Goal: Contribute content: Contribute content

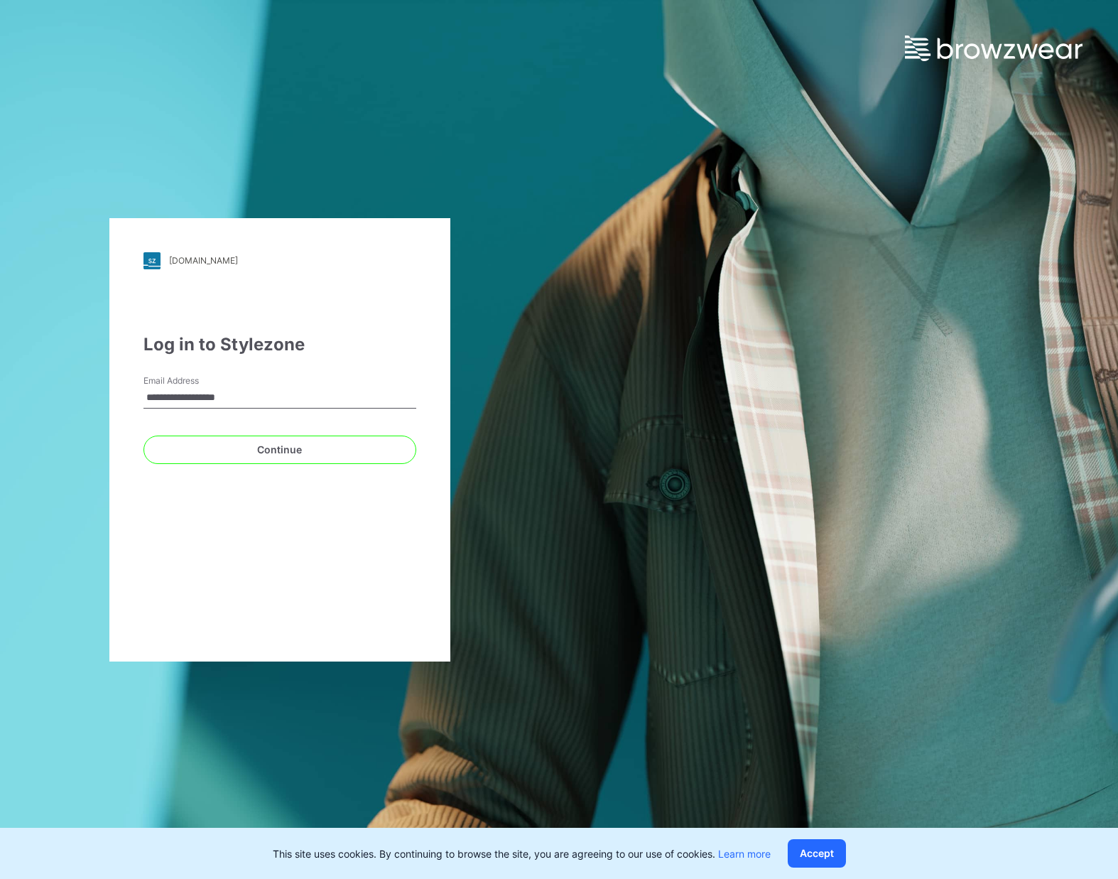
click at [634, 413] on div "**********" at bounding box center [559, 439] width 1118 height 879
click at [406, 343] on div "Log in to Stylezone" at bounding box center [279, 345] width 273 height 26
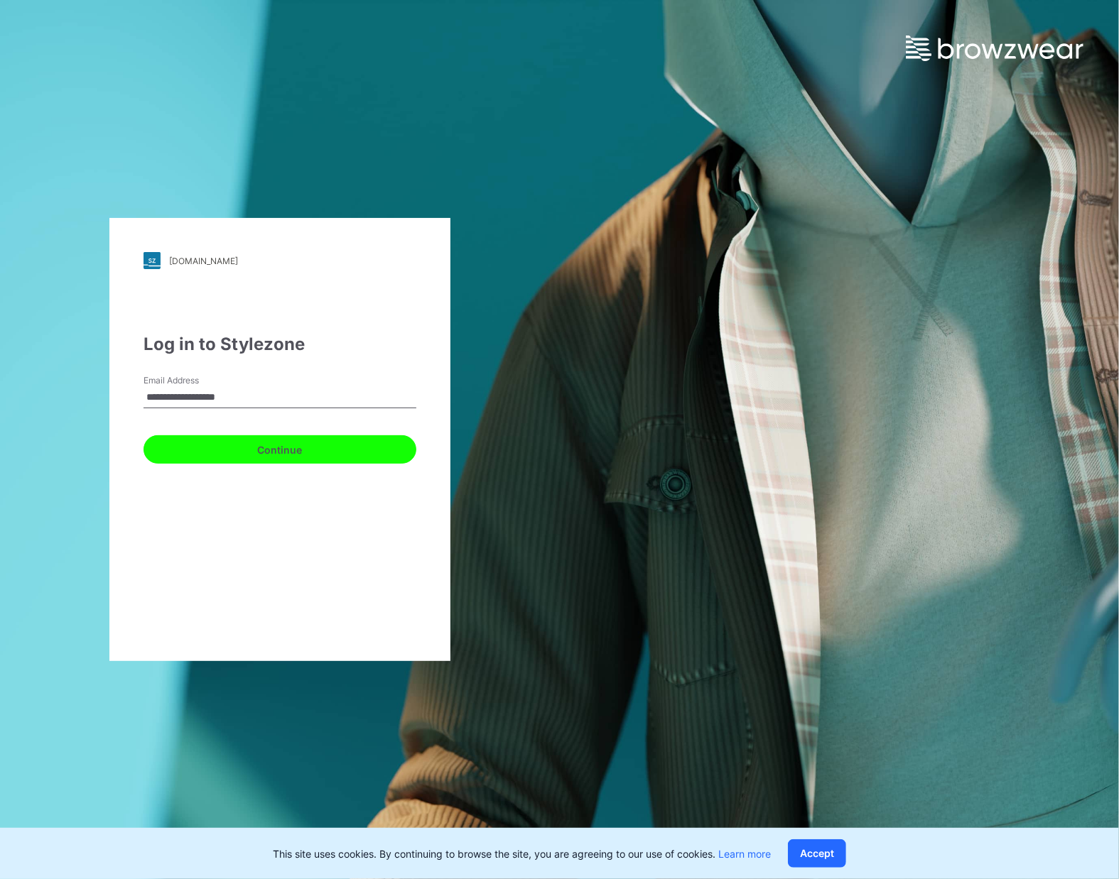
click at [364, 451] on button "Continue" at bounding box center [279, 449] width 273 height 28
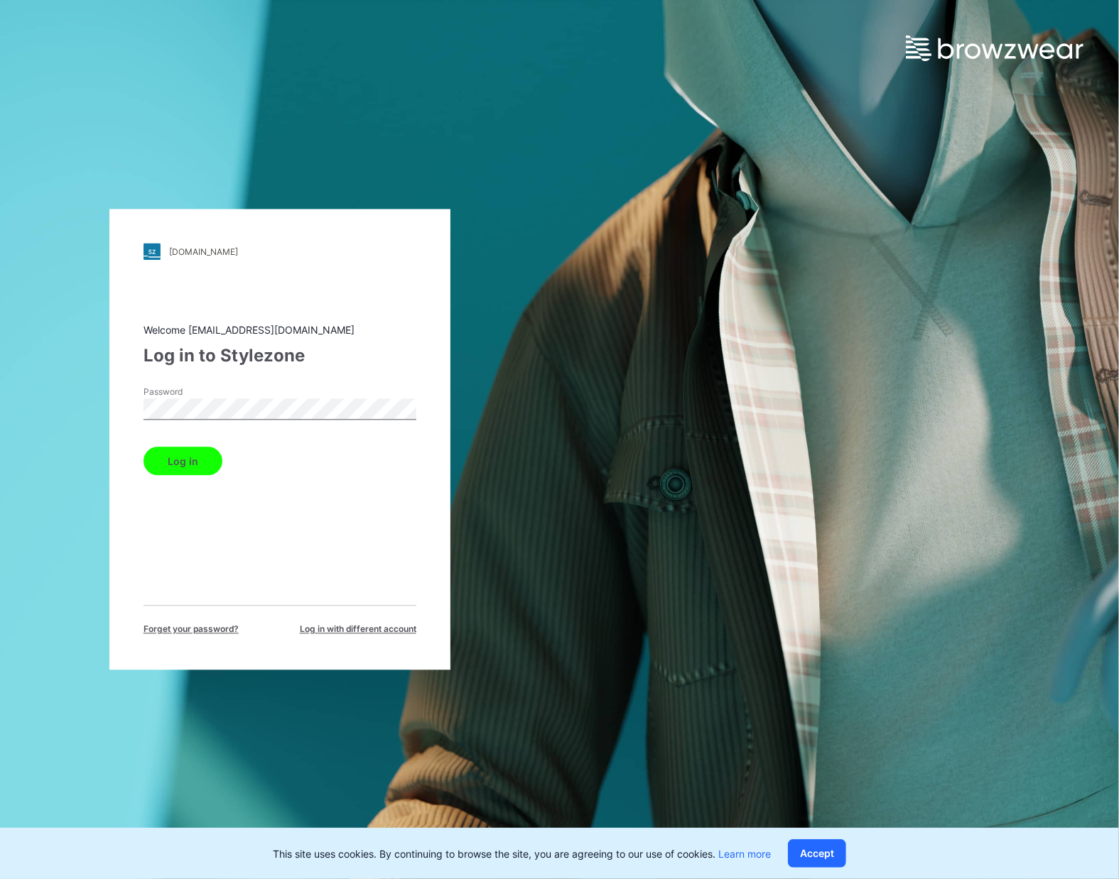
click at [204, 454] on button "Log in" at bounding box center [182, 462] width 79 height 28
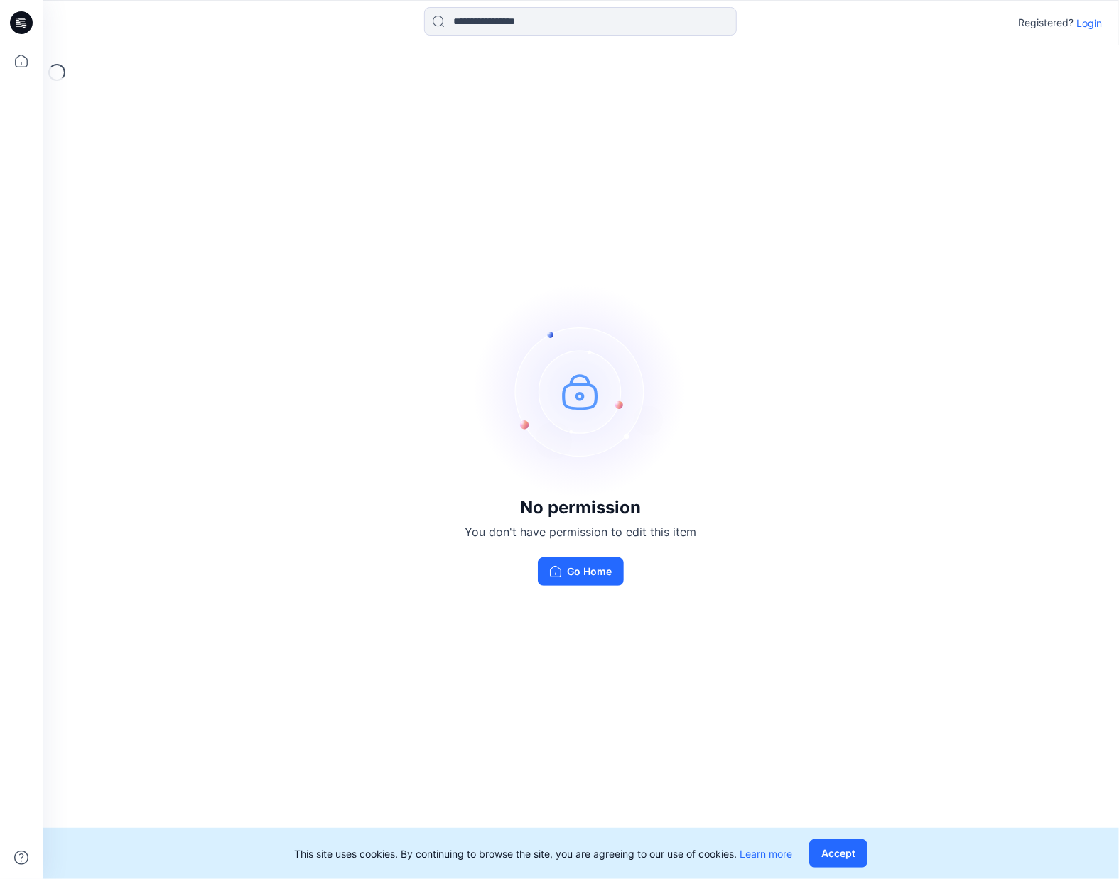
click at [1091, 26] on p "Login" at bounding box center [1089, 23] width 26 height 15
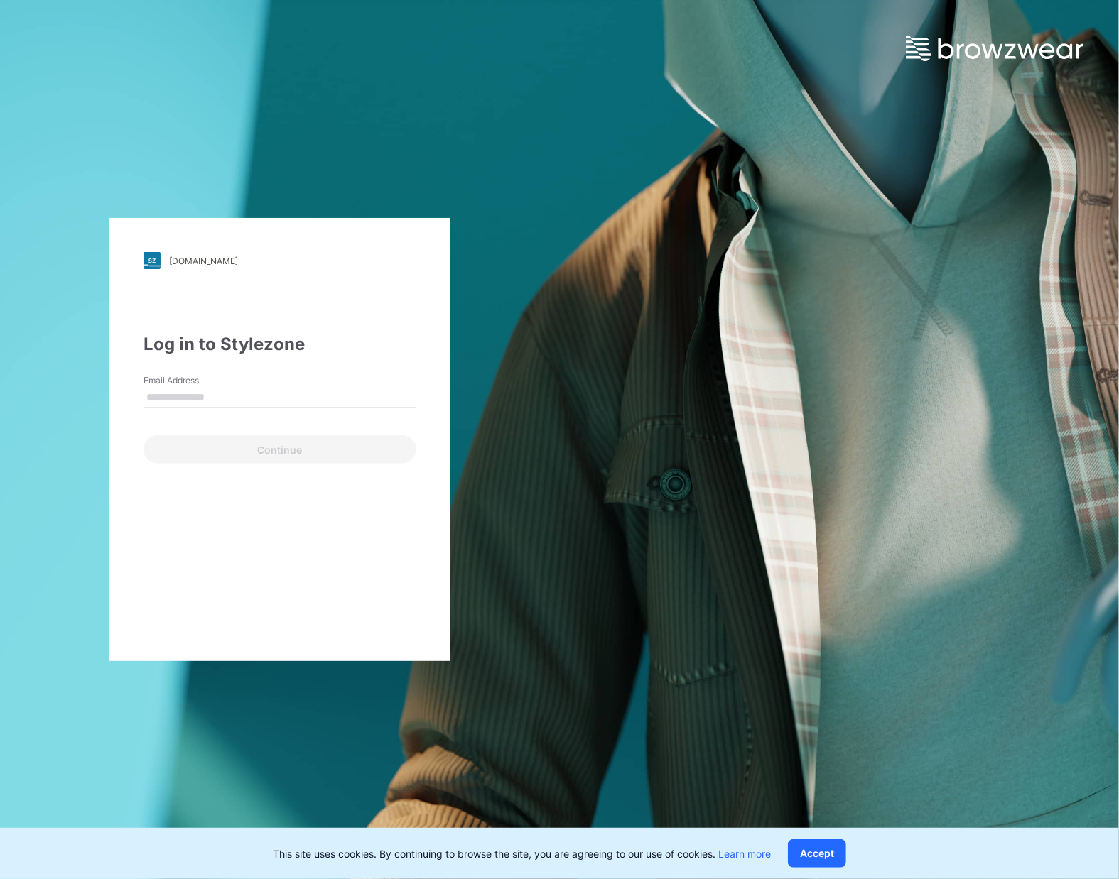
type input "**********"
click at [291, 447] on button "Continue" at bounding box center [279, 449] width 273 height 28
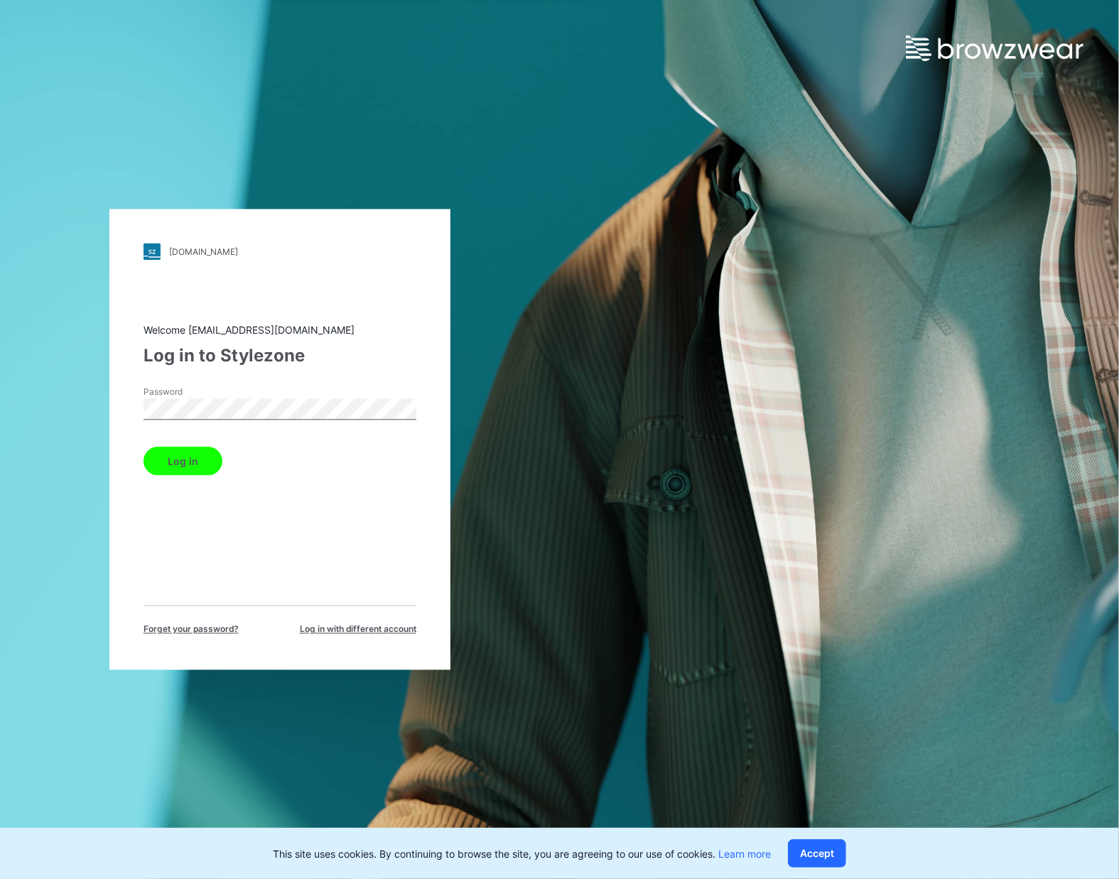
click at [206, 458] on button "Log in" at bounding box center [182, 462] width 79 height 28
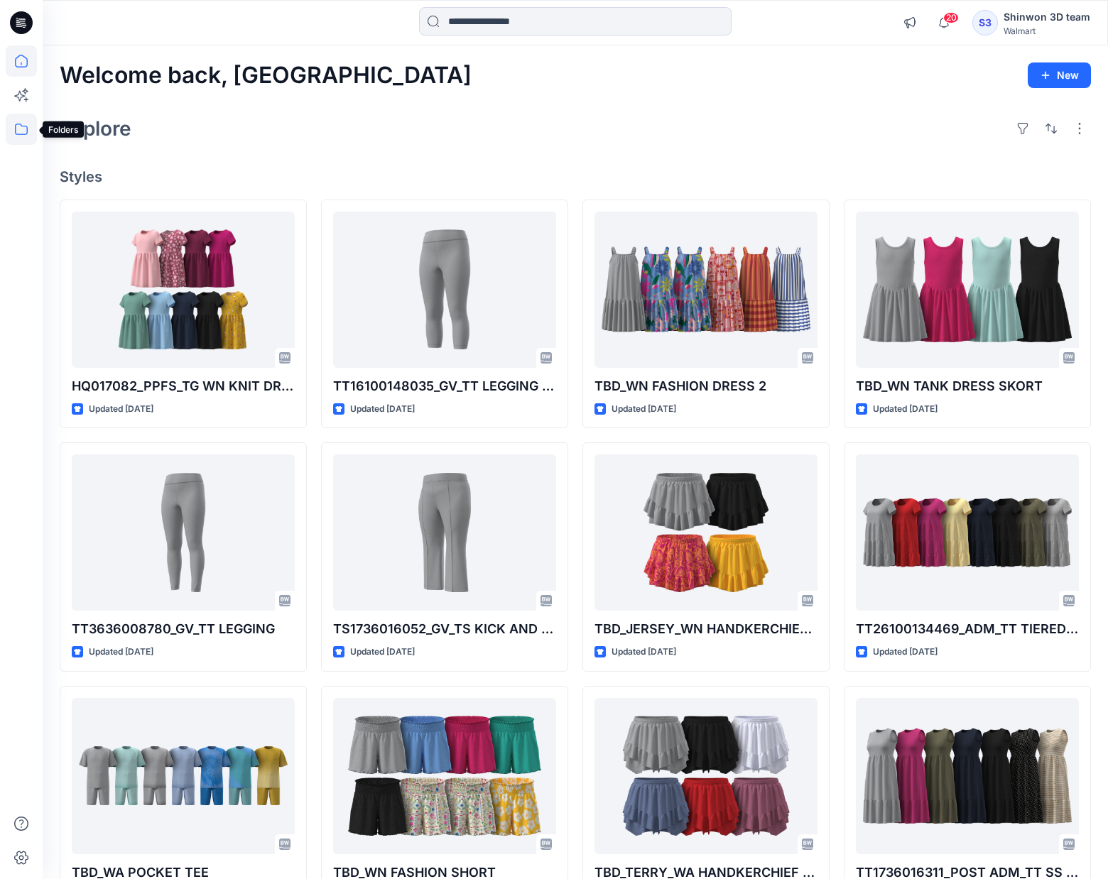
click at [30, 128] on icon at bounding box center [21, 129] width 31 height 31
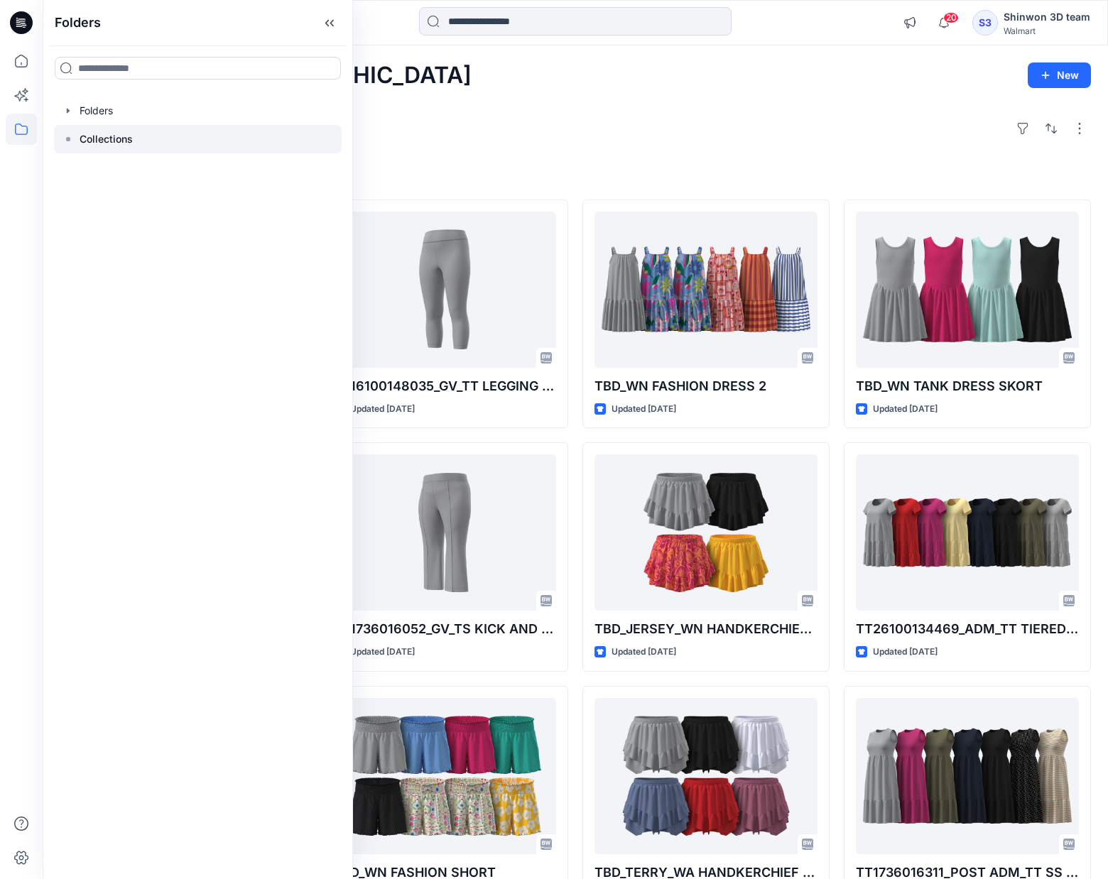
click at [78, 144] on div at bounding box center [198, 139] width 288 height 28
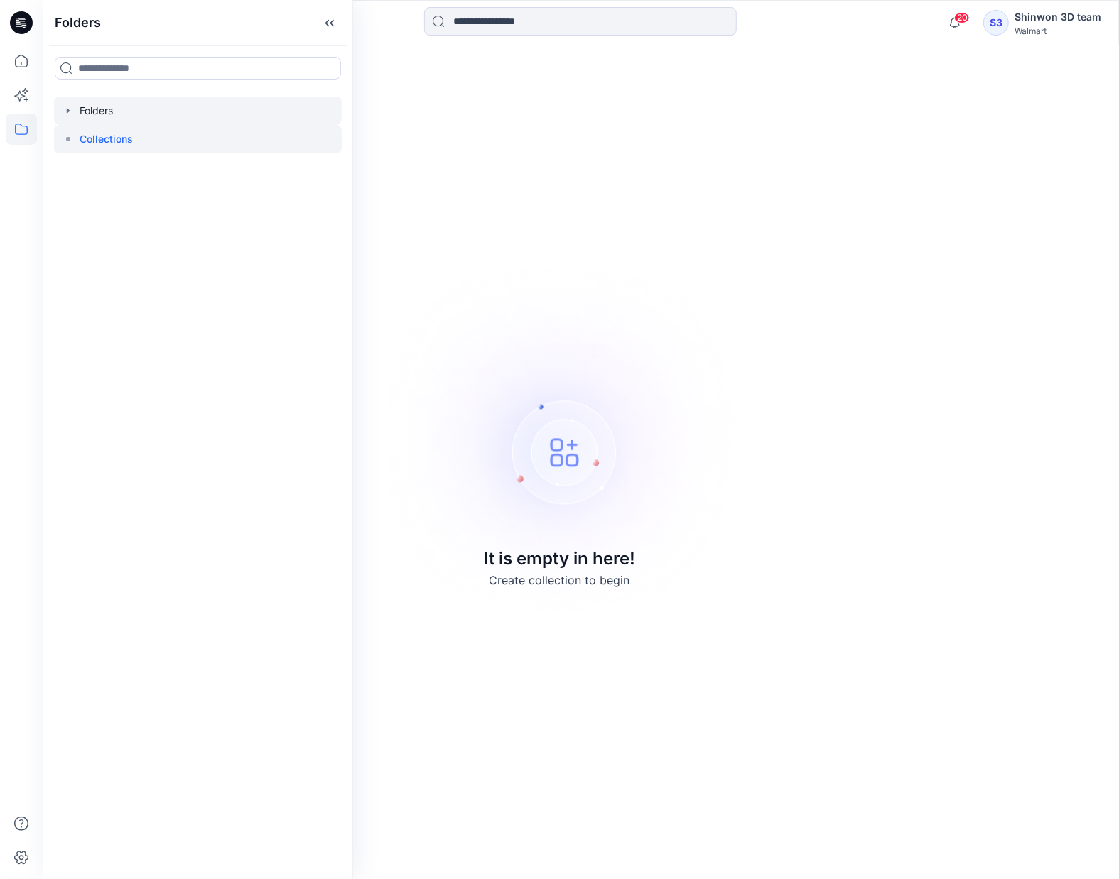
click at [95, 114] on div at bounding box center [198, 111] width 288 height 28
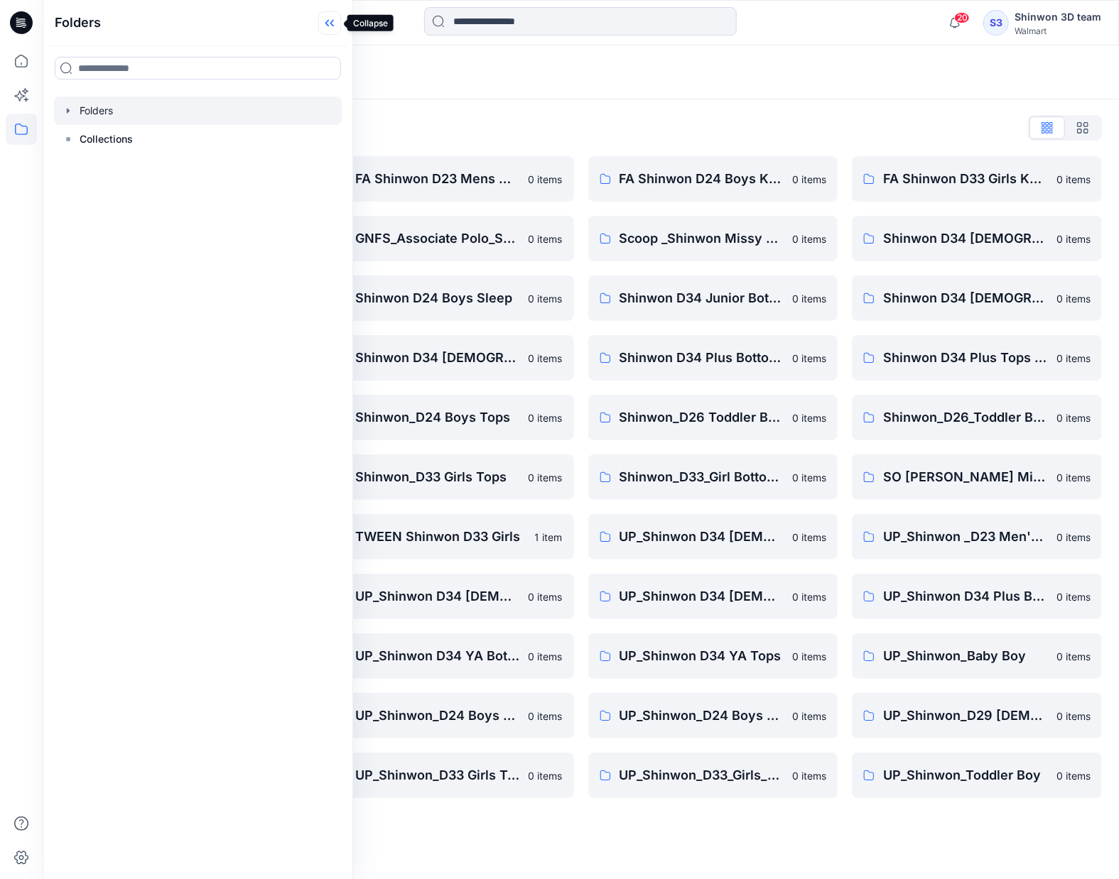
click at [337, 28] on icon at bounding box center [329, 22] width 23 height 23
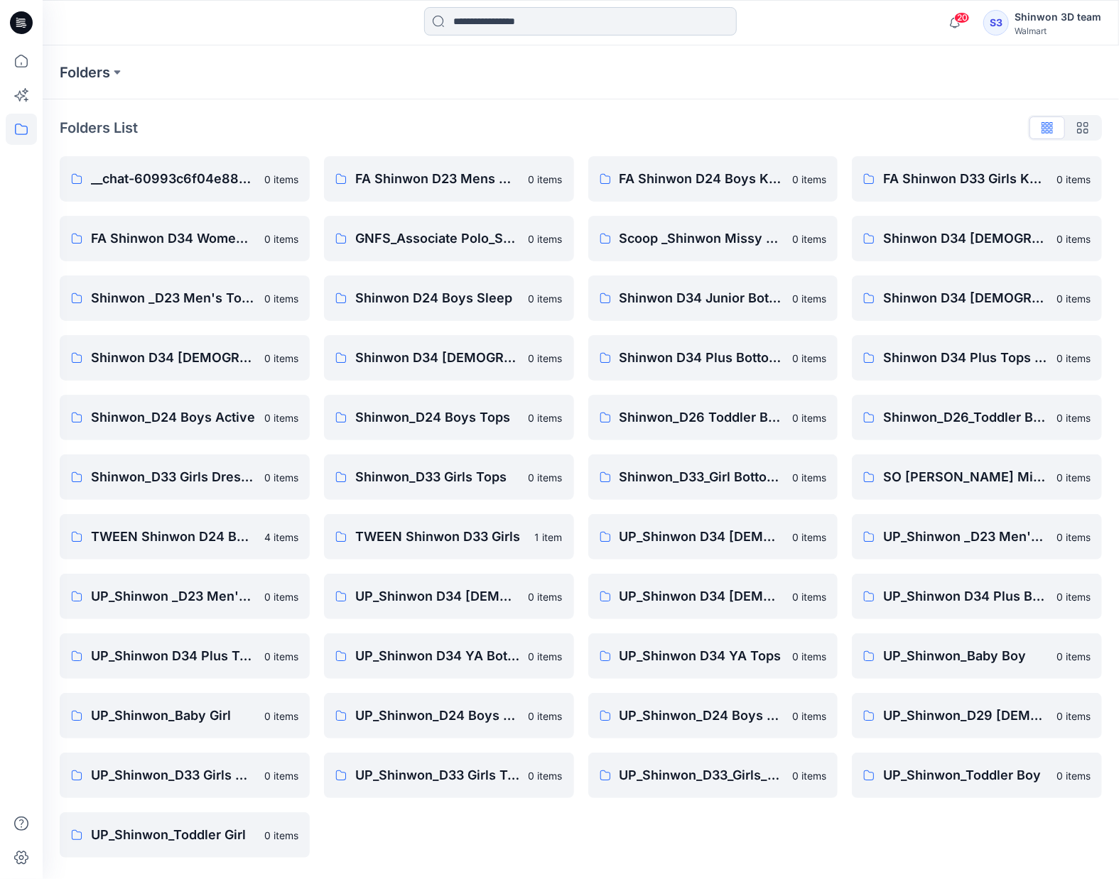
click at [546, 20] on input at bounding box center [580, 21] width 313 height 28
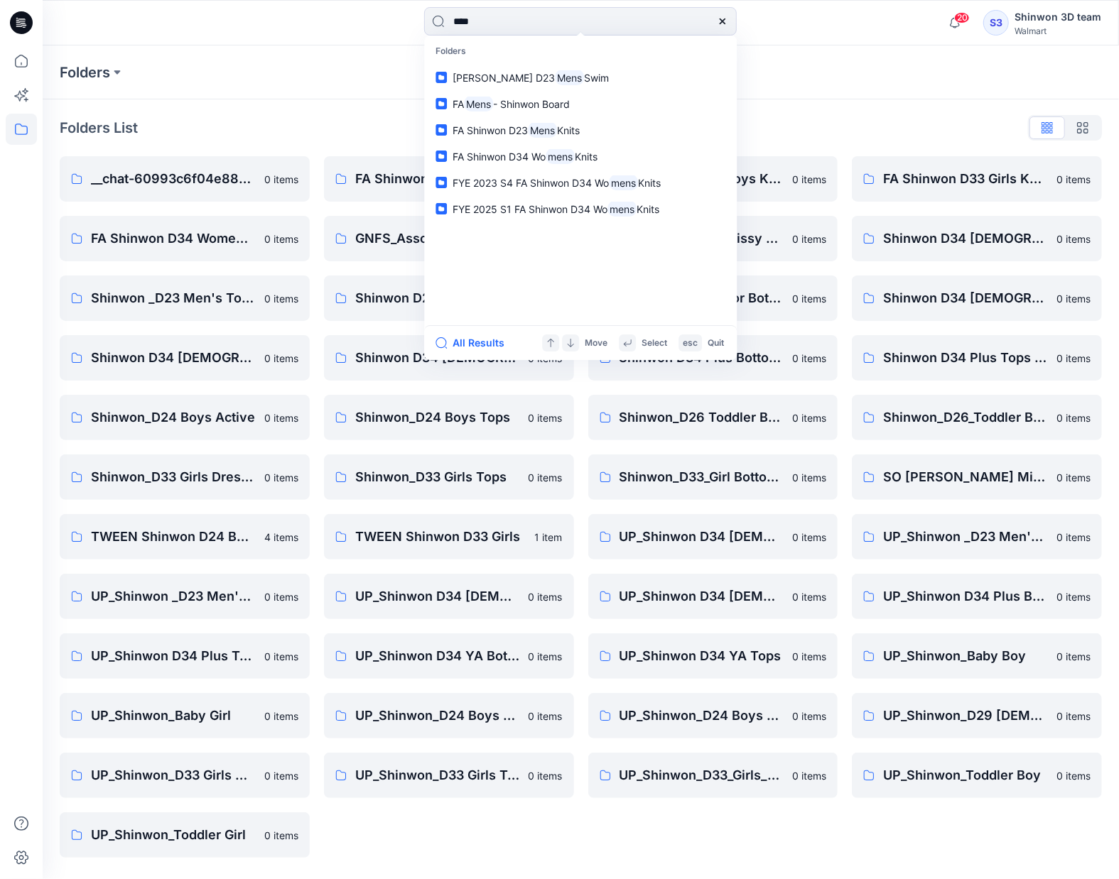
type input "****"
click at [798, 57] on div "Folders" at bounding box center [581, 72] width 1076 height 54
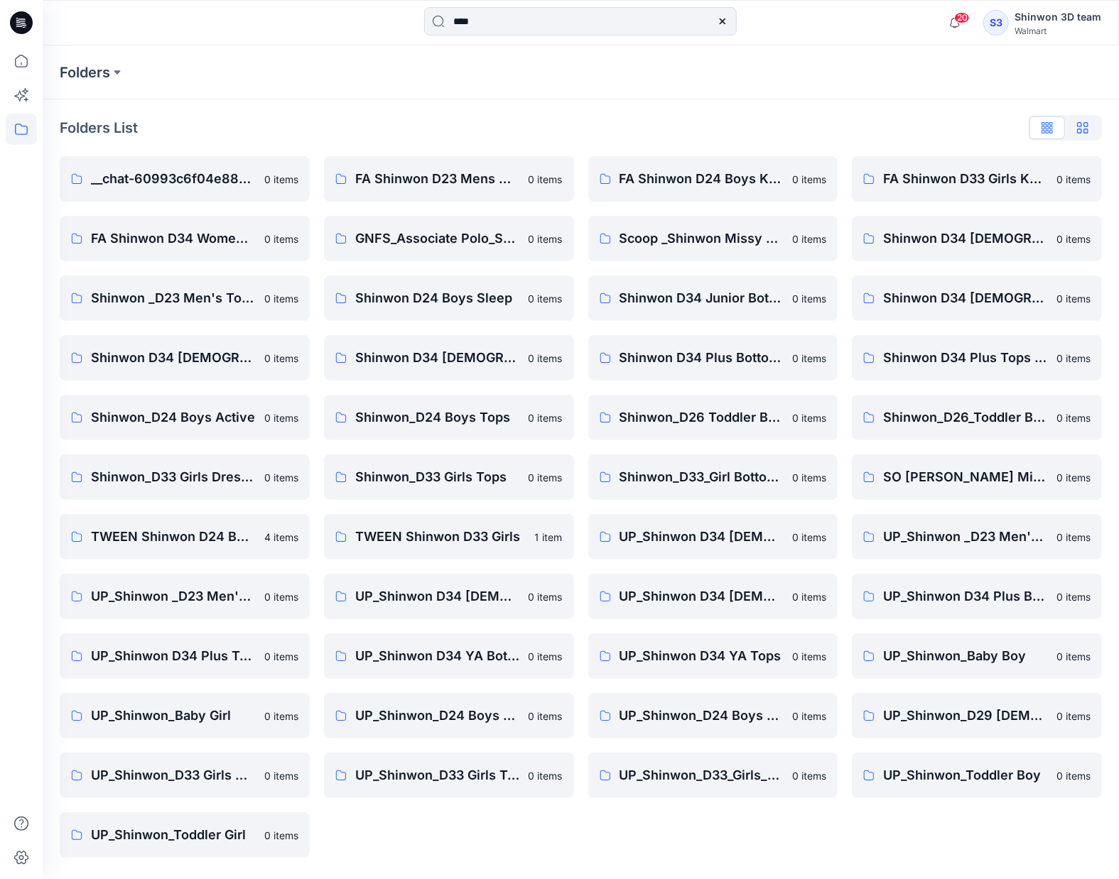
click at [1084, 129] on icon "button" at bounding box center [1082, 127] width 11 height 11
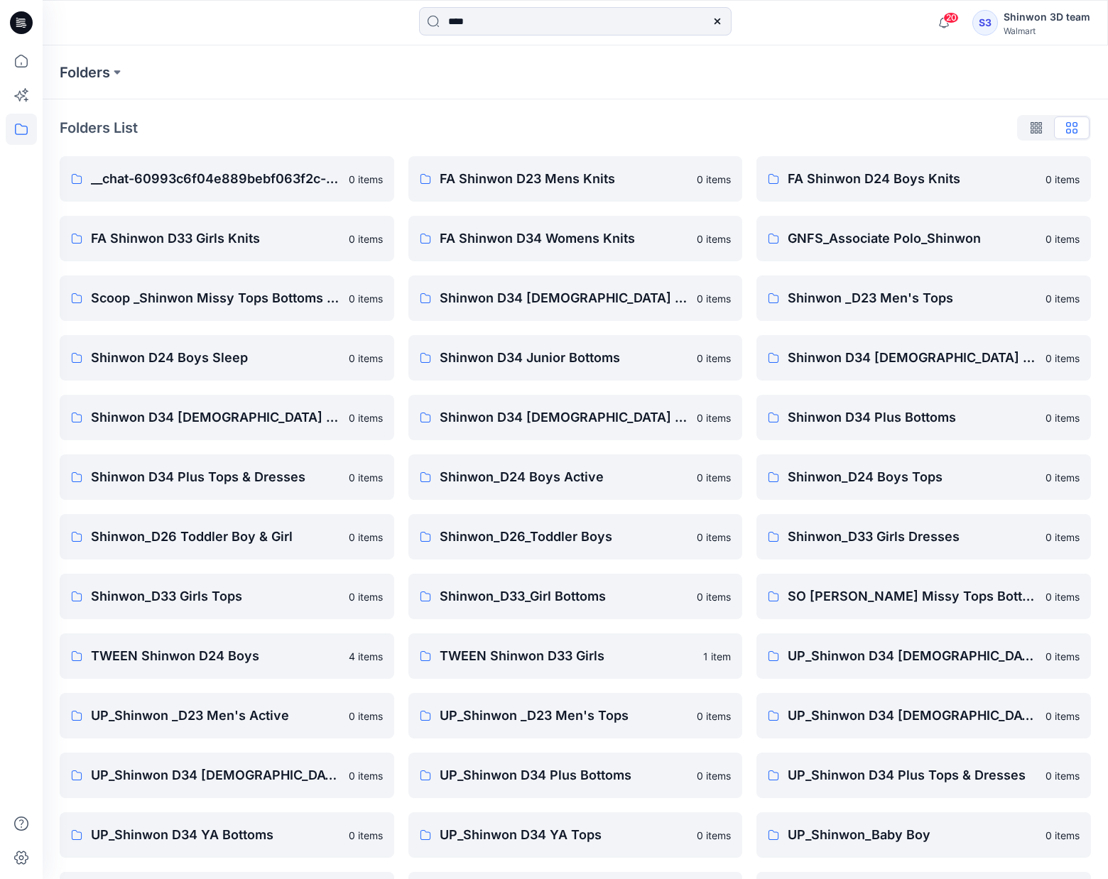
scroll to position [175, 0]
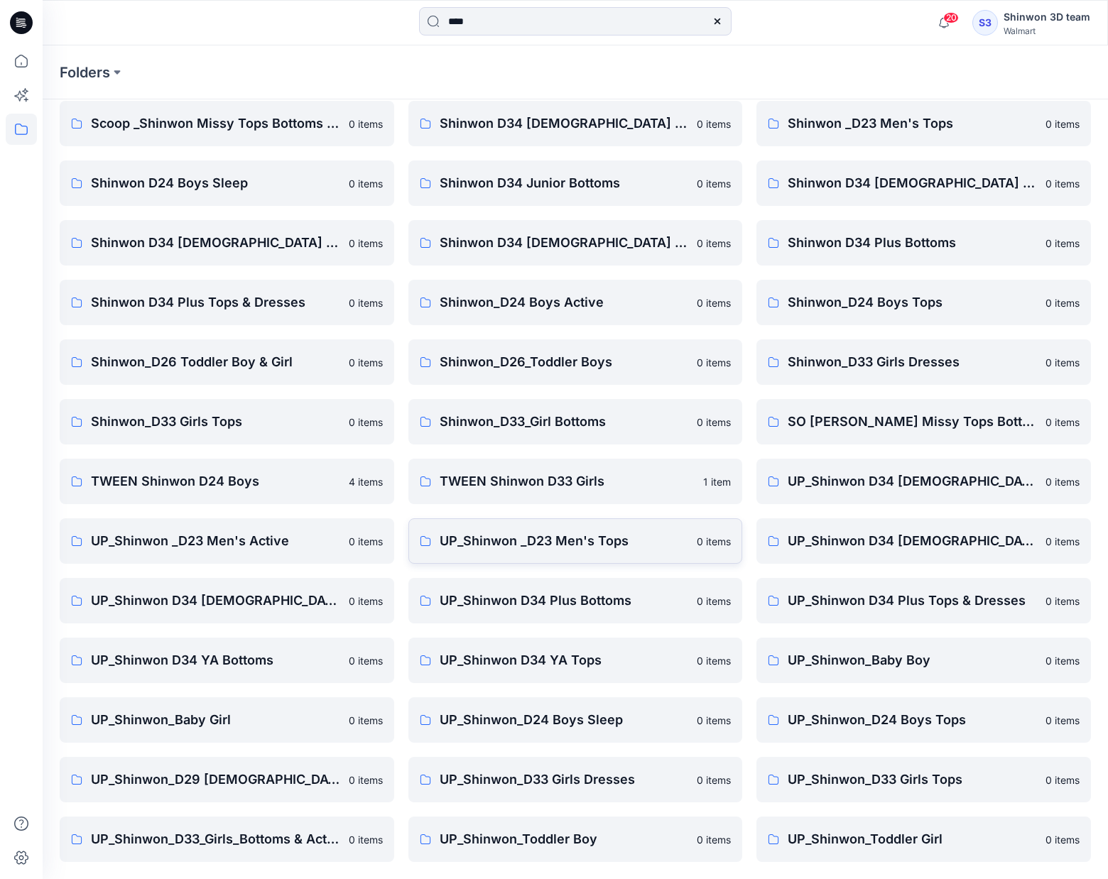
click at [546, 543] on p "UP_Shinwon _D23 Men's Tops" at bounding box center [564, 541] width 249 height 20
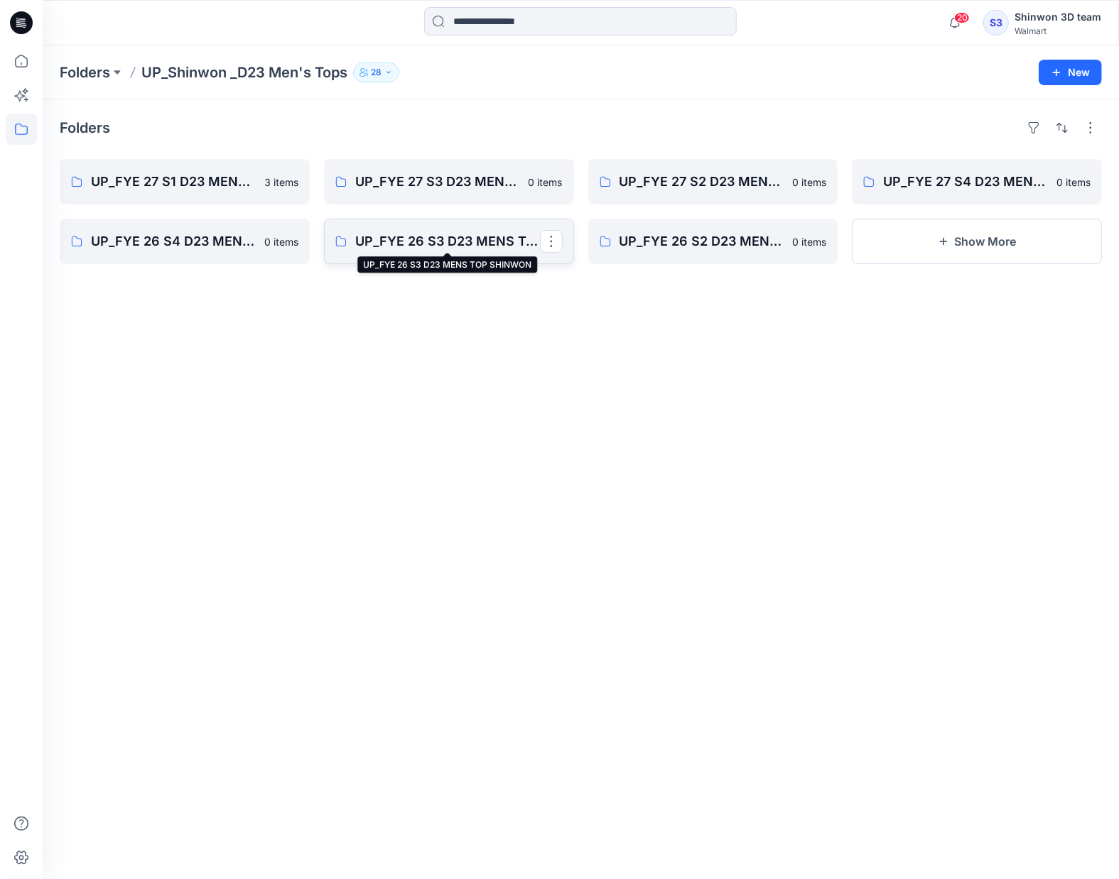
click at [430, 248] on p "UP_FYE 26 S3 D23 MENS TOP SHINWON" at bounding box center [447, 242] width 185 height 20
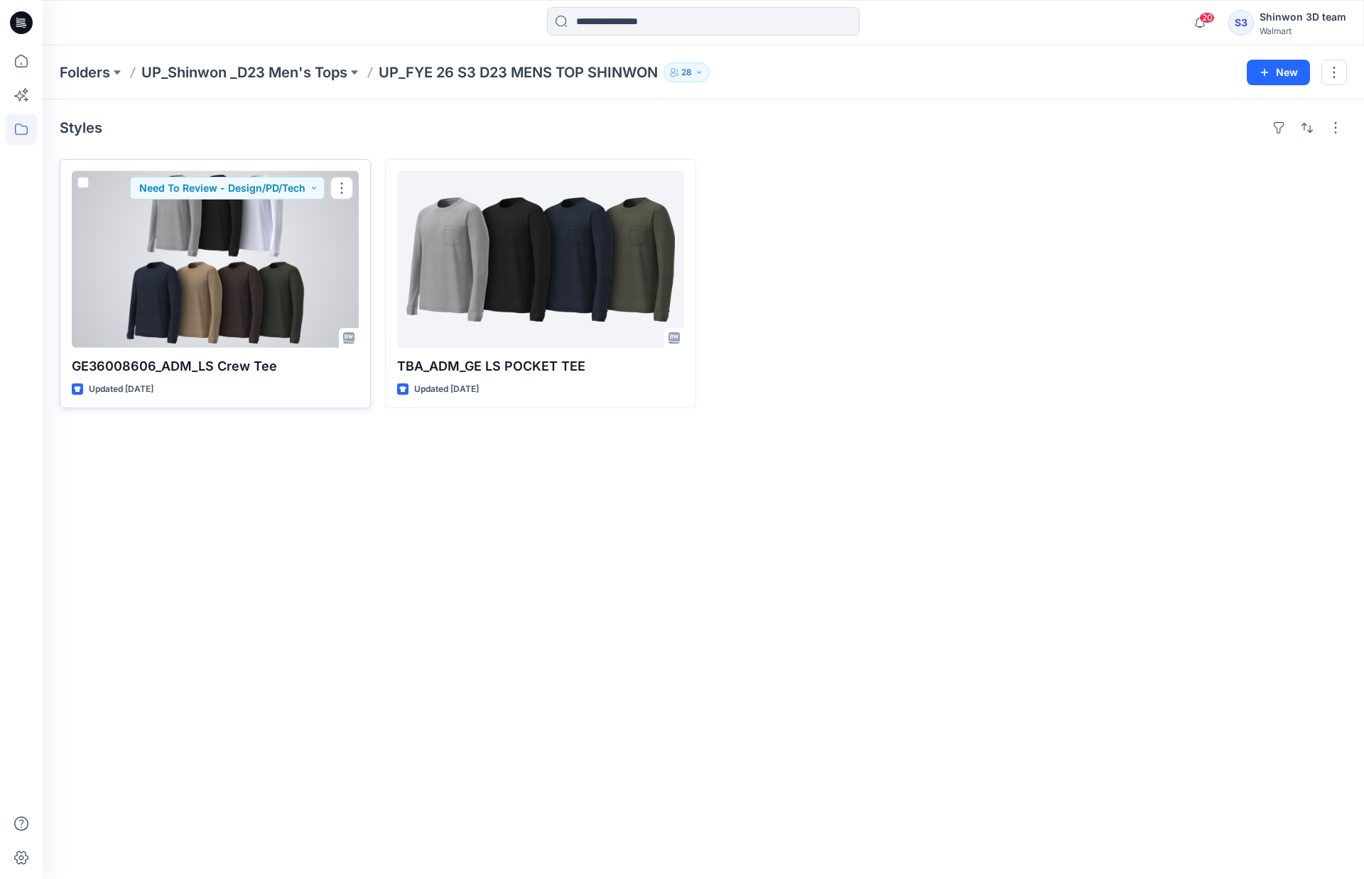
click at [219, 362] on p "GE36008606_ADM_LS Crew Tee" at bounding box center [215, 367] width 287 height 20
click at [216, 326] on div at bounding box center [215, 259] width 287 height 177
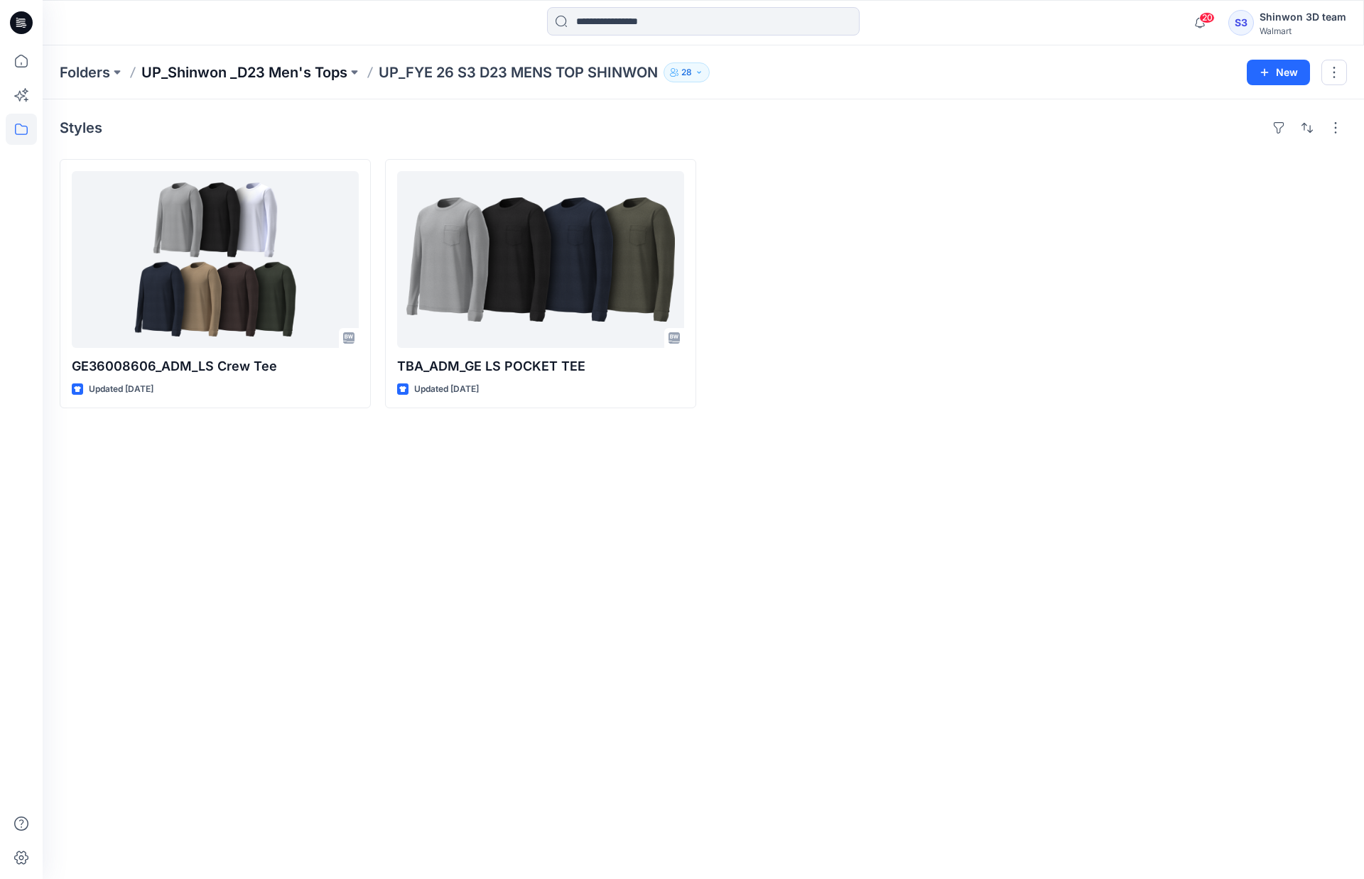
click at [308, 74] on p "UP_Shinwon _D23 Men's Tops" at bounding box center [244, 73] width 206 height 20
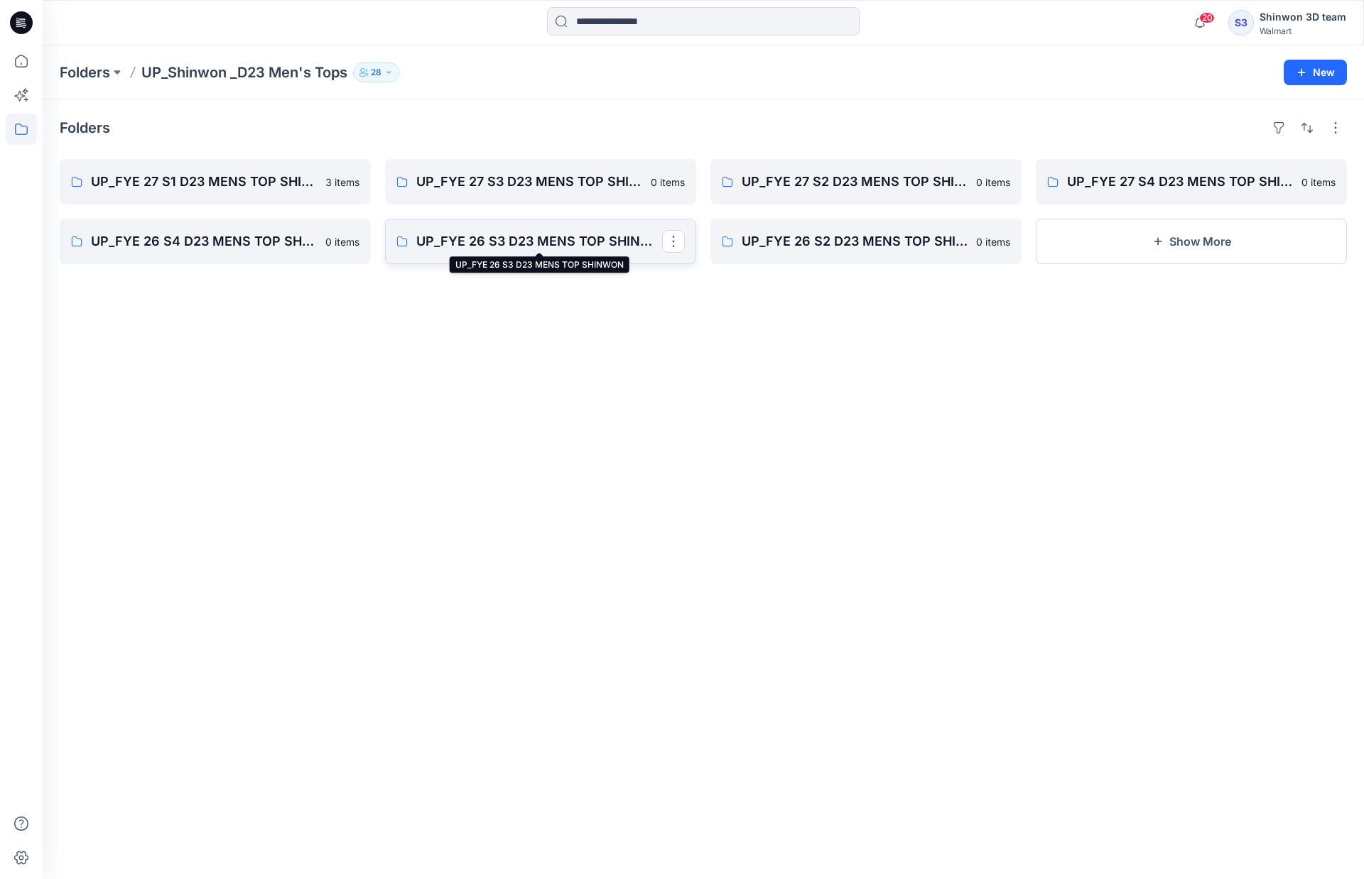
click at [568, 249] on p "UP_FYE 26 S3 D23 MENS TOP SHINWON" at bounding box center [539, 242] width 246 height 20
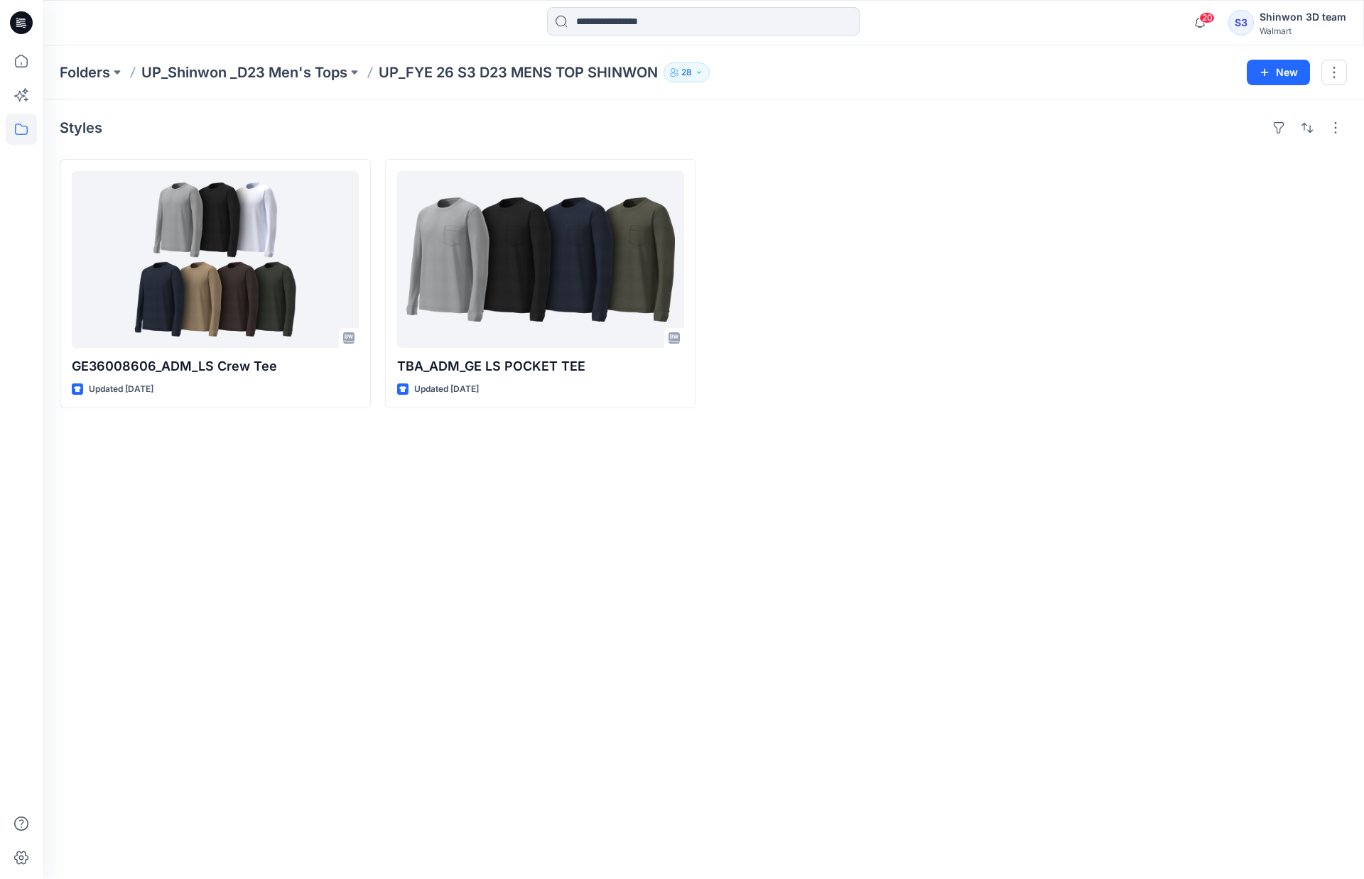
click at [415, 26] on div at bounding box center [703, 22] width 661 height 31
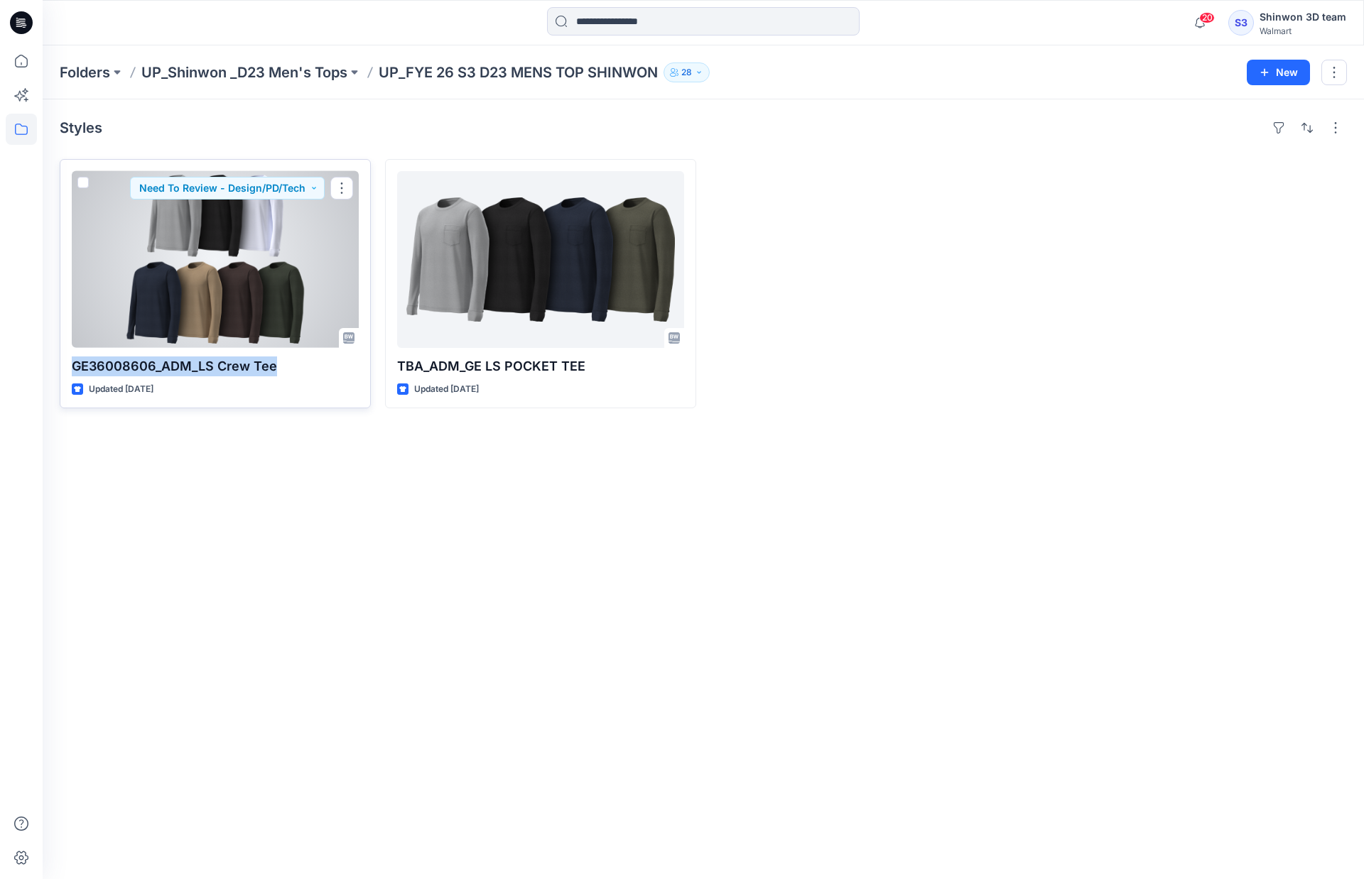
drag, startPoint x: 71, startPoint y: 363, endPoint x: 288, endPoint y: 366, distance: 217.4
click at [288, 366] on div "GE36008606_ADM_LS Crew Tee Updated 9 months ago Need To Review - Design/PD/Tech" at bounding box center [215, 283] width 311 height 249
copy p "GE36008606_ADM_LS Crew Tee"
click at [233, 228] on div at bounding box center [215, 259] width 287 height 177
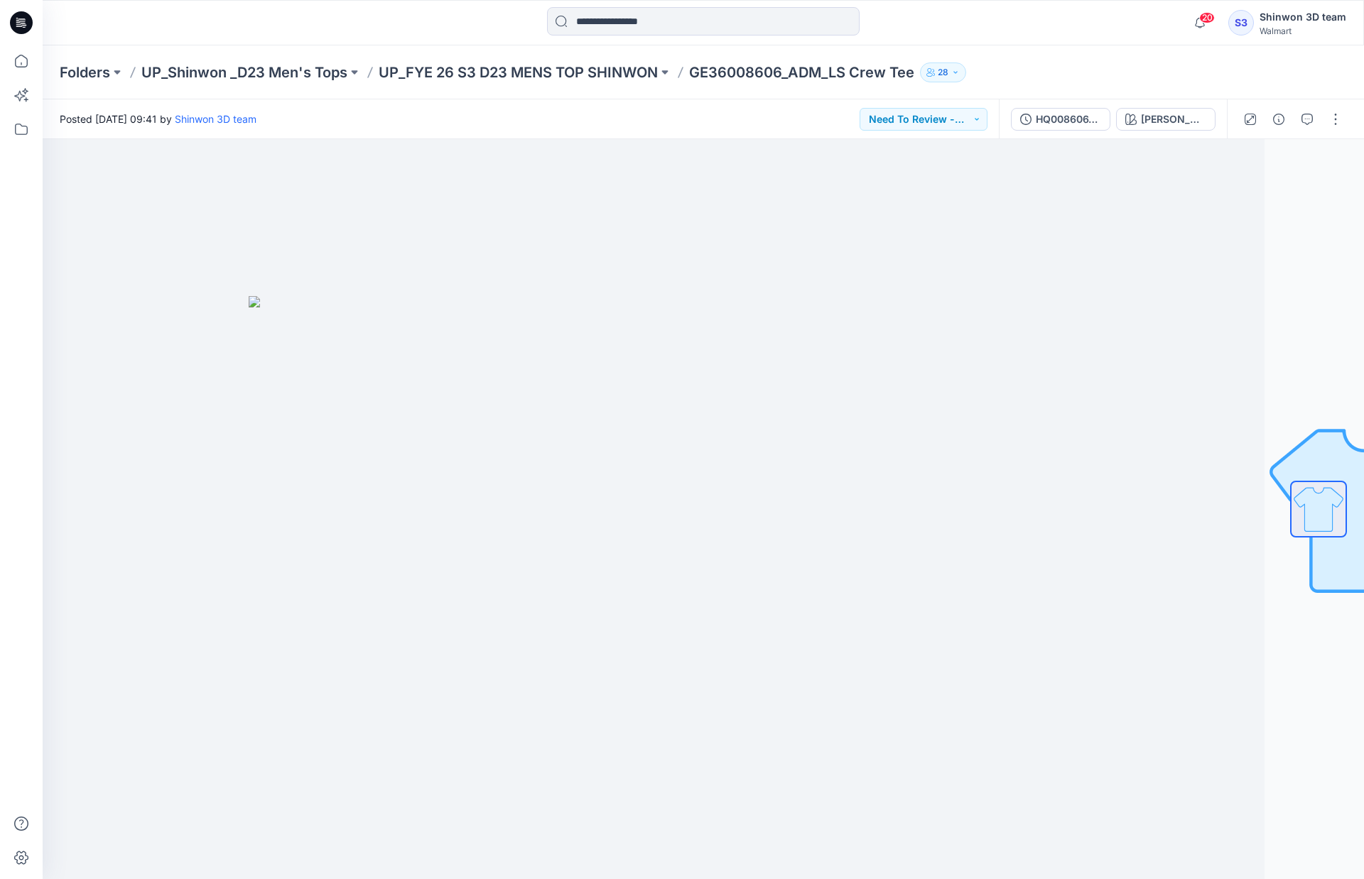
click at [807, 72] on p "GE36008606_ADM_LS Crew Tee" at bounding box center [801, 73] width 225 height 20
click at [608, 73] on p "UP_FYE 26 S3 D23 MENS TOP SHINWON" at bounding box center [518, 73] width 279 height 20
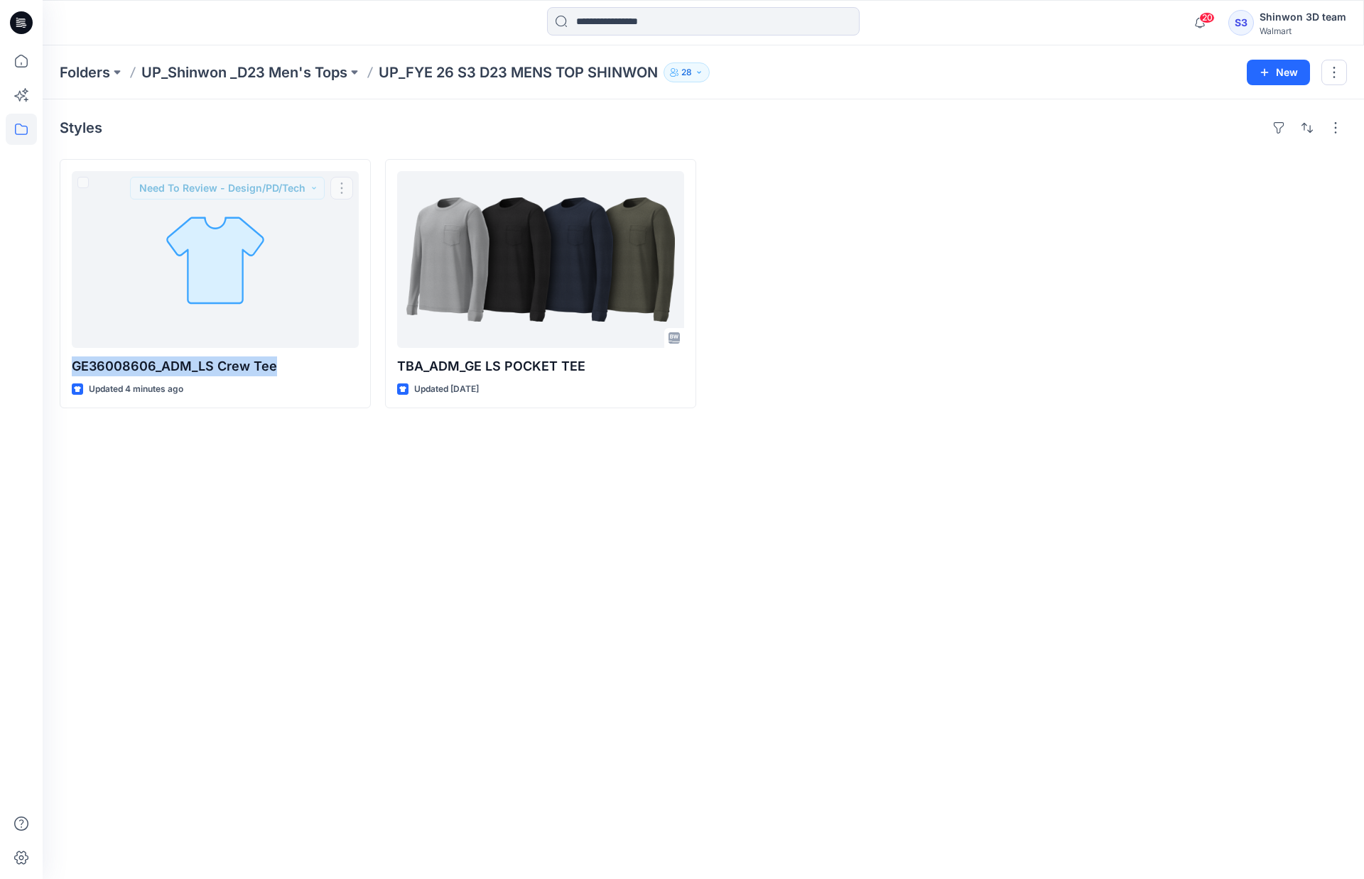
drag, startPoint x: 281, startPoint y: 368, endPoint x: 47, endPoint y: 364, distance: 234.4
click at [47, 364] on div "Styles GE36008606_ADM_LS Crew Tee Updated 4 minutes ago Need To Review - Design…" at bounding box center [703, 489] width 1321 height 780
copy p "GE36008606_ADM_LS Crew Tee"
click at [592, 531] on div "Styles GE36008606_ADM_LS Crew Tee Updated 4 minutes ago TBA_ADM_GE LS POCKET TE…" at bounding box center [703, 489] width 1321 height 780
click at [473, 550] on div "Styles GE36008606_ADM_LS Crew Tee Updated 4 minutes ago TBA_ADM_GE LS POCKET TE…" at bounding box center [703, 489] width 1321 height 780
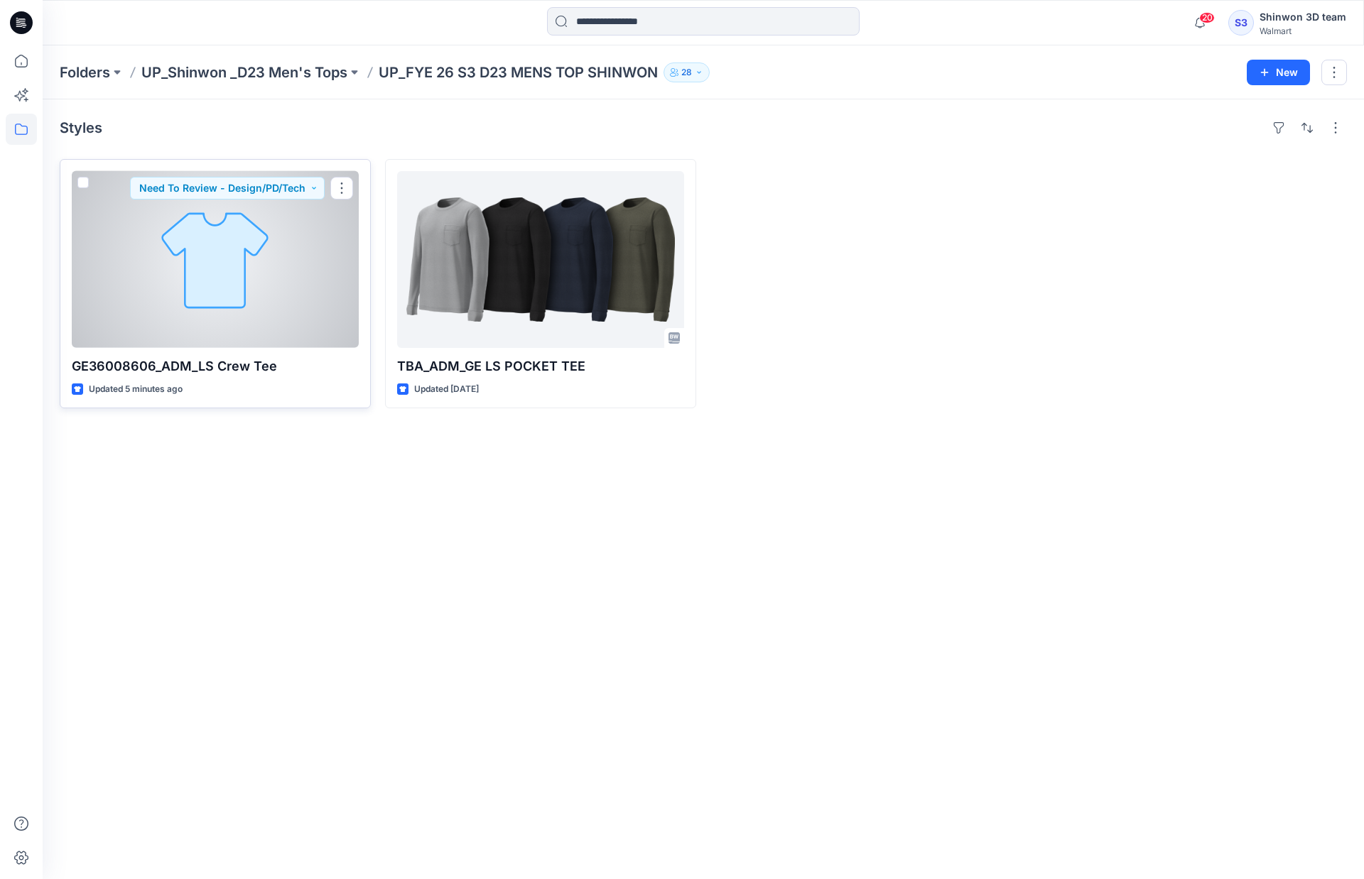
click at [294, 307] on div at bounding box center [215, 259] width 287 height 177
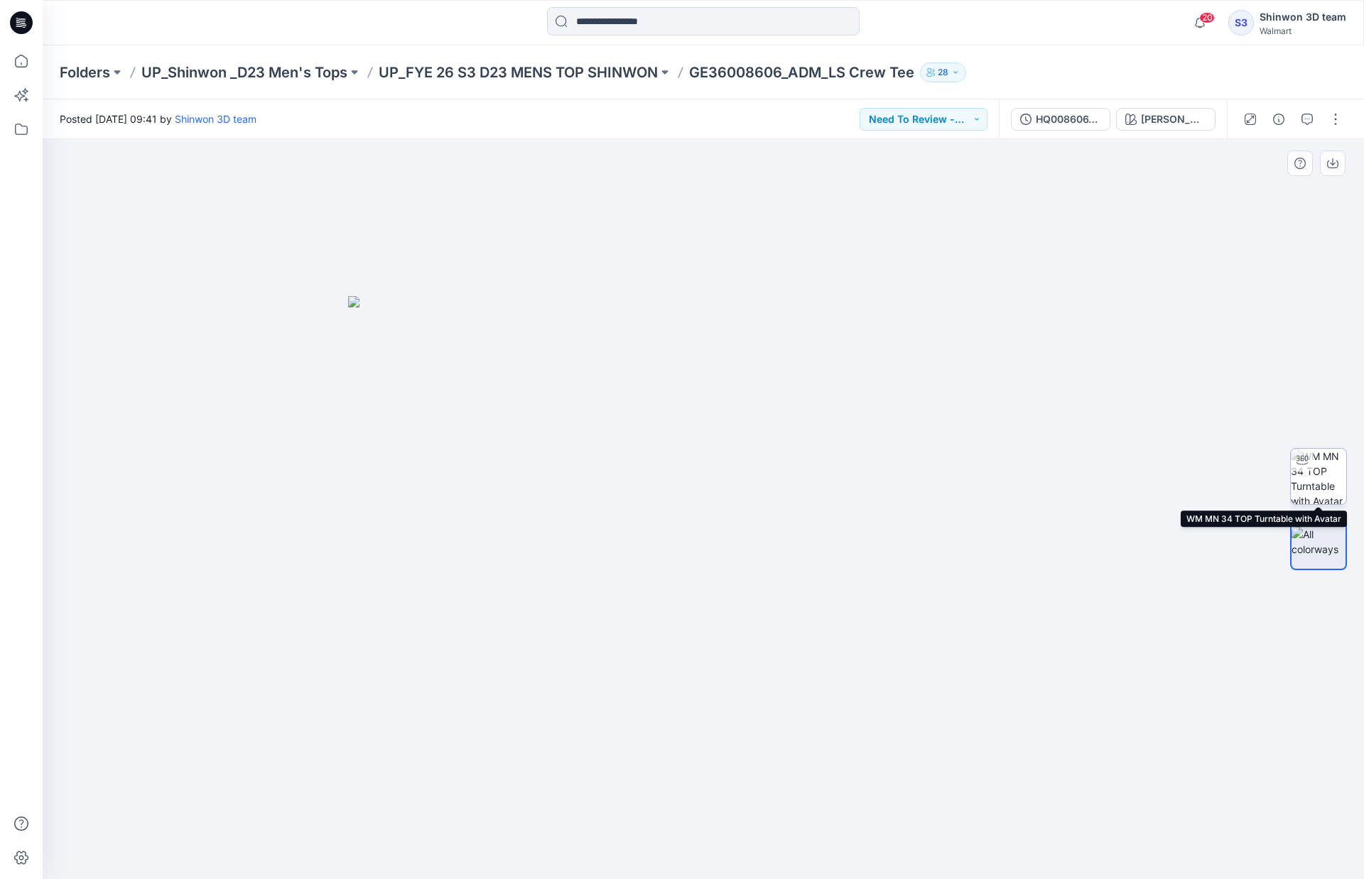
click at [1118, 485] on img at bounding box center [1318, 476] width 55 height 55
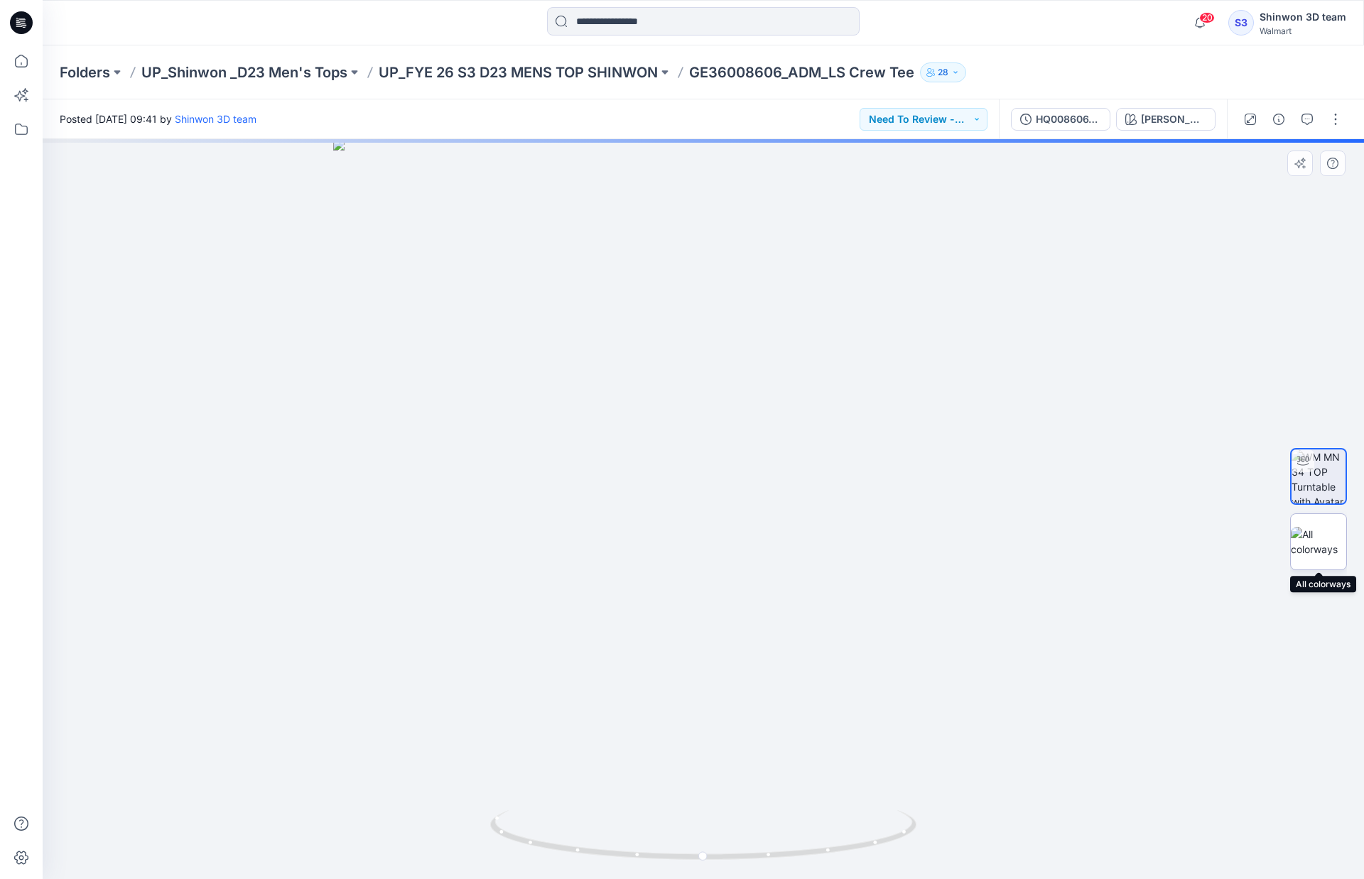
click at [1118, 543] on img at bounding box center [1318, 542] width 55 height 30
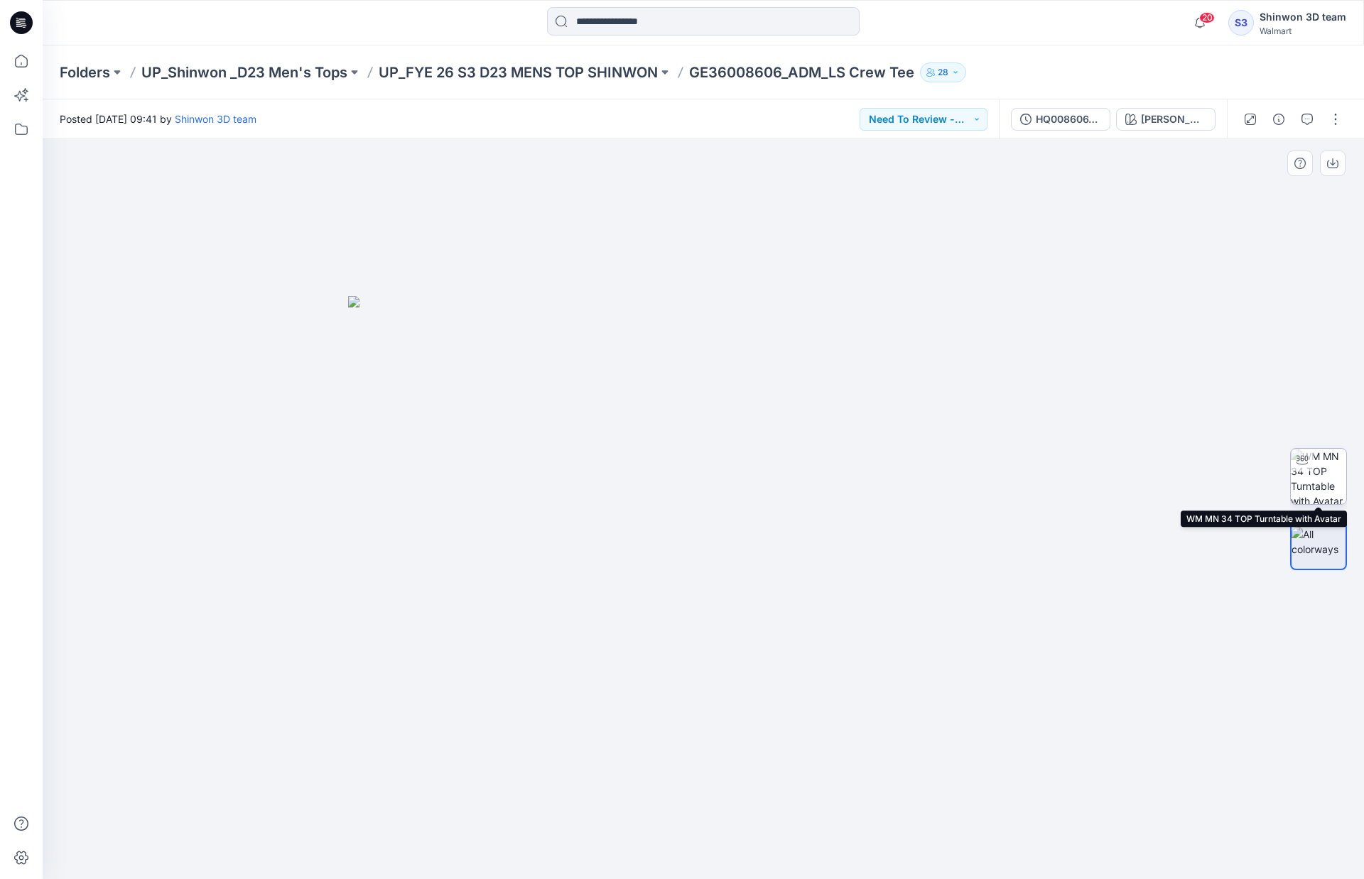
click at [1118, 474] on img at bounding box center [1318, 476] width 55 height 55
click at [1118, 544] on img at bounding box center [1318, 542] width 55 height 30
click at [794, 79] on p "GE36008606_ADM_LS Crew Tee" at bounding box center [801, 73] width 225 height 20
click at [621, 75] on p "UP_FYE 26 S3 D23 MENS TOP SHINWON" at bounding box center [518, 73] width 279 height 20
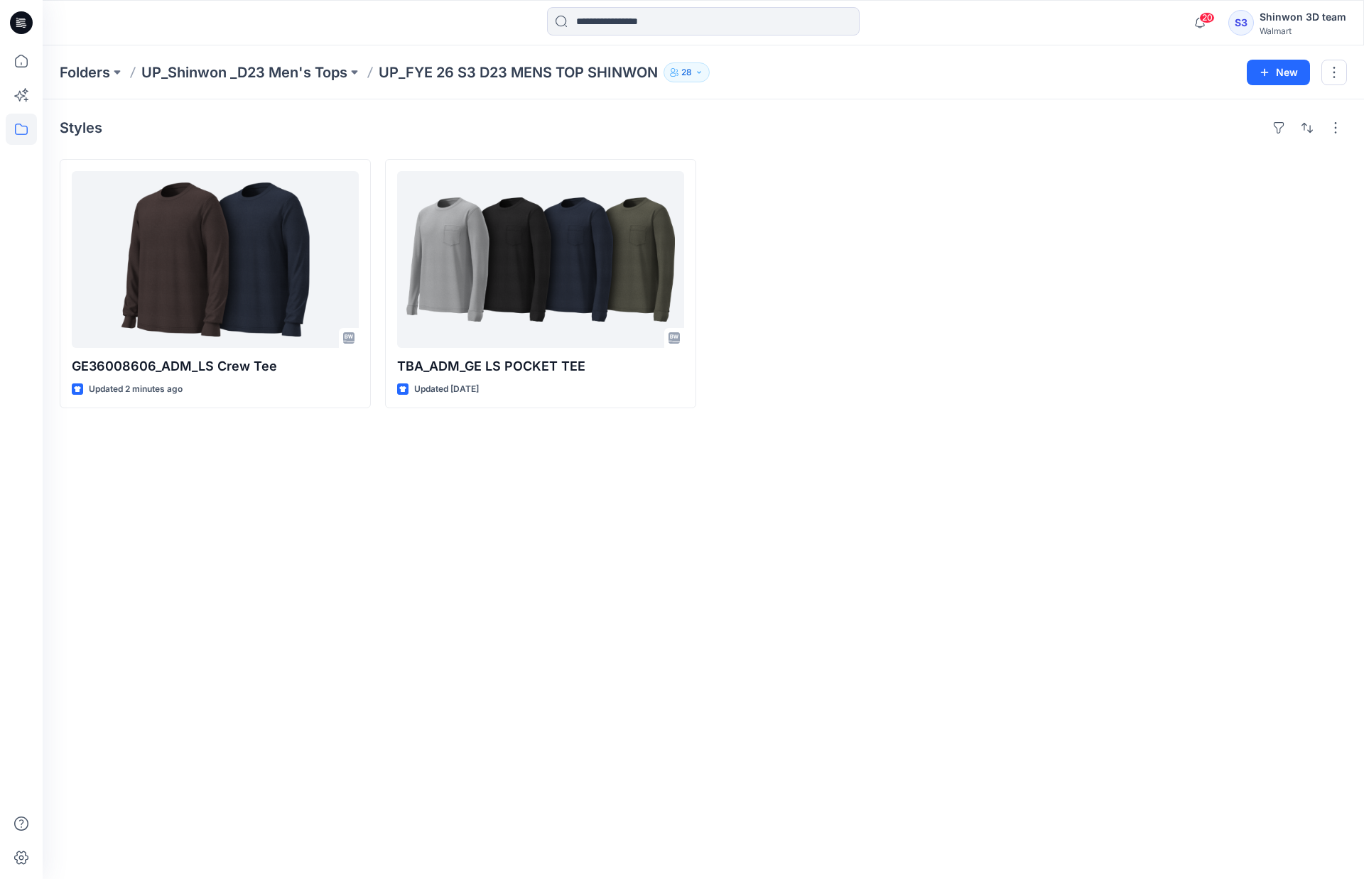
click at [466, 75] on p "UP_FYE 26 S3 D23 MENS TOP SHINWON" at bounding box center [518, 73] width 279 height 20
click at [280, 70] on p "UP_Shinwon _D23 Men's Tops" at bounding box center [244, 73] width 206 height 20
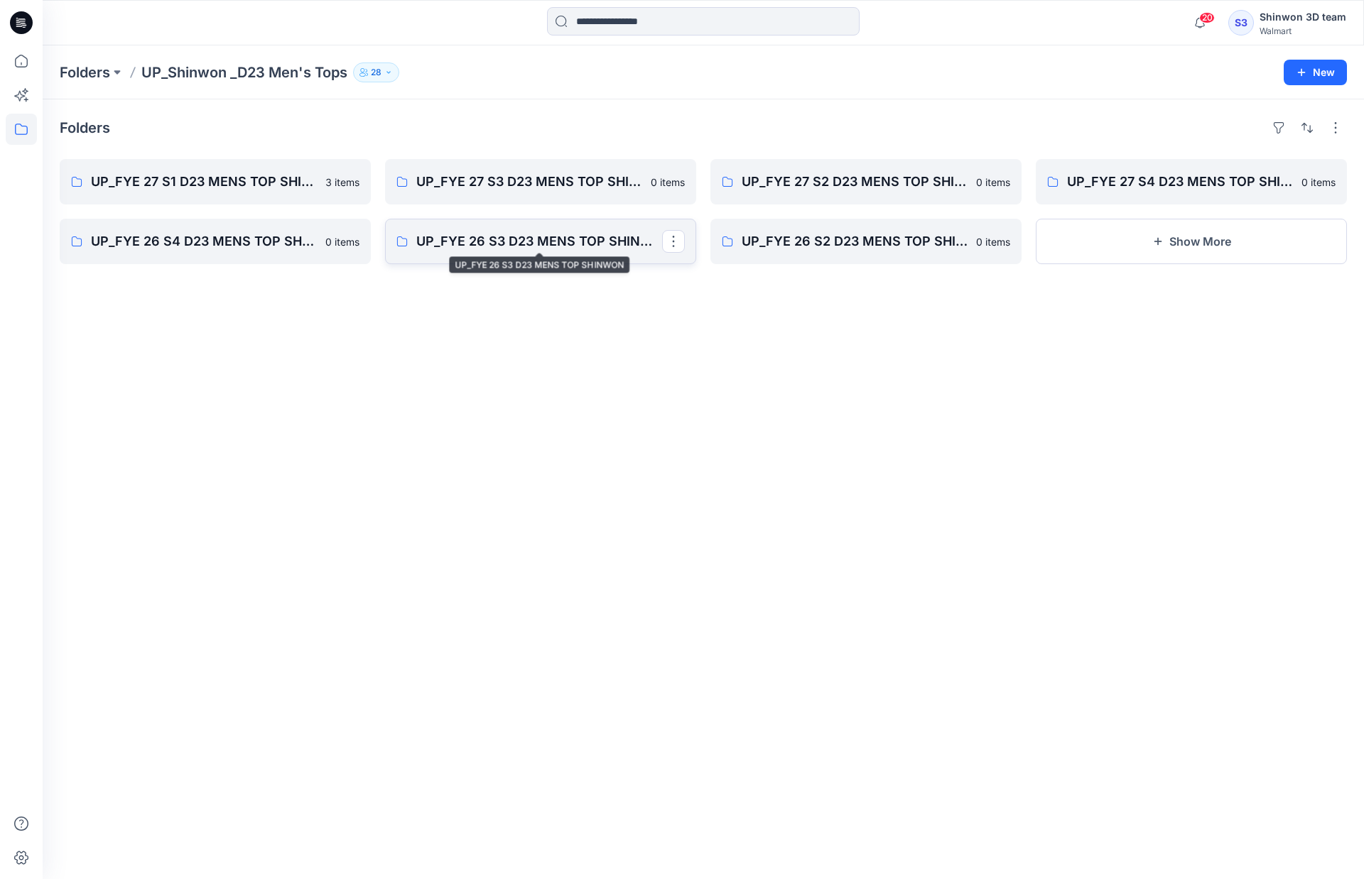
click at [504, 241] on p "UP_FYE 26 S3 D23 MENS TOP SHINWON" at bounding box center [539, 242] width 246 height 20
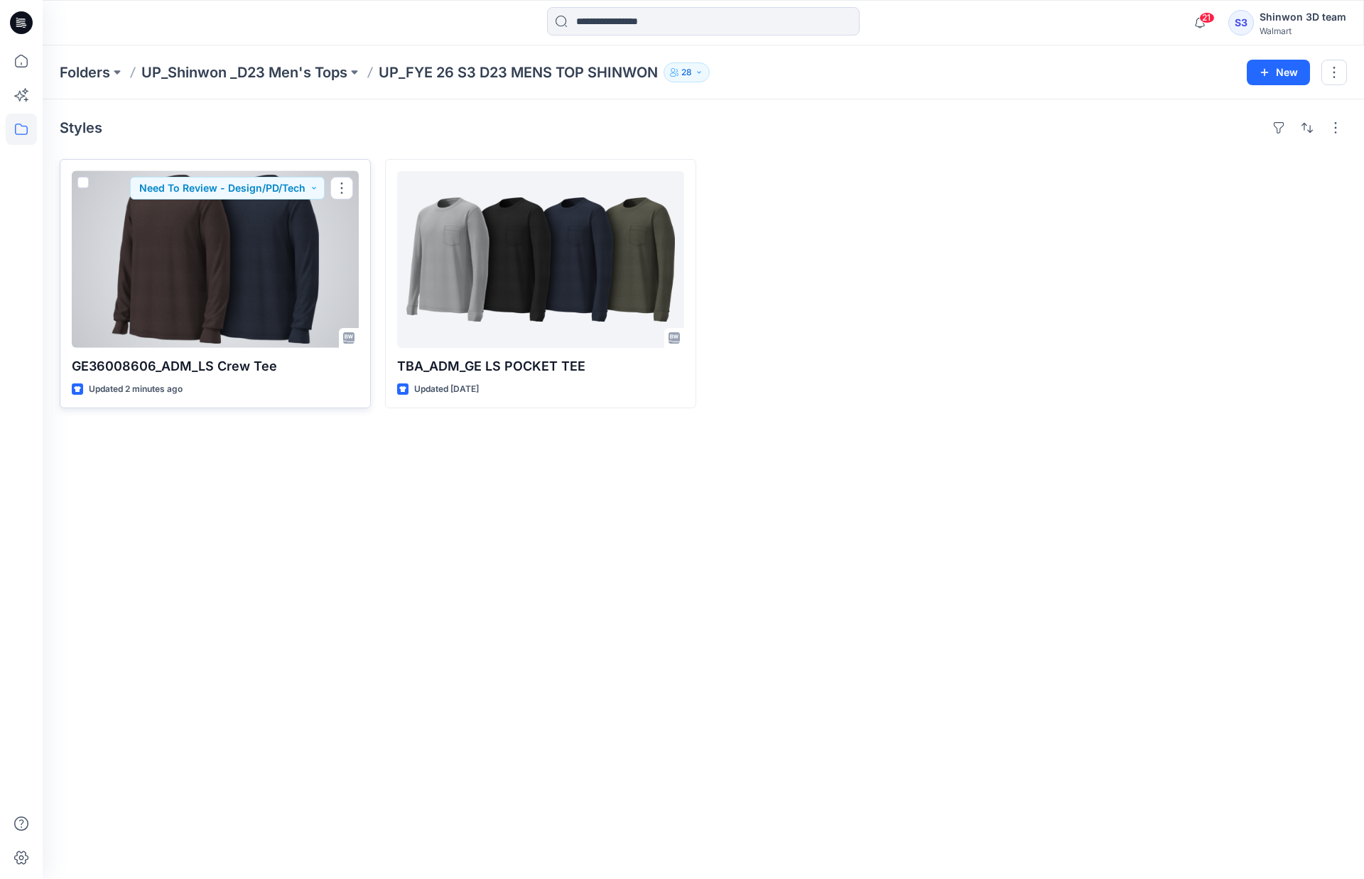
click at [250, 282] on div at bounding box center [215, 259] width 287 height 177
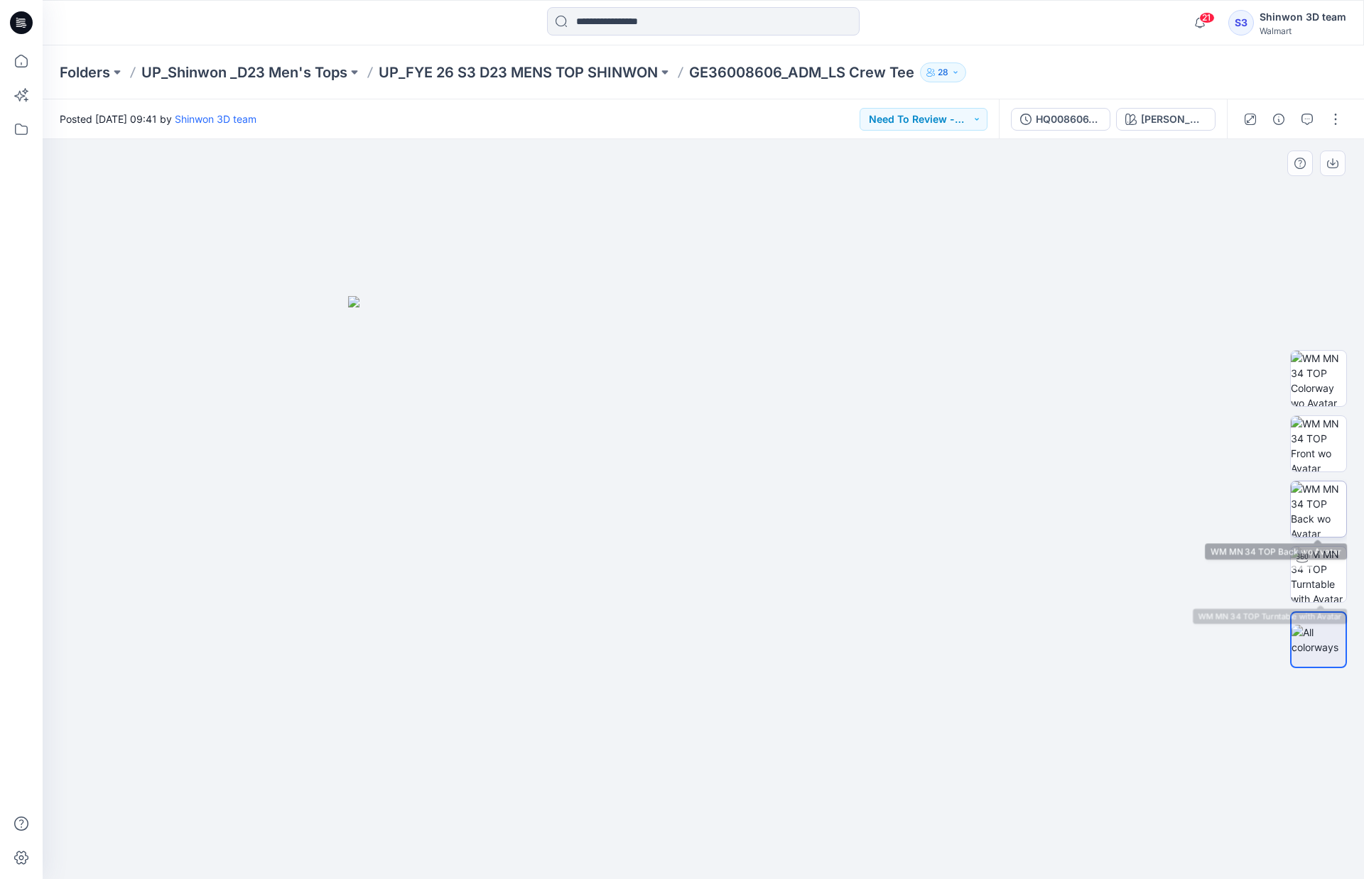
click at [1118, 509] on img at bounding box center [1318, 509] width 55 height 55
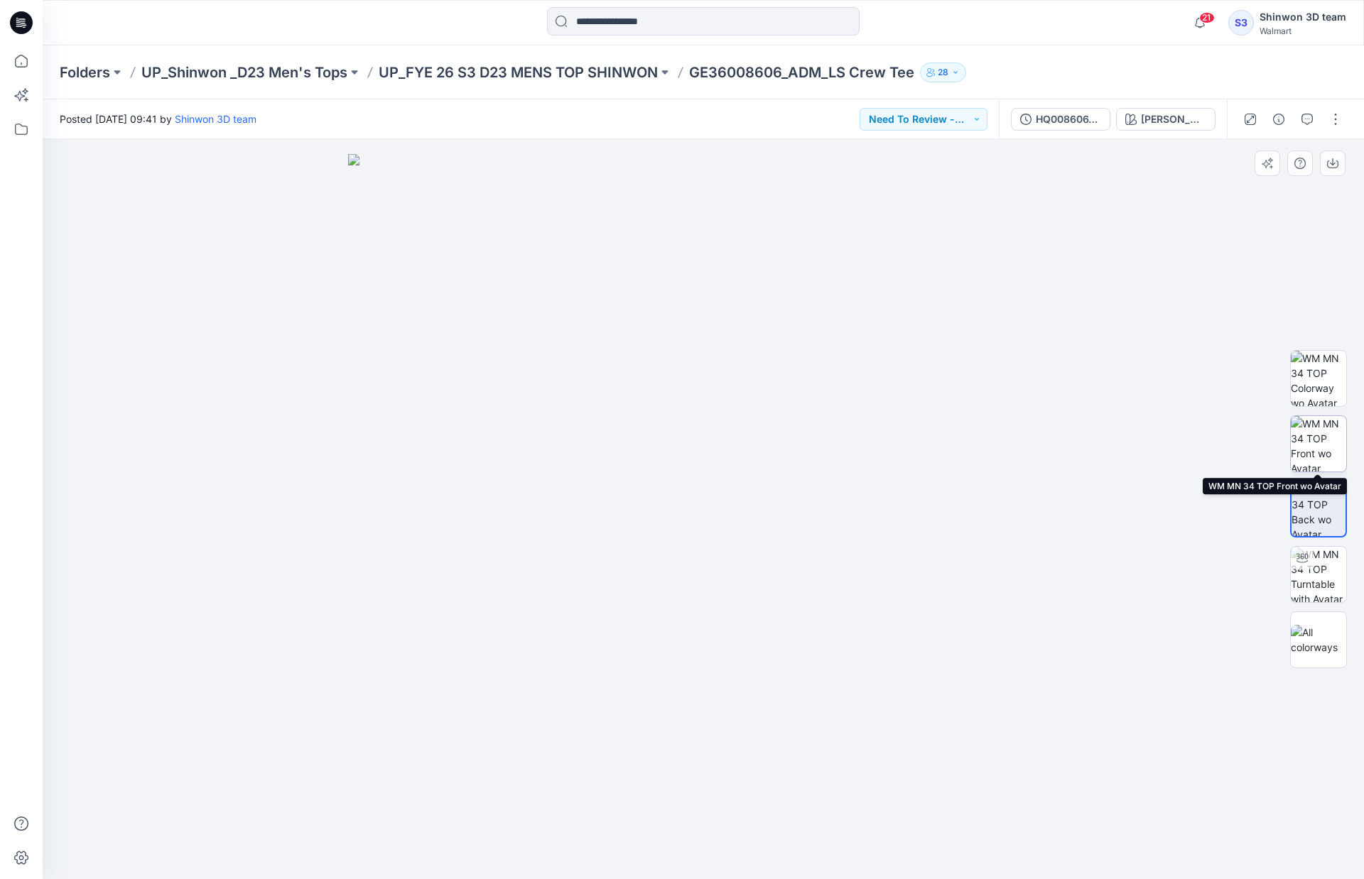
click at [1118, 443] on img at bounding box center [1318, 443] width 55 height 55
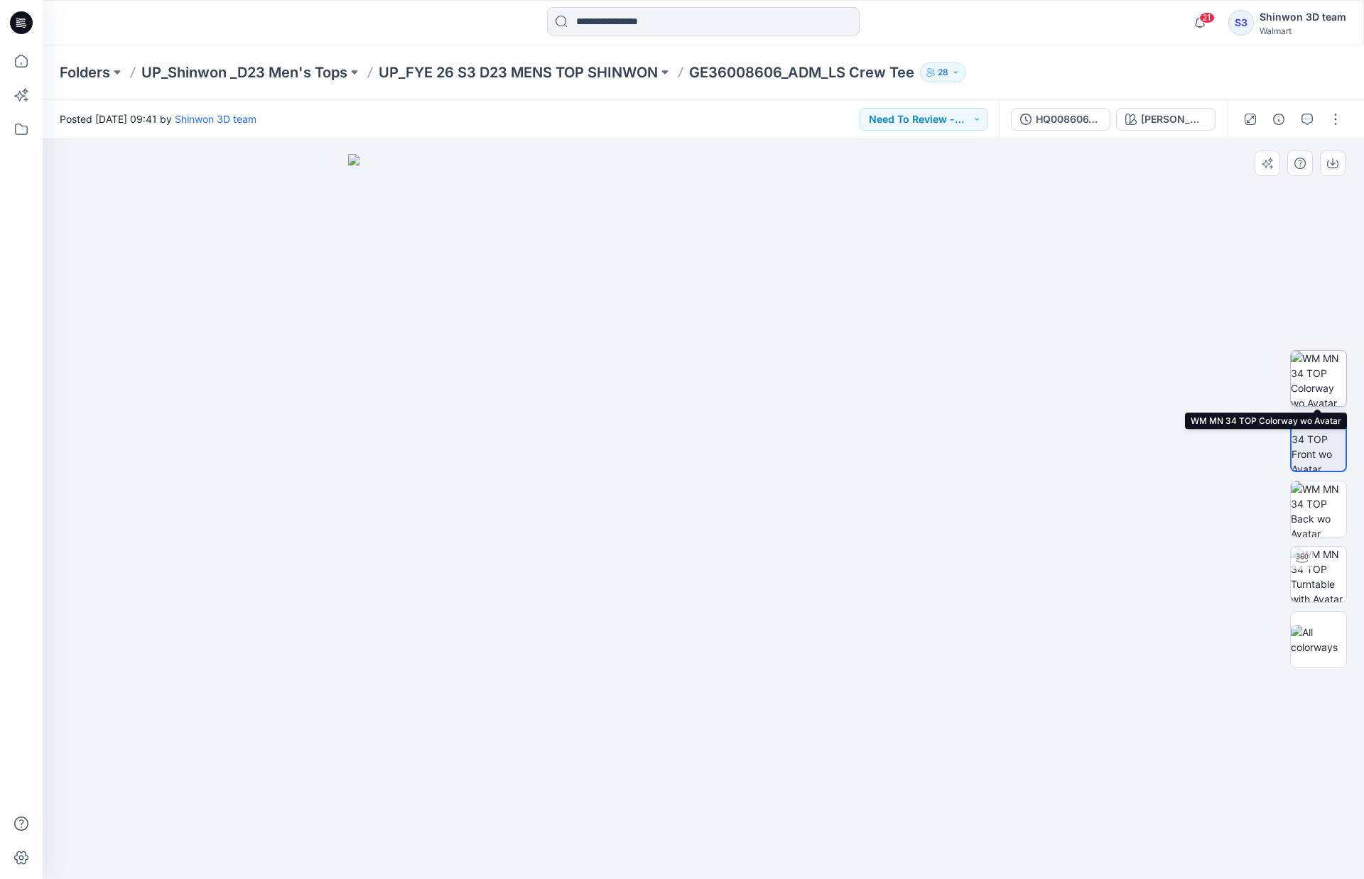
click at [1118, 380] on img at bounding box center [1318, 378] width 55 height 55
click at [1118, 646] on img at bounding box center [1318, 640] width 55 height 30
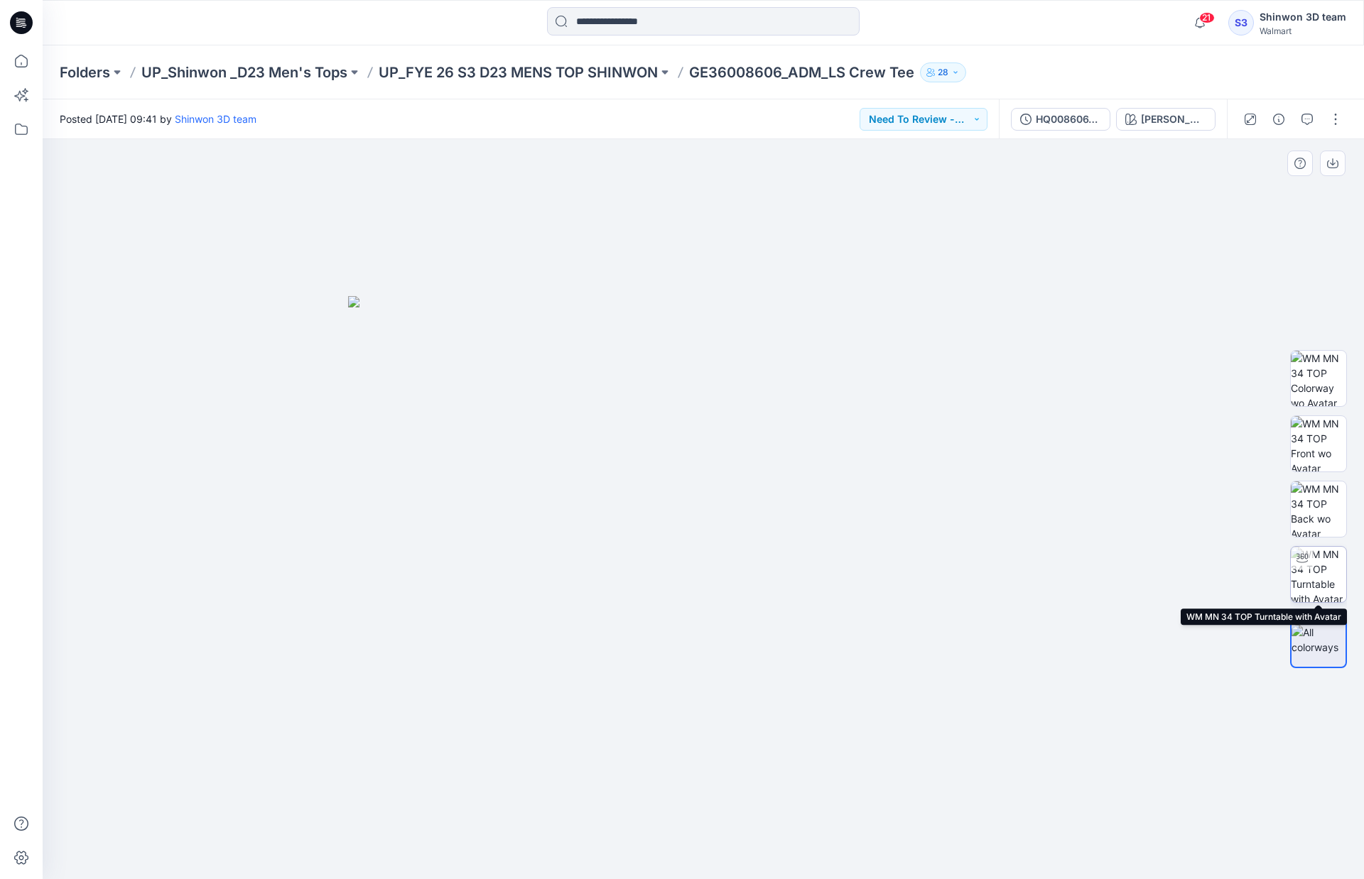
click at [1118, 568] on img at bounding box center [1318, 574] width 55 height 55
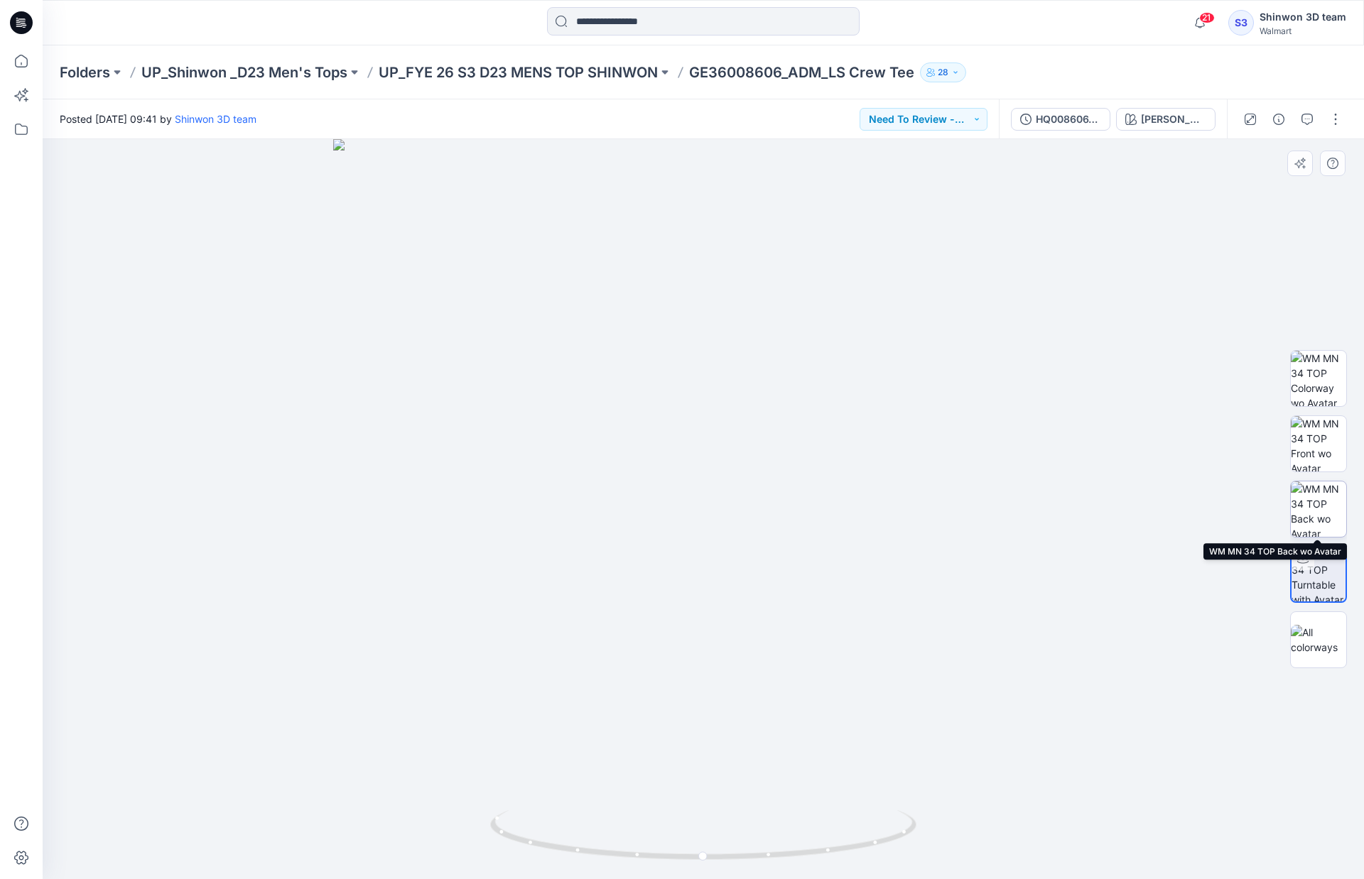
click at [1118, 504] on img at bounding box center [1318, 509] width 55 height 55
click at [1118, 454] on img at bounding box center [1318, 443] width 55 height 55
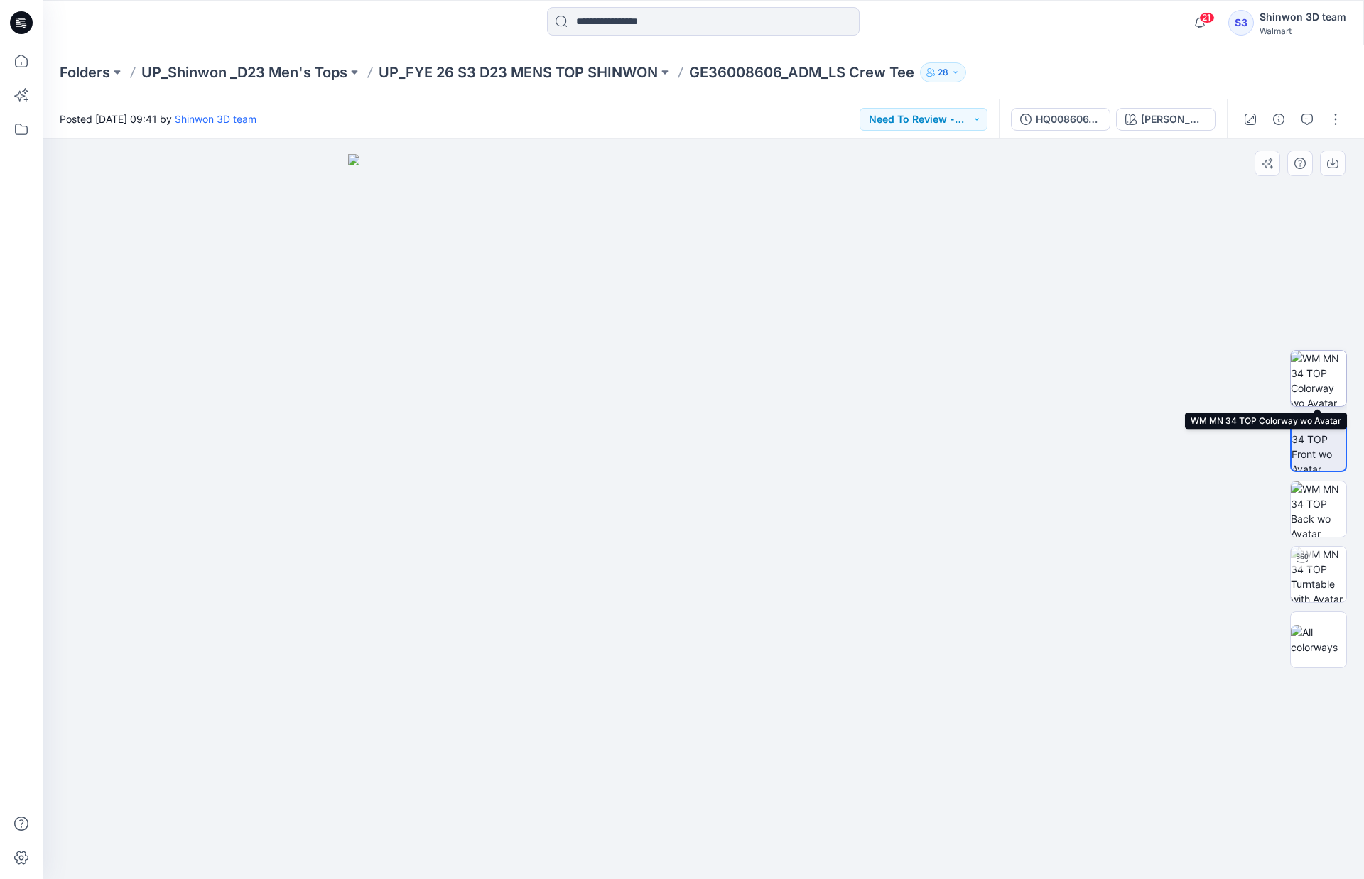
click at [1118, 382] on img at bounding box center [1318, 378] width 55 height 55
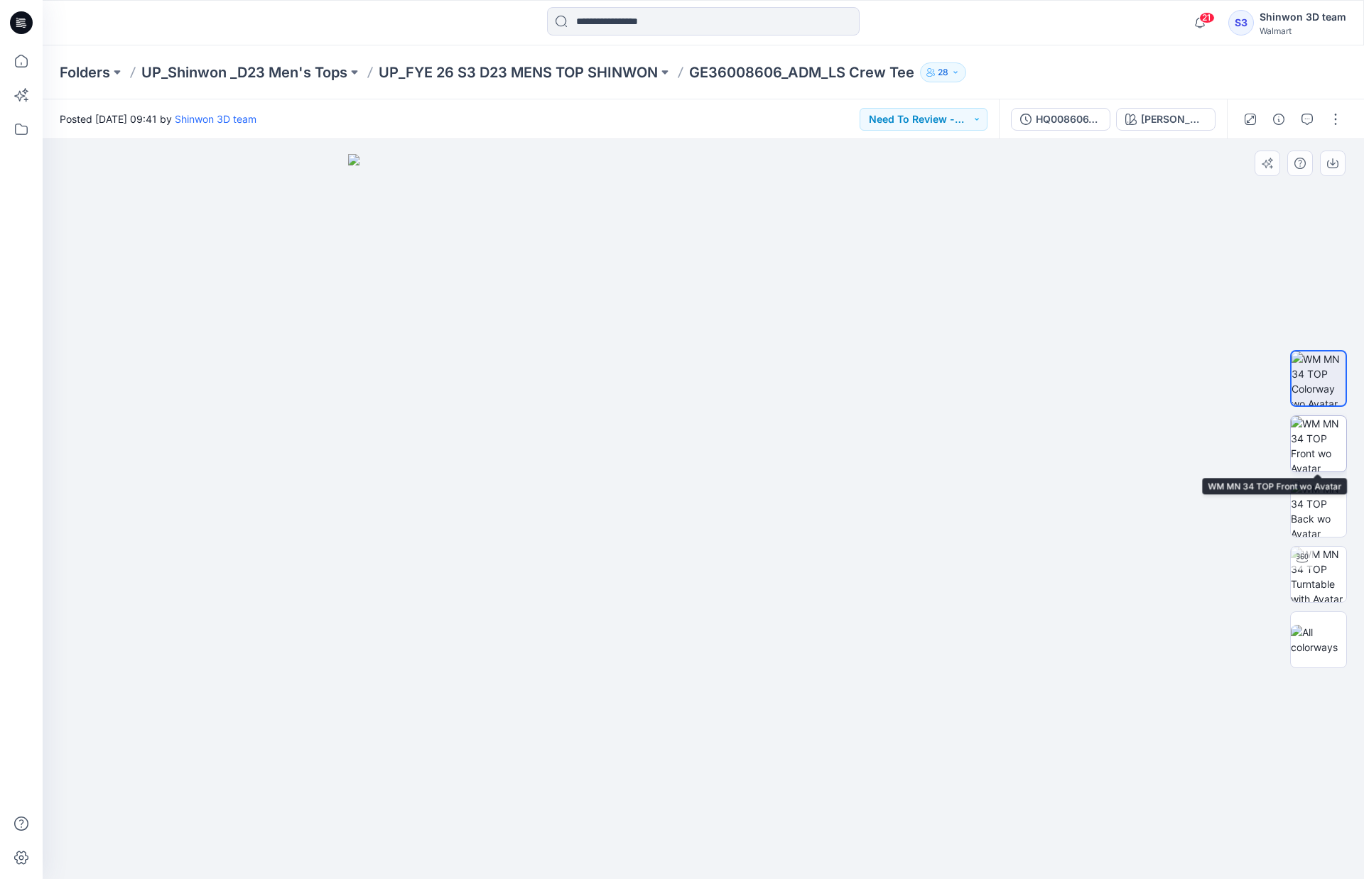
click at [1118, 459] on img at bounding box center [1318, 443] width 55 height 55
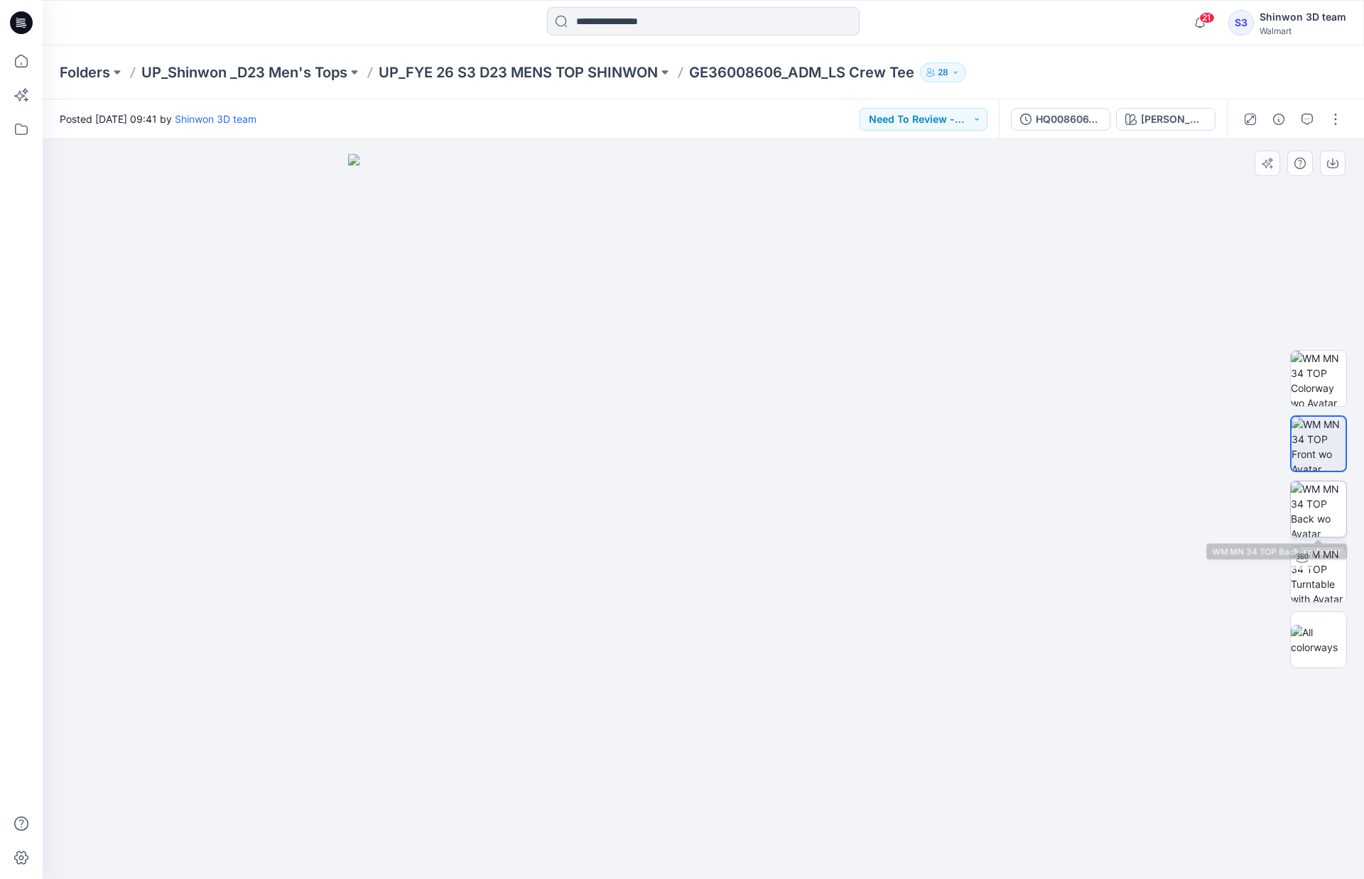
click at [1118, 484] on img at bounding box center [1318, 509] width 55 height 55
click at [1118, 376] on img at bounding box center [1318, 378] width 55 height 55
click at [1118, 636] on img at bounding box center [1318, 640] width 55 height 30
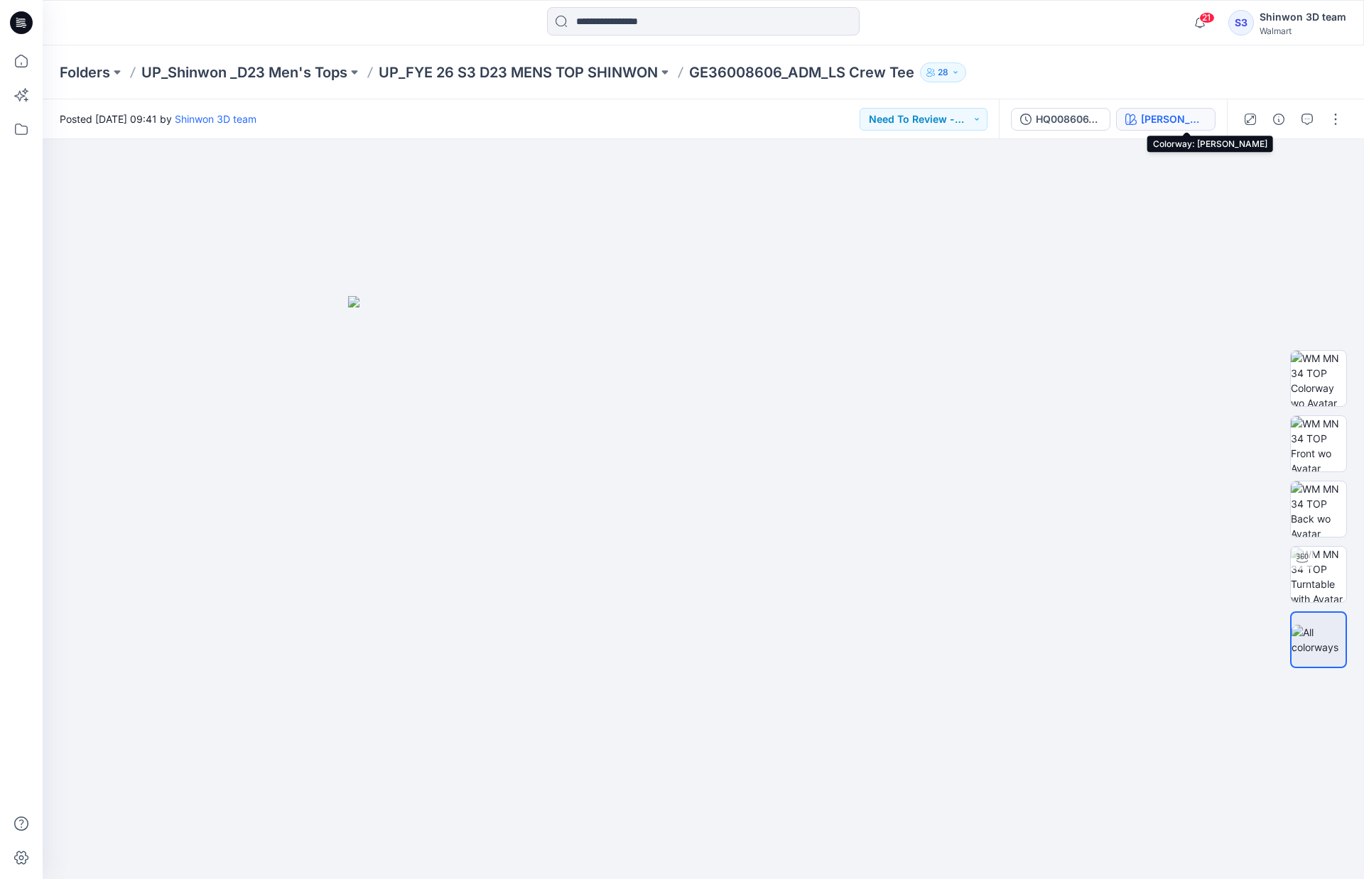
click at [1118, 121] on div "[PERSON_NAME]" at bounding box center [1173, 120] width 65 height 16
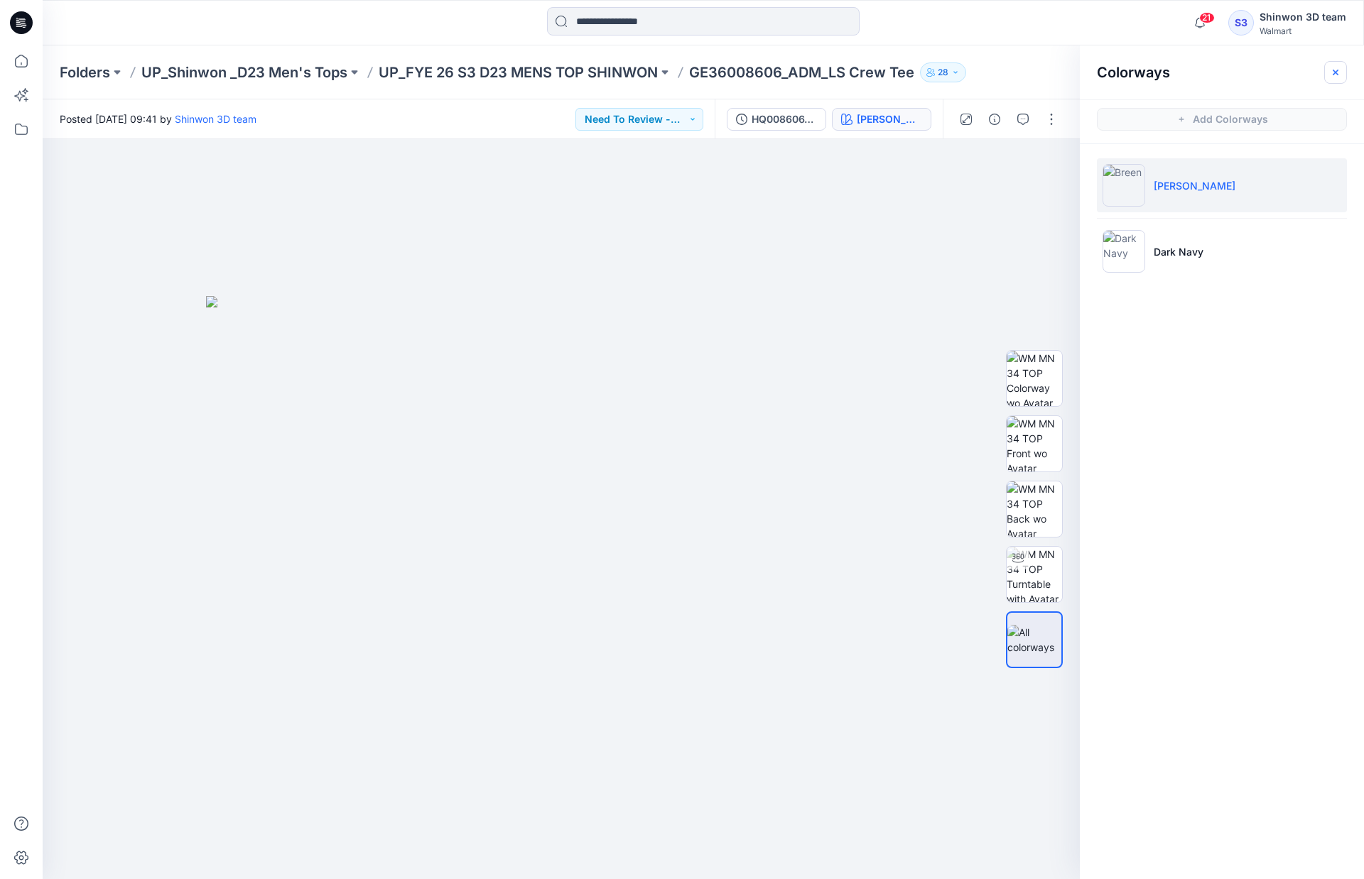
click at [1118, 68] on button "button" at bounding box center [1335, 72] width 23 height 23
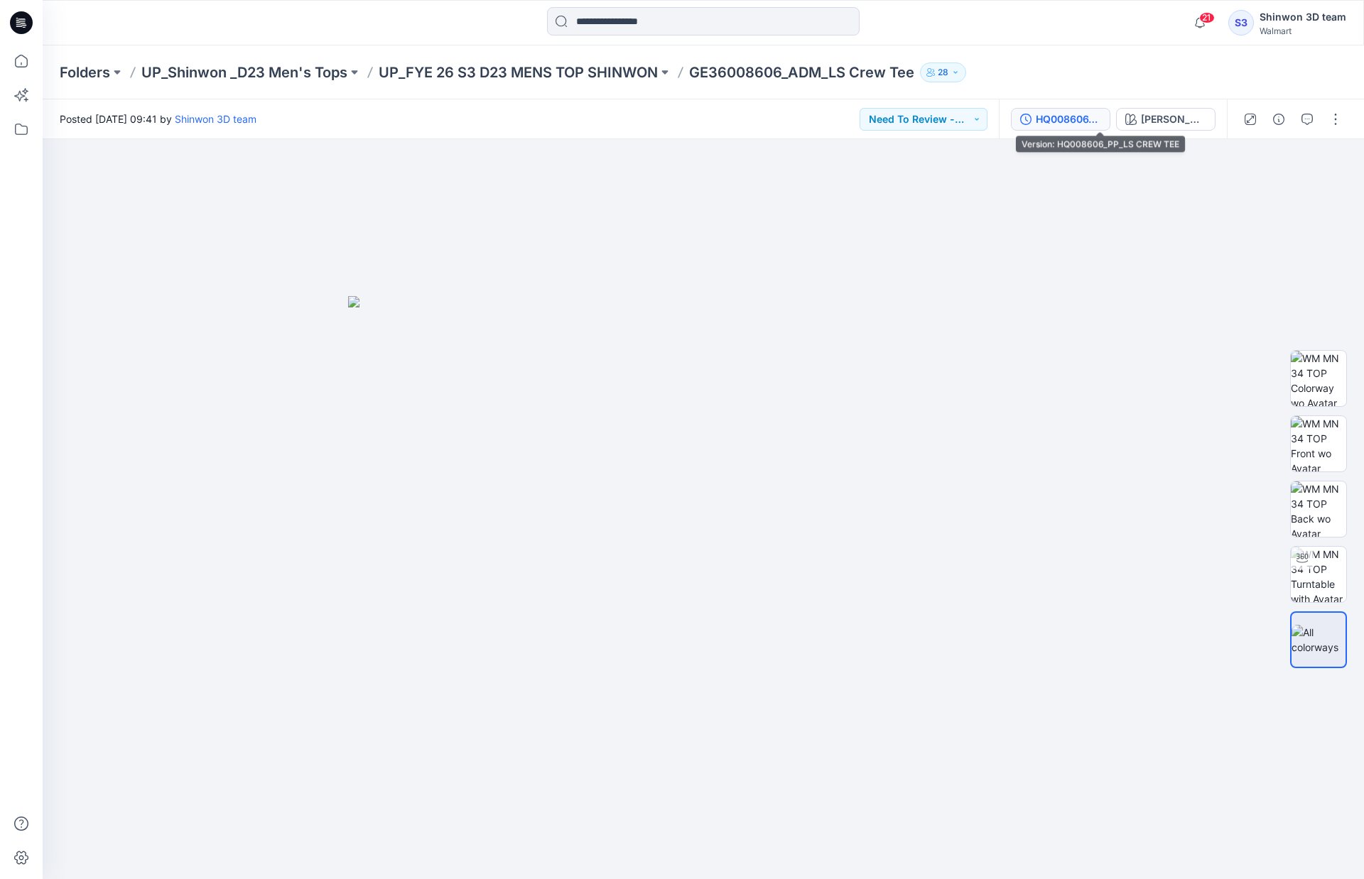
click at [1101, 116] on div "HQ008606_PP_LS CREW TEE" at bounding box center [1068, 120] width 65 height 16
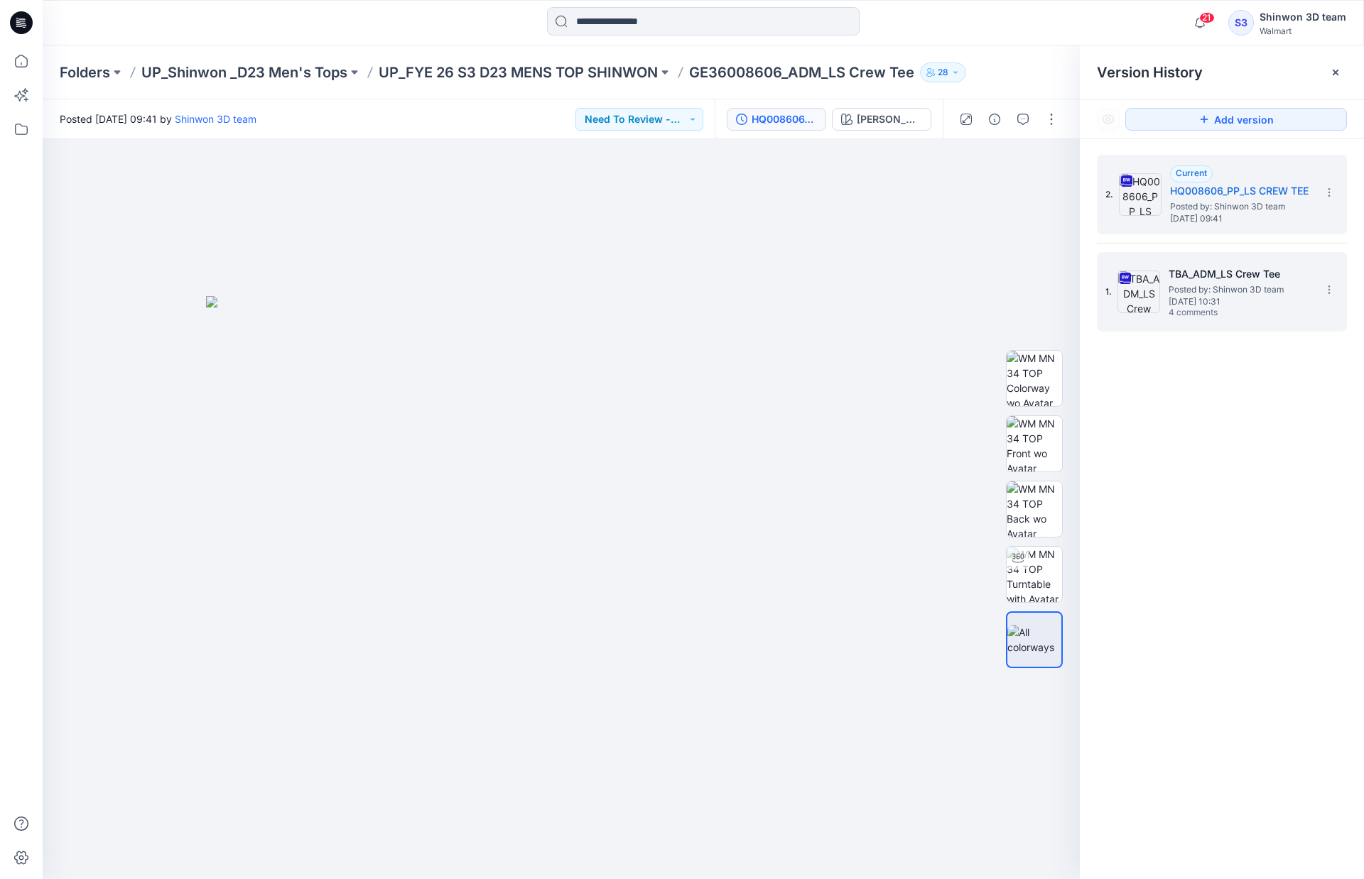
click at [1118, 278] on h5 "TBA_ADM_LS Crew Tee" at bounding box center [1239, 274] width 142 height 17
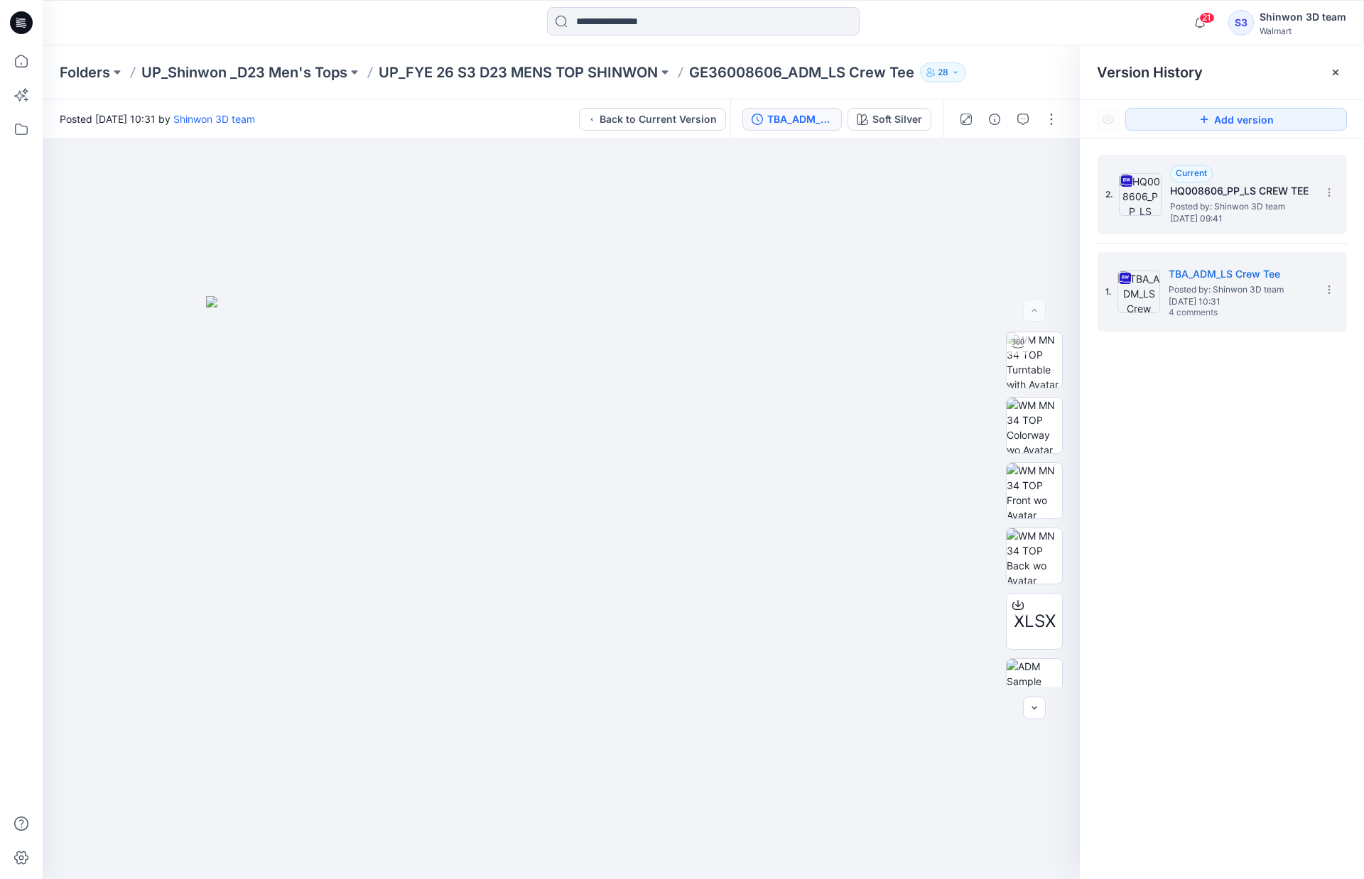
click at [1118, 195] on h5 "HQ008606_PP_LS CREW TEE" at bounding box center [1241, 191] width 142 height 17
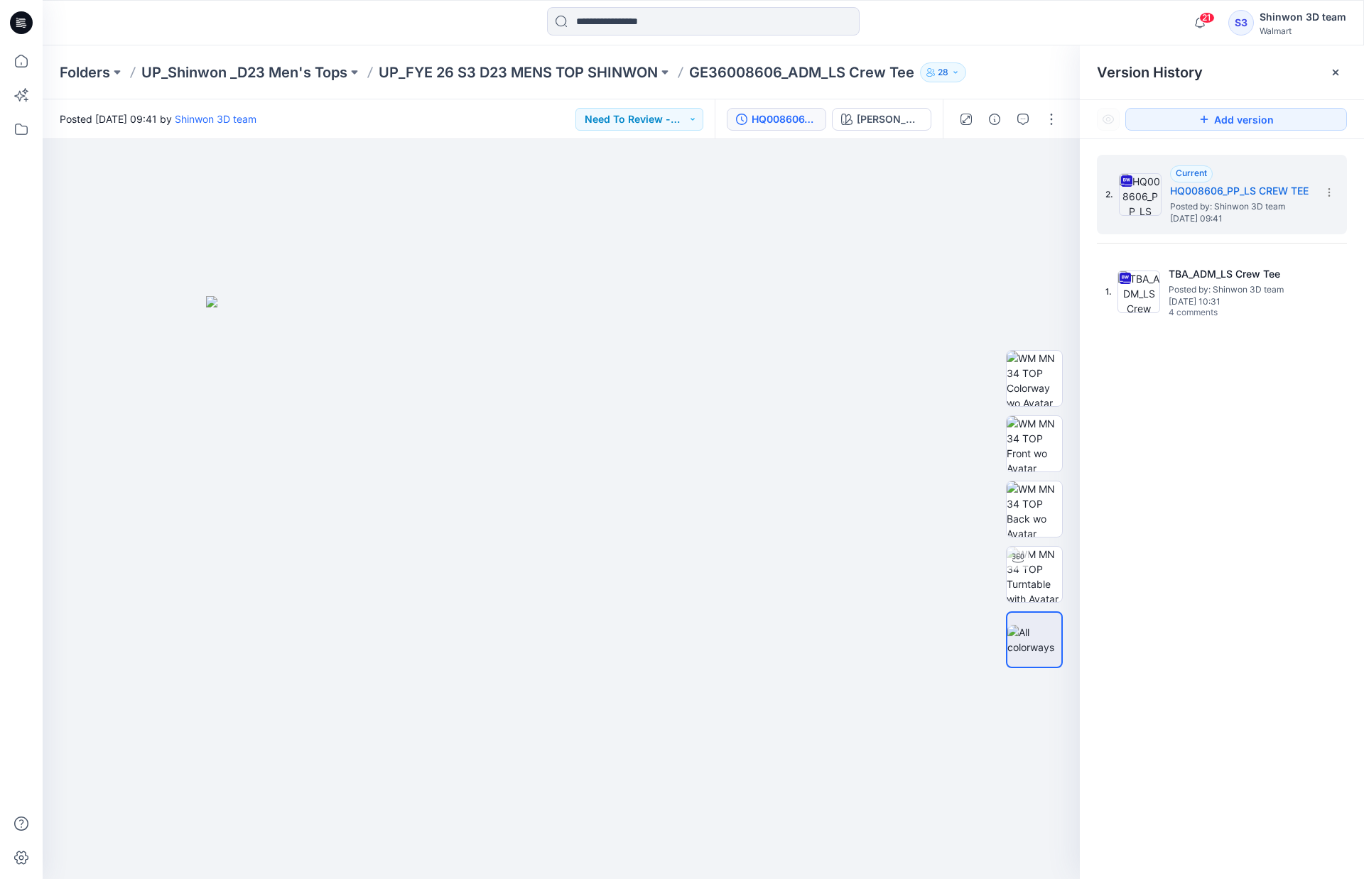
click at [819, 72] on p "GE36008606_ADM_LS Crew Tee" at bounding box center [801, 73] width 225 height 20
click at [580, 71] on p "UP_FYE 26 S3 D23 MENS TOP SHINWON" at bounding box center [518, 73] width 279 height 20
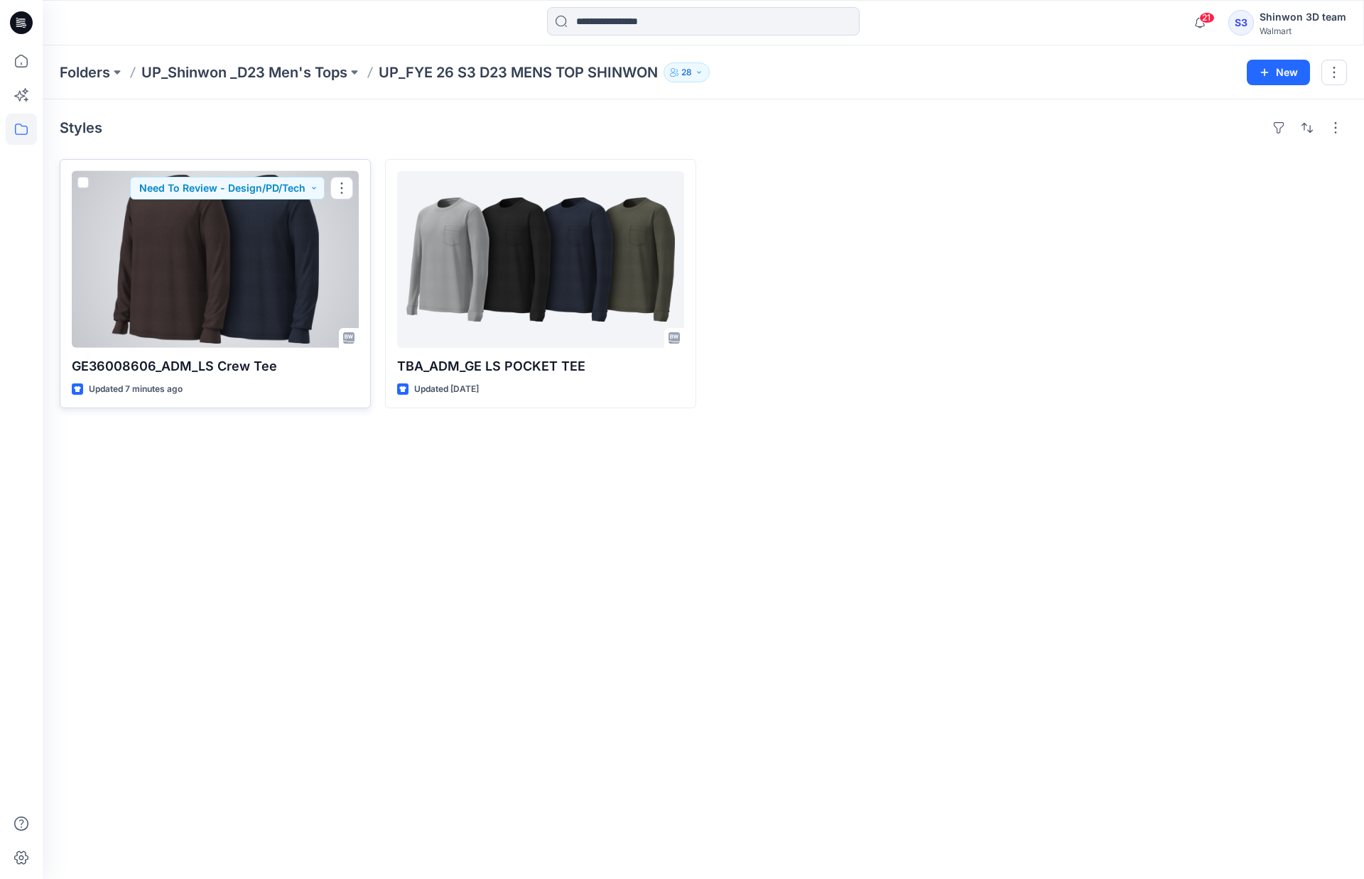
click at [263, 272] on div at bounding box center [215, 259] width 287 height 177
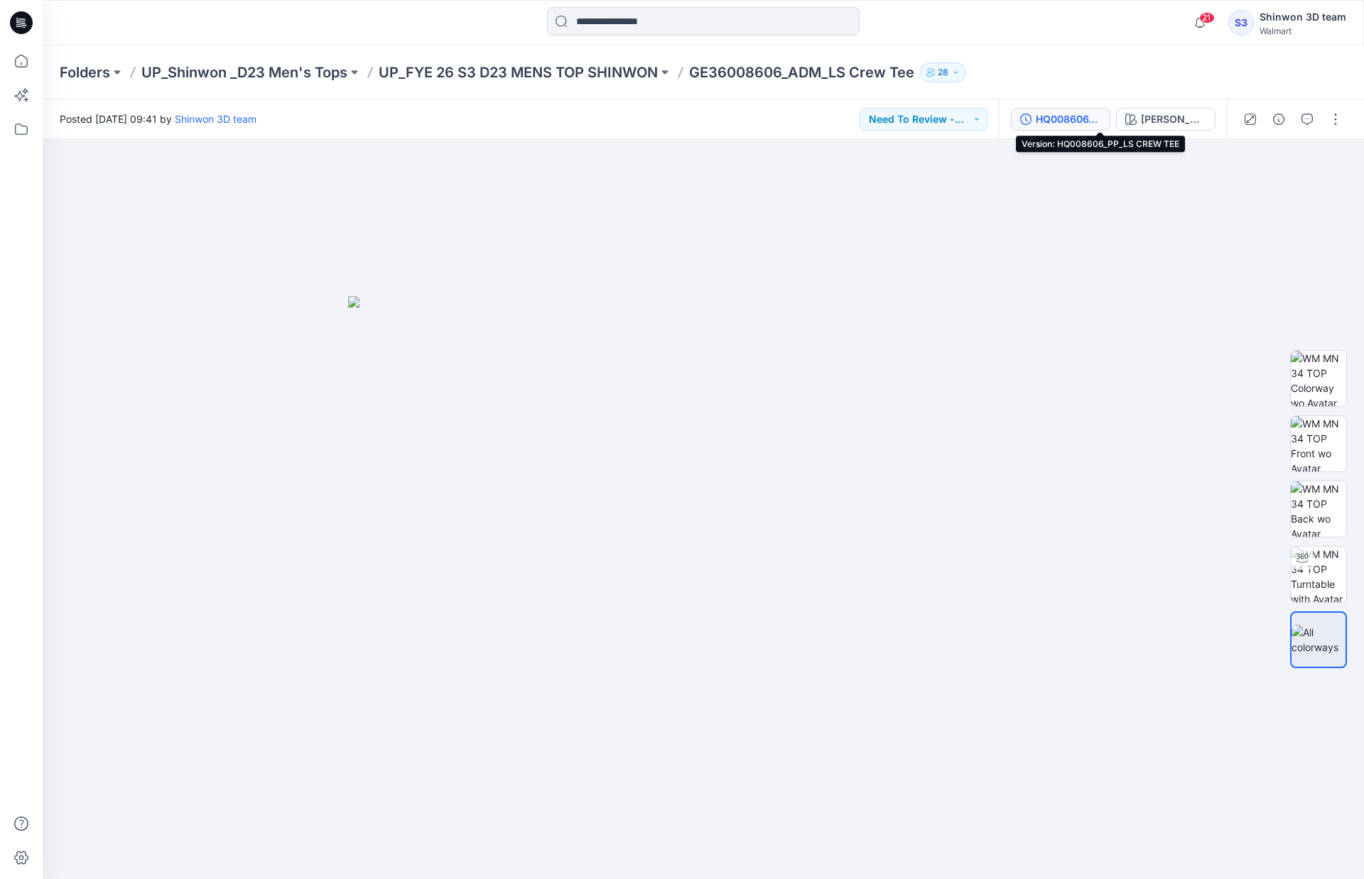
click at [1101, 117] on div "HQ008606_PP_LS CREW TEE" at bounding box center [1068, 120] width 65 height 16
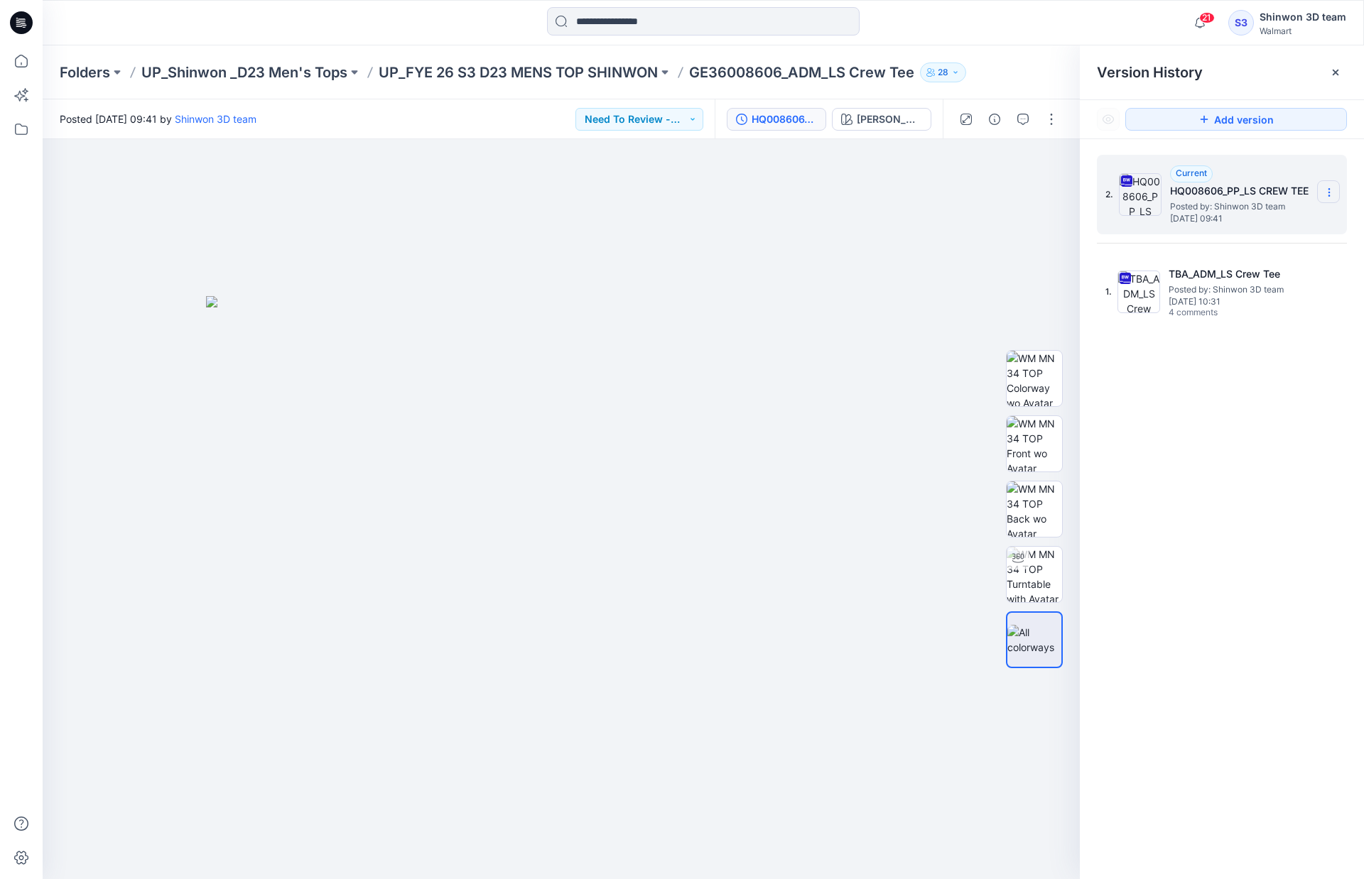
click at [1118, 188] on icon at bounding box center [1328, 192] width 11 height 11
click at [1051, 119] on button "button" at bounding box center [1051, 119] width 23 height 23
click at [994, 194] on button "Edit" at bounding box center [991, 192] width 131 height 26
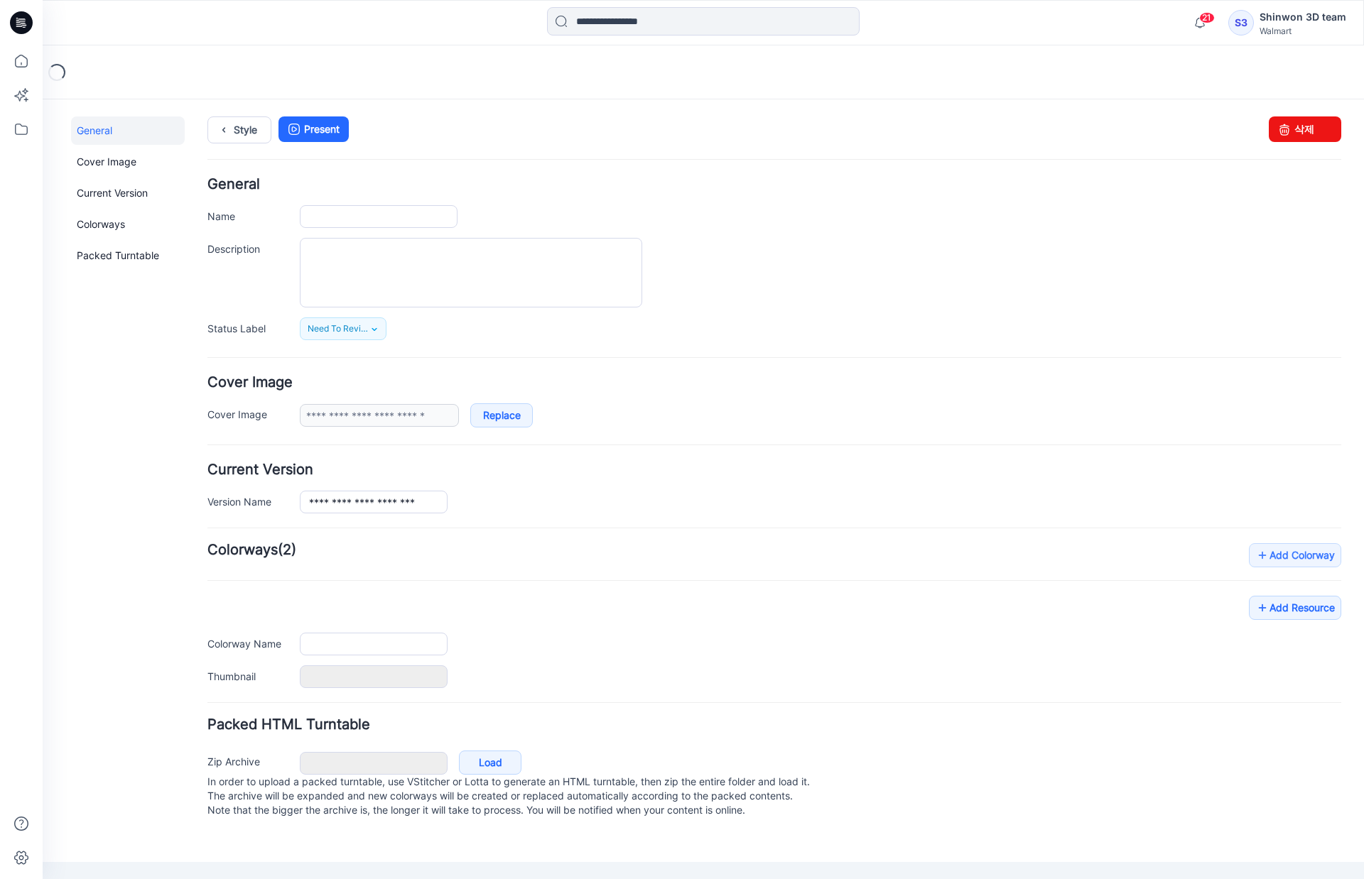
type input "**********"
type textarea "**********"
type input "*****"
type input "**********"
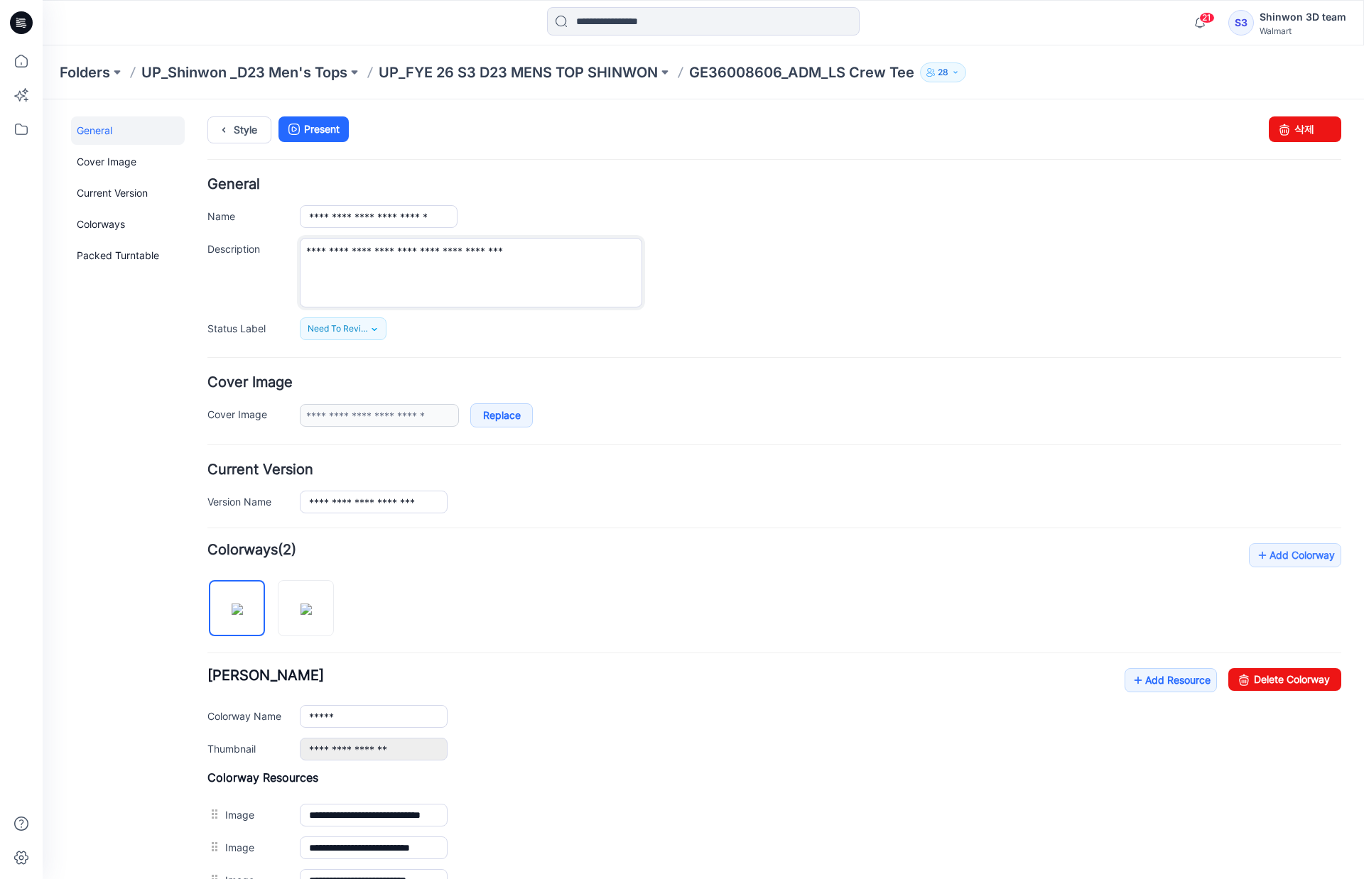
click at [562, 246] on textarea "**********" at bounding box center [471, 273] width 342 height 70
click at [389, 266] on textarea "**********" at bounding box center [471, 273] width 342 height 70
click at [517, 251] on textarea "**********" at bounding box center [471, 273] width 342 height 70
click at [558, 252] on textarea "**********" at bounding box center [471, 273] width 342 height 70
paste textarea "**********"
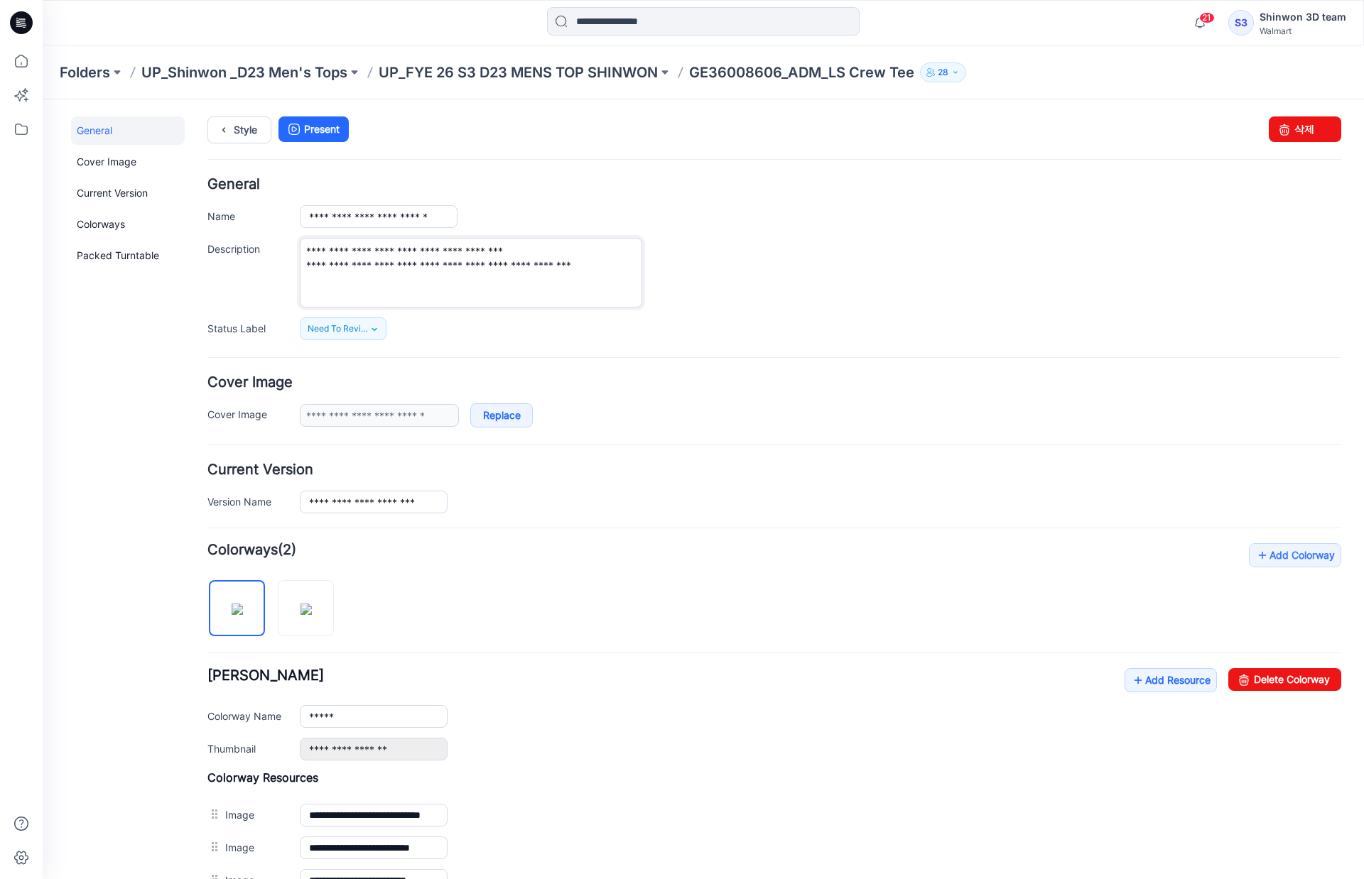
type textarea "**********"
click at [706, 251] on div "**********" at bounding box center [820, 273] width 1041 height 70
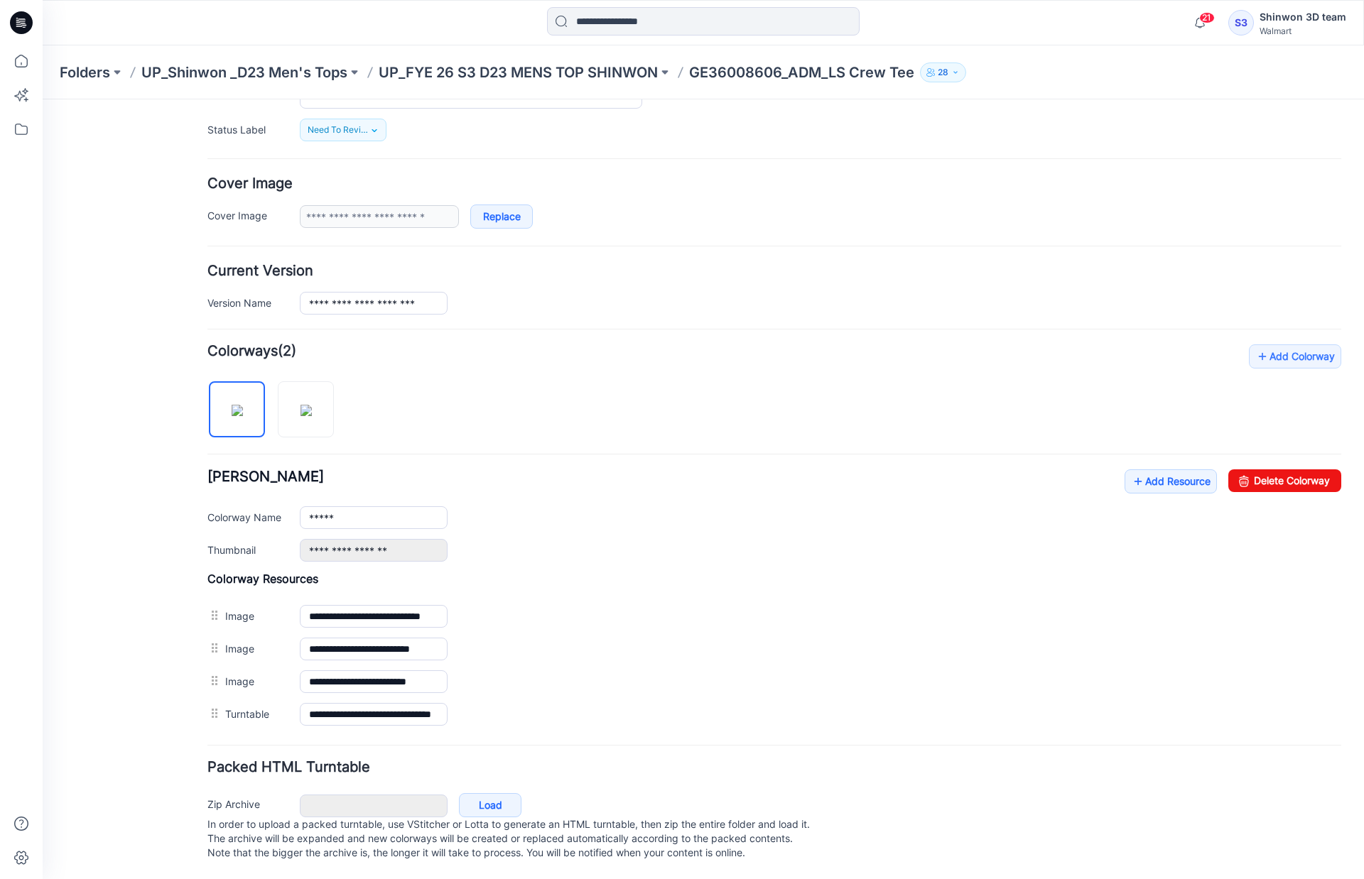
scroll to position [207, 0]
click at [1161, 471] on link "Add Resource" at bounding box center [1170, 482] width 92 height 24
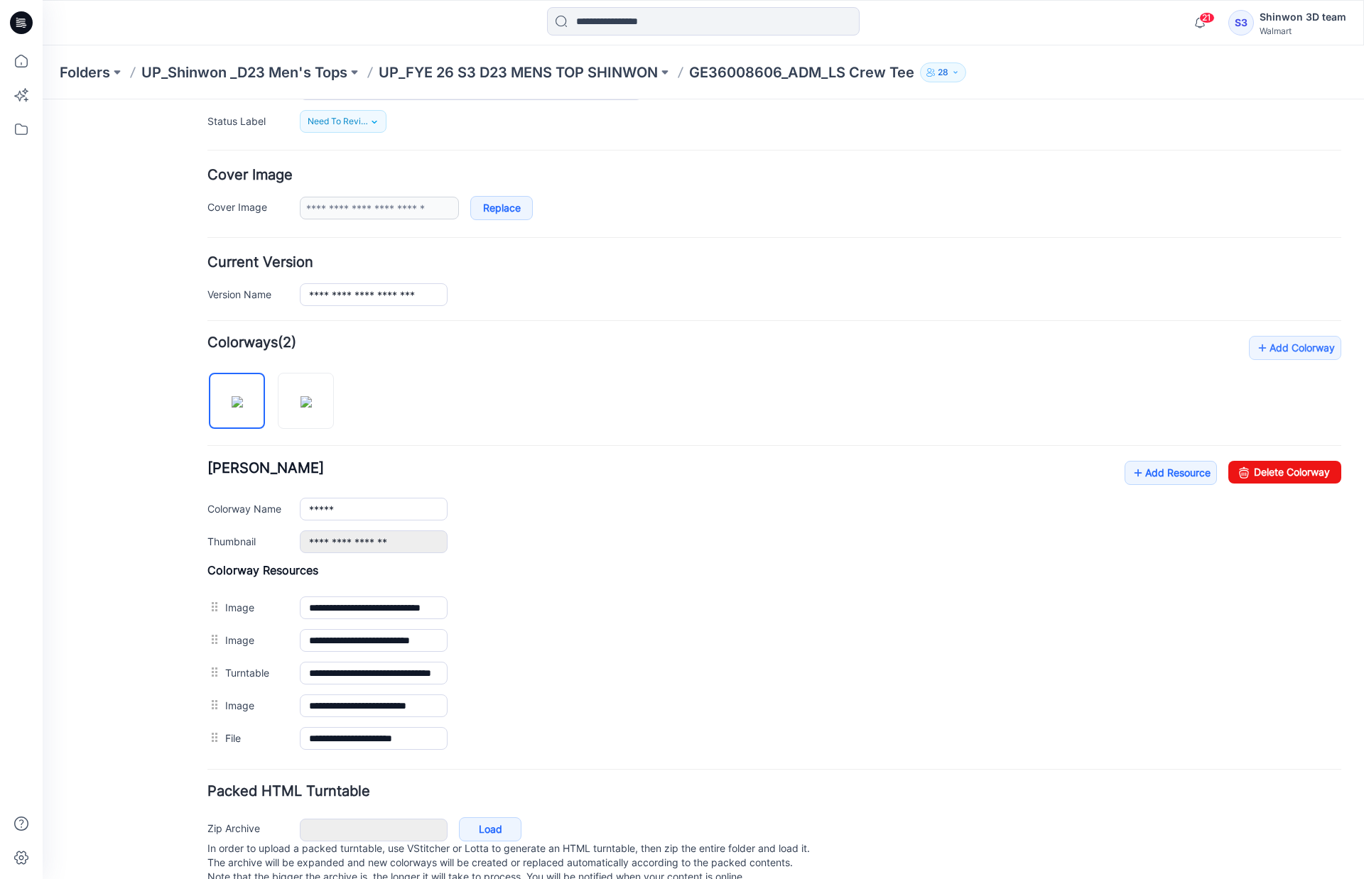
click at [168, 691] on div "General Cover Image Current Version Colorways Packed Turntable" at bounding box center [128, 406] width 114 height 994
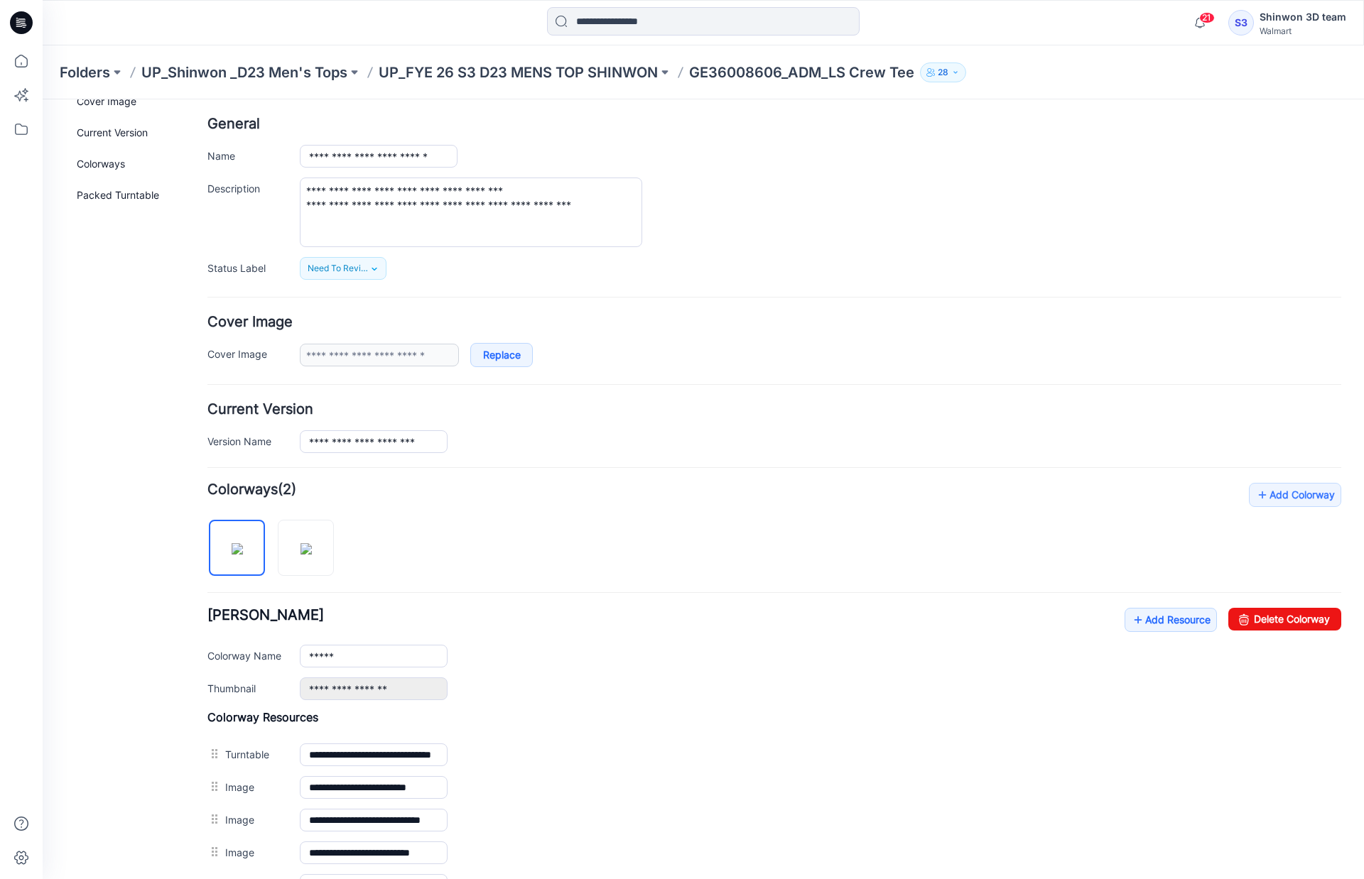
scroll to position [0, 0]
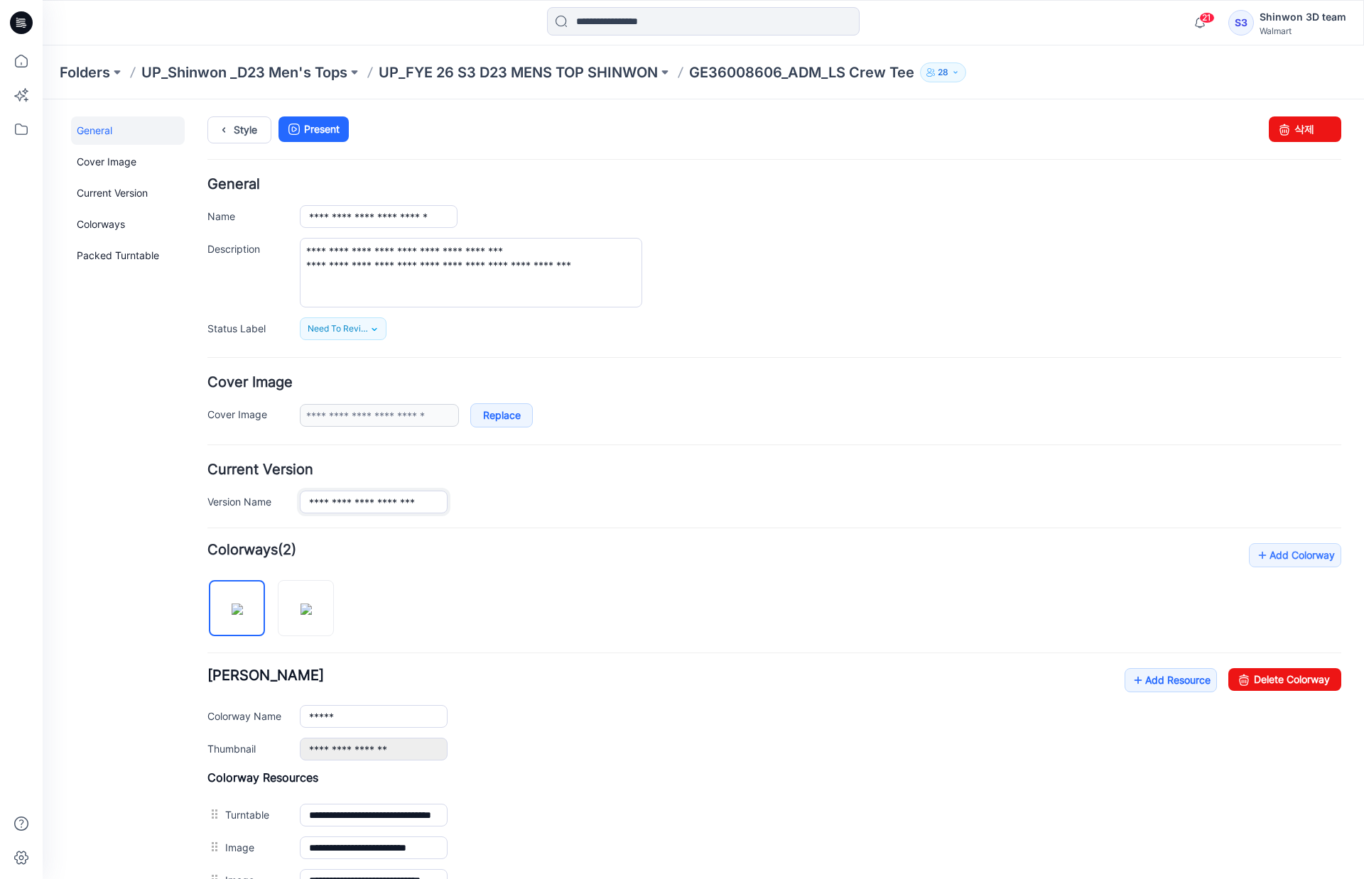
drag, startPoint x: 310, startPoint y: 499, endPoint x: 361, endPoint y: 502, distance: 51.2
click at [361, 502] on input "**********" at bounding box center [374, 502] width 148 height 23
drag, startPoint x: 370, startPoint y: 216, endPoint x: 257, endPoint y: 212, distance: 113.0
click at [257, 212] on div "**********" at bounding box center [774, 216] width 1134 height 23
paste input "text"
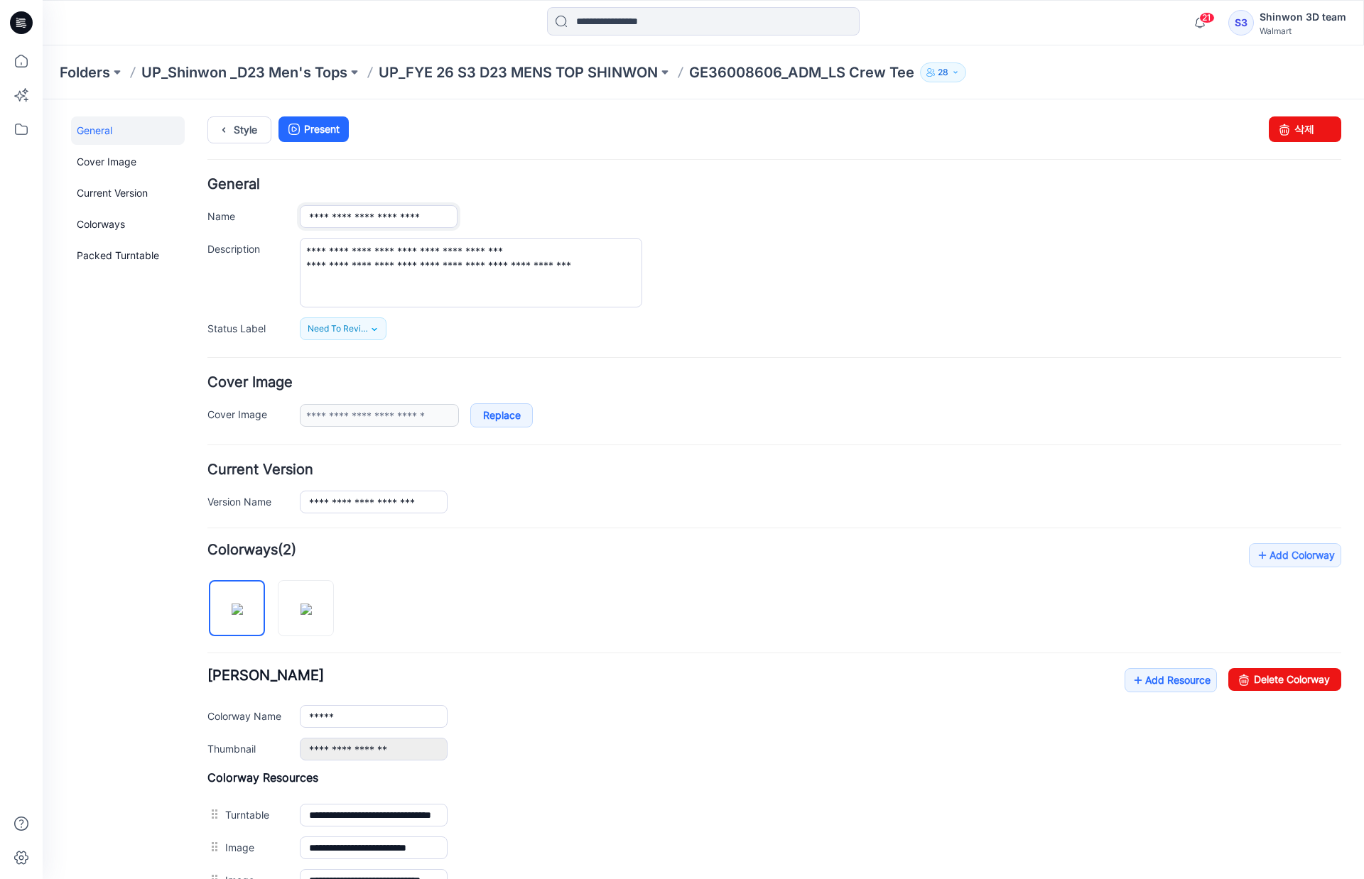
type input "**********"
click at [845, 209] on div "**********" at bounding box center [820, 216] width 1041 height 23
click at [759, 68] on p "GE36008606_ADM_LS Crew Tee" at bounding box center [801, 73] width 225 height 20
click at [118, 134] on link "General" at bounding box center [128, 130] width 114 height 28
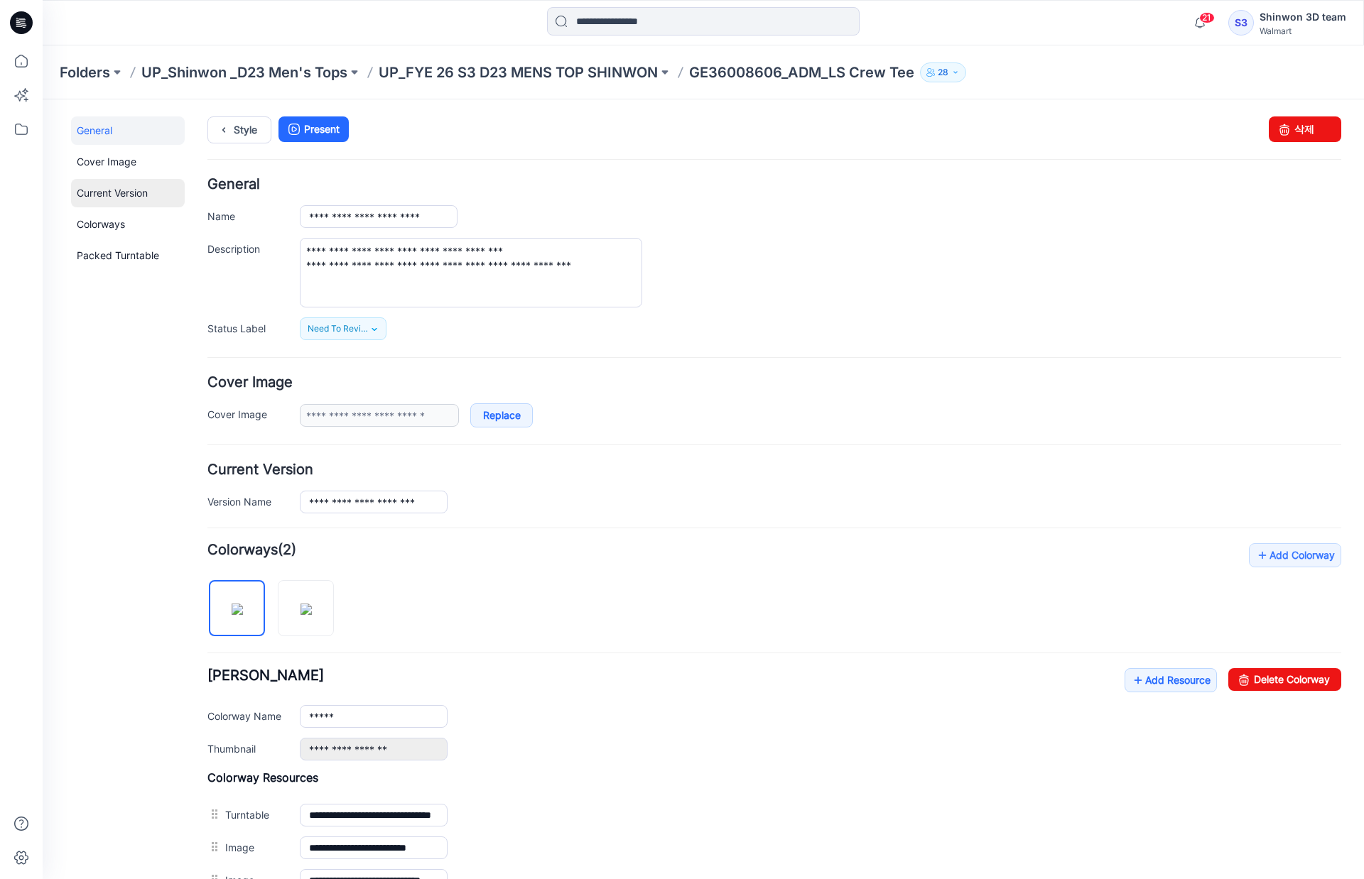
click at [131, 198] on link "Current Version" at bounding box center [128, 193] width 114 height 28
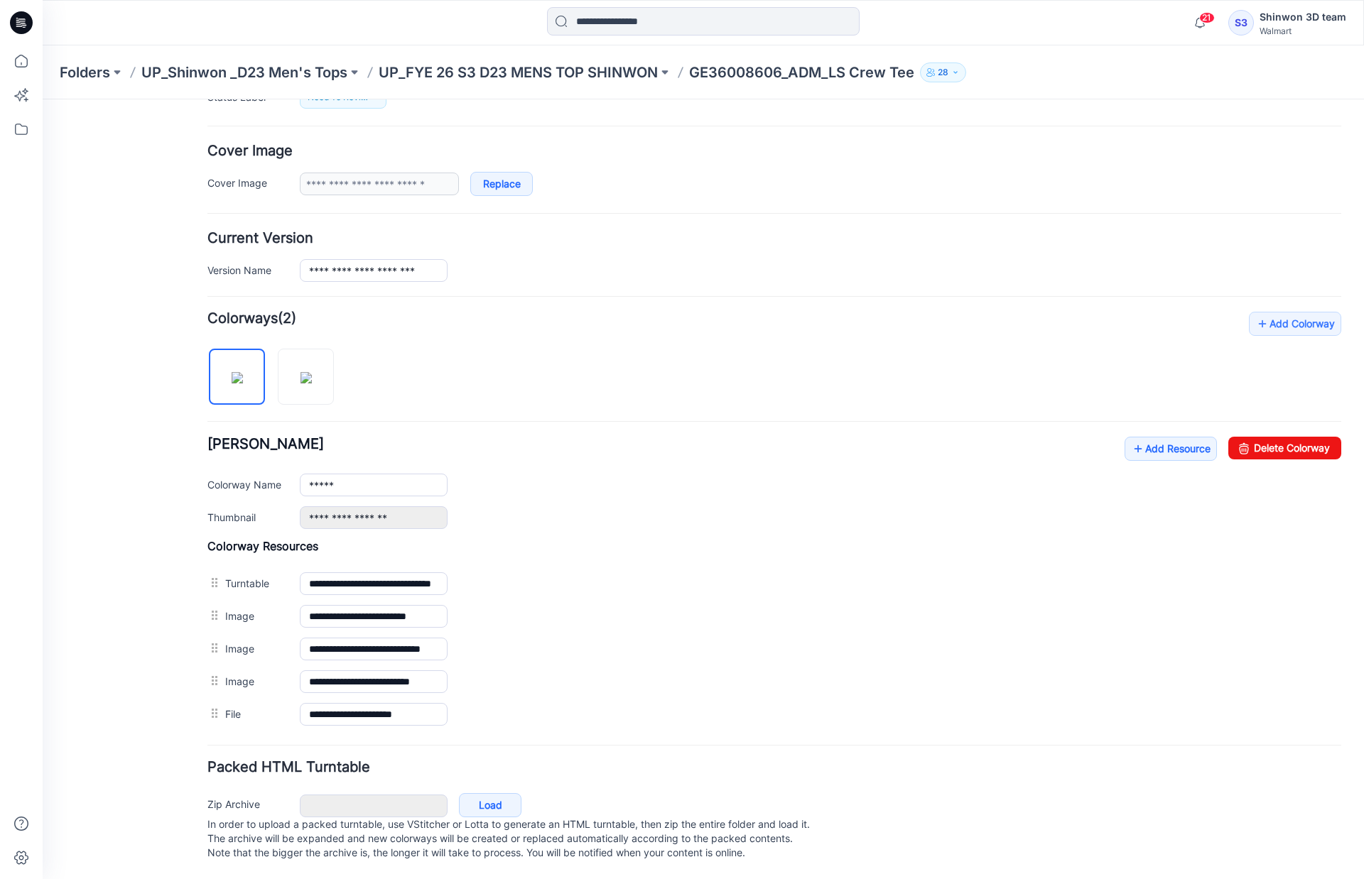
click at [854, 74] on p "GE36008606_ADM_LS Crew Tee" at bounding box center [801, 73] width 225 height 20
click at [617, 75] on p "UP_FYE 26 S3 D23 MENS TOP SHINWON" at bounding box center [518, 73] width 279 height 20
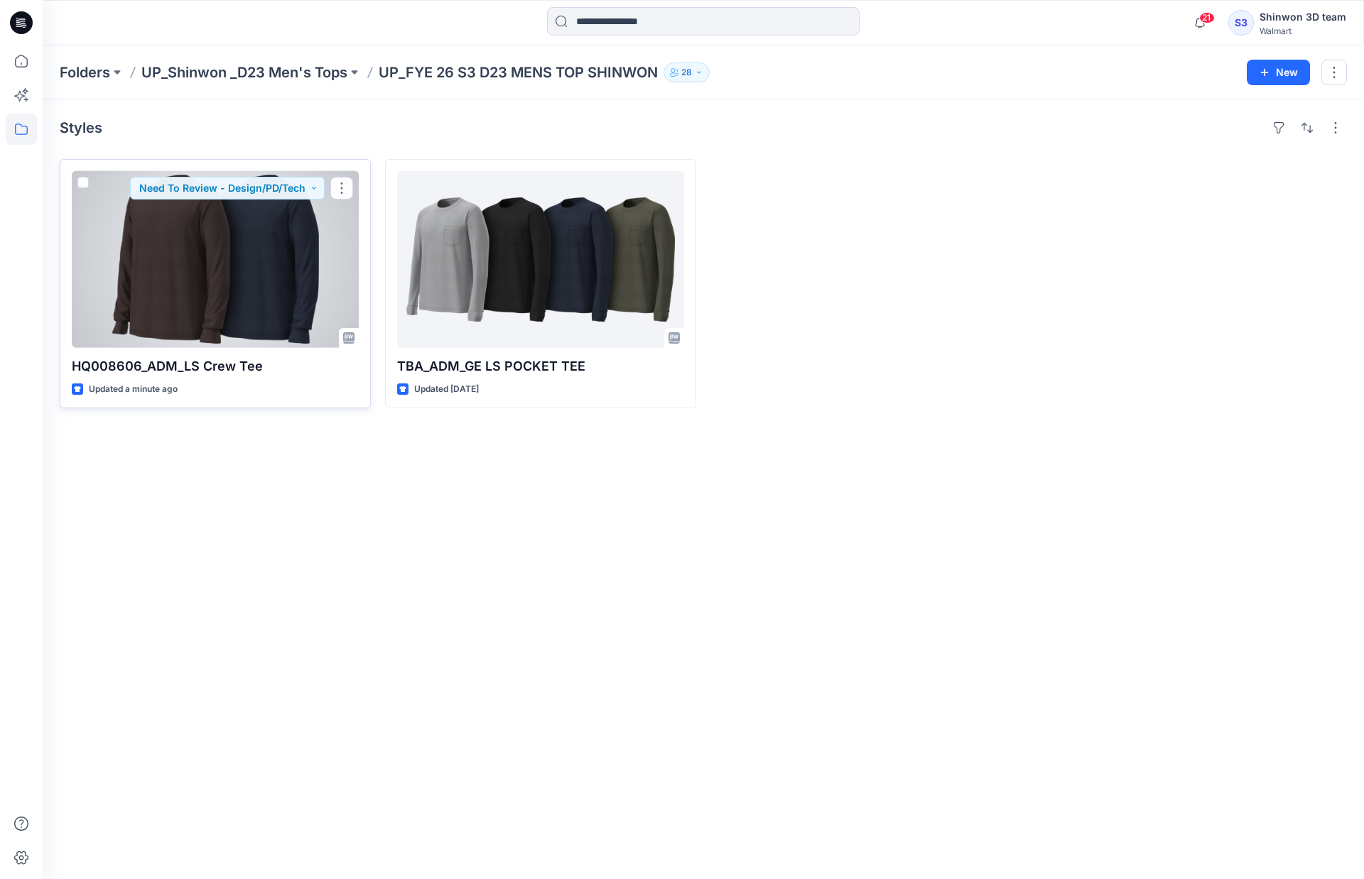
click at [247, 252] on div at bounding box center [215, 259] width 287 height 177
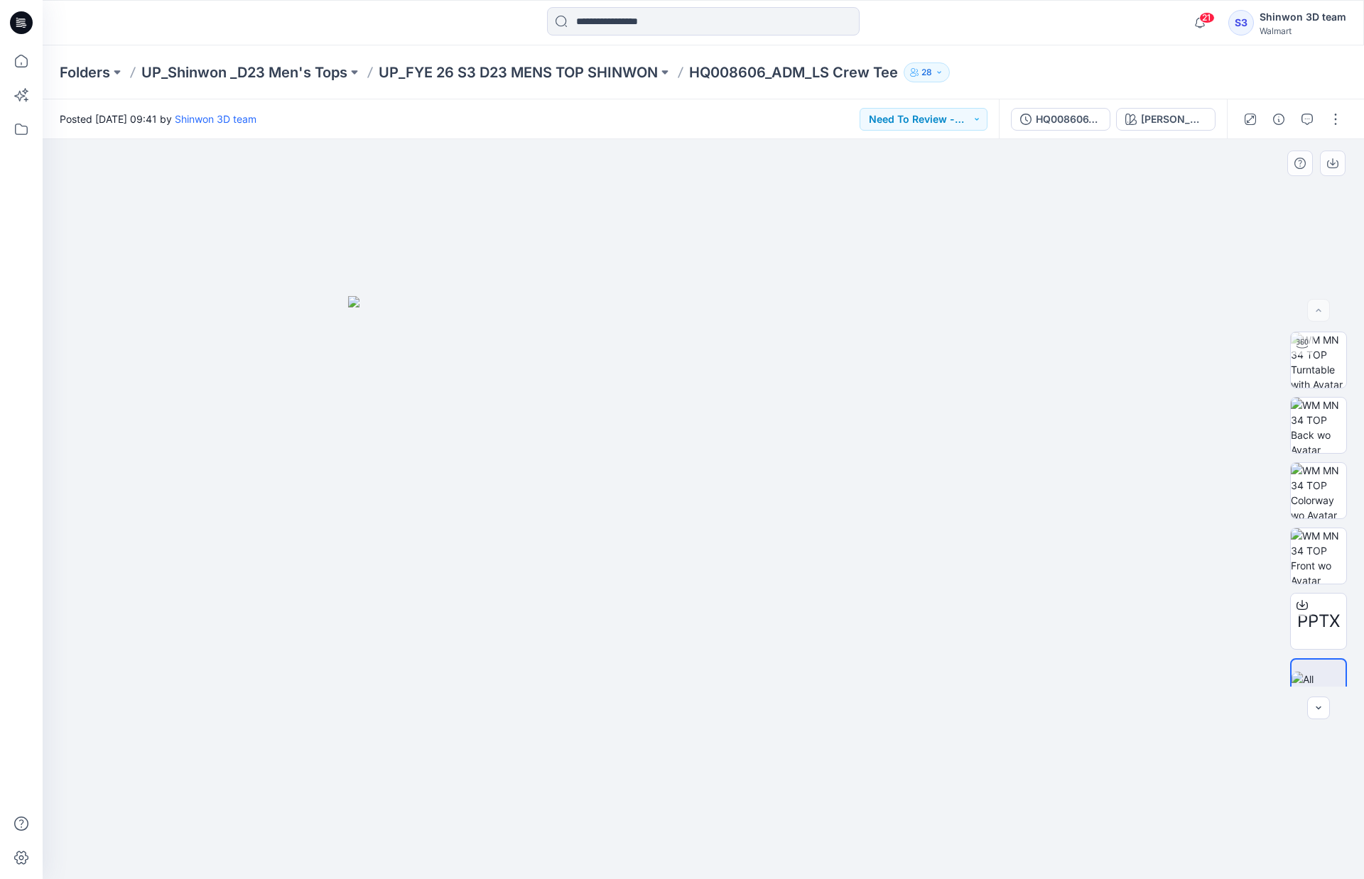
scroll to position [28, 0]
click at [1306, 116] on icon "button" at bounding box center [1306, 119] width 11 height 11
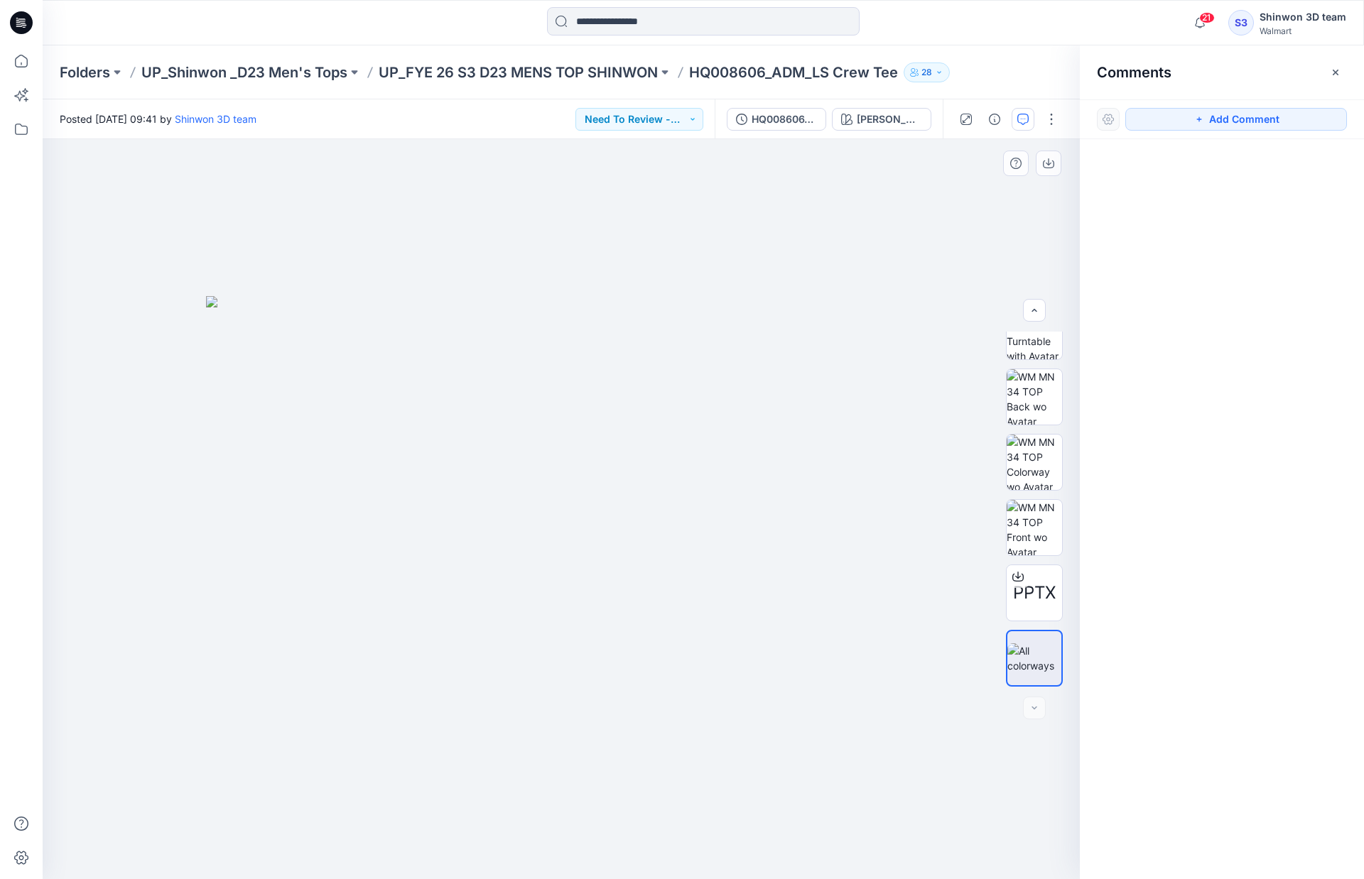
click at [215, 298] on img at bounding box center [561, 587] width 710 height 583
click at [1224, 119] on button "Add Comment" at bounding box center [1236, 119] width 222 height 23
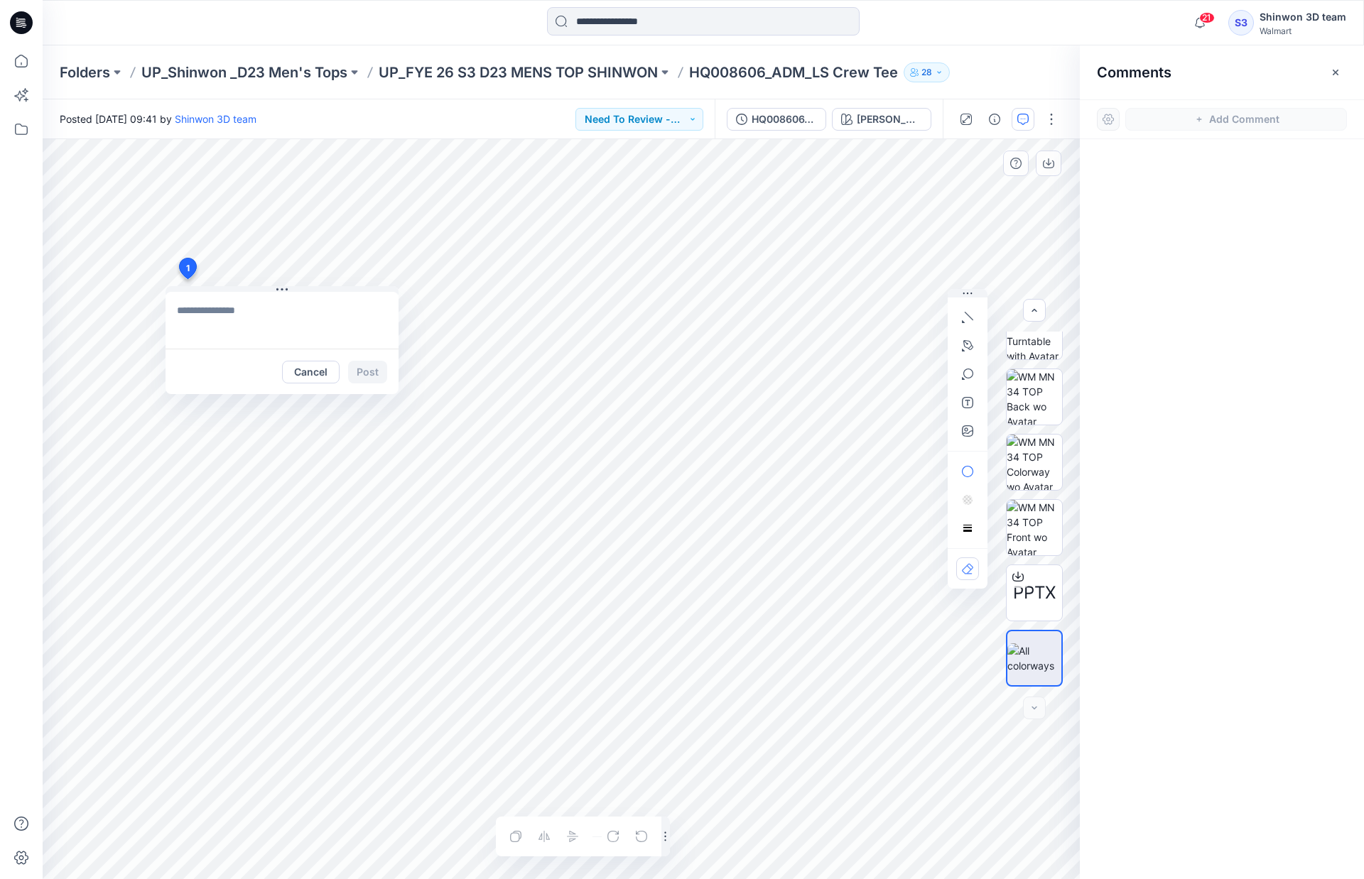
click at [187, 279] on div "1 Cancel Post Layer 1" at bounding box center [561, 509] width 1037 height 740
click at [237, 318] on textarea at bounding box center [282, 320] width 233 height 57
paste textarea "**********"
type textarea "**********"
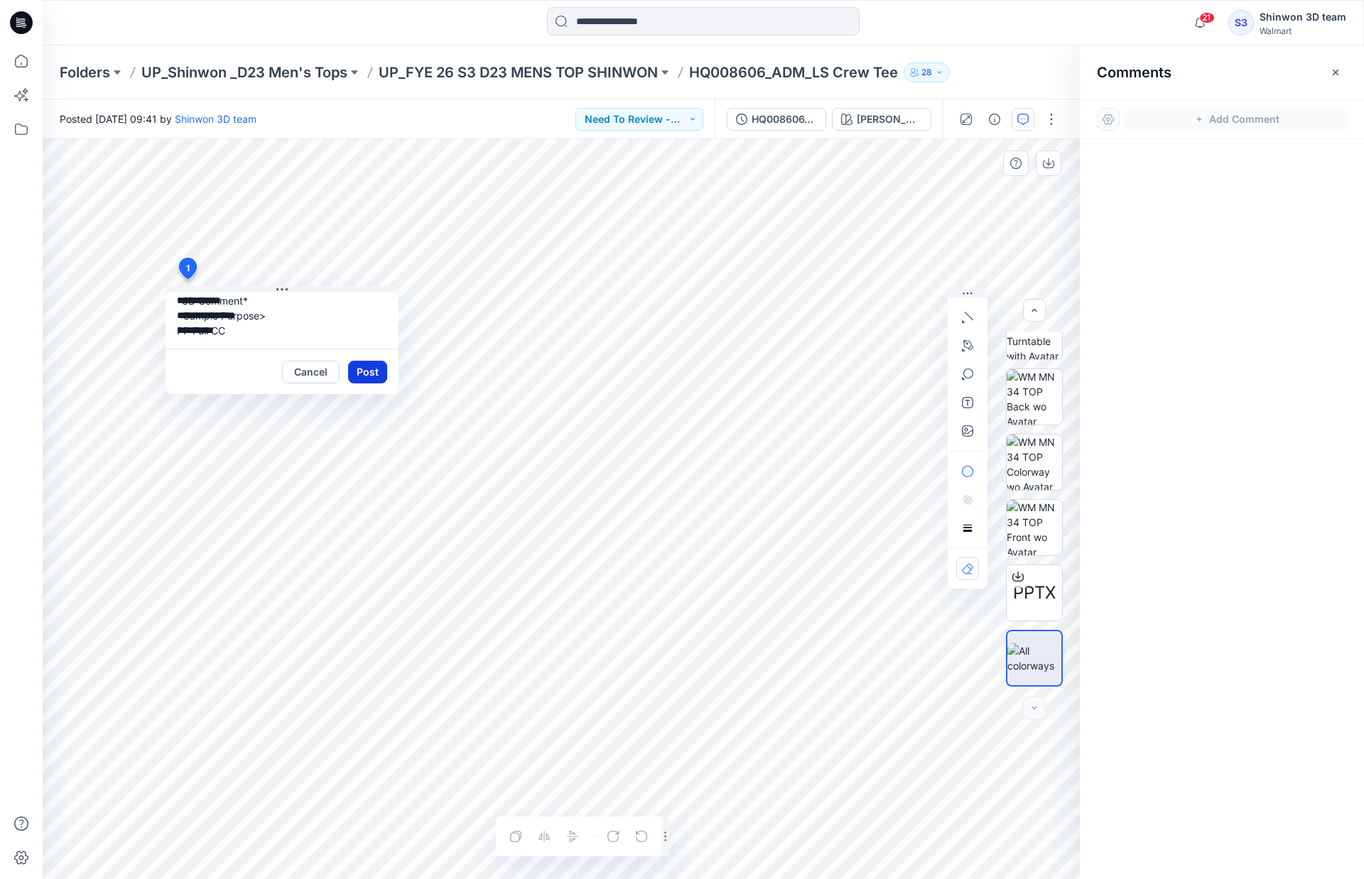
click at [360, 373] on button "Post" at bounding box center [367, 372] width 39 height 23
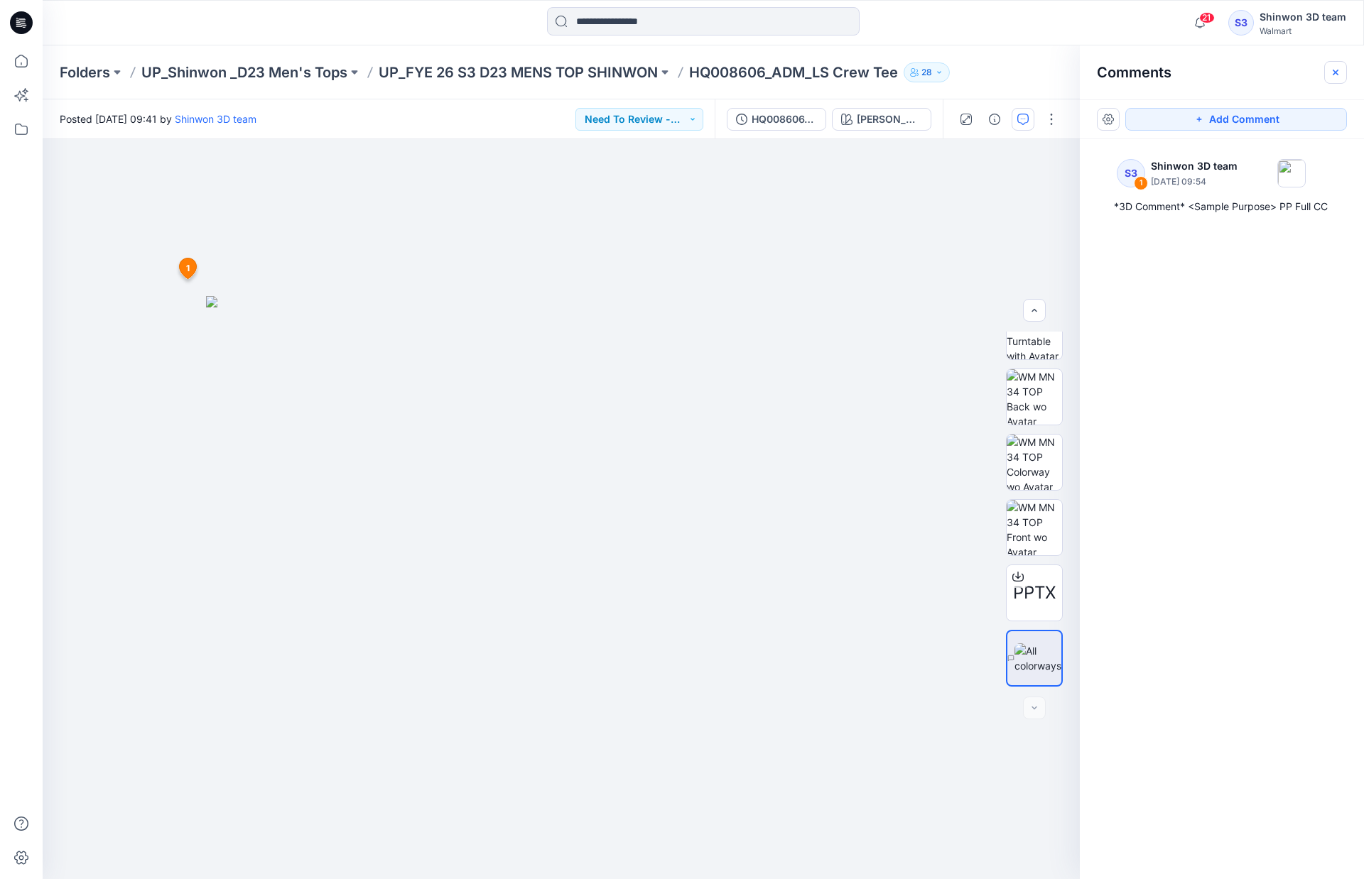
click at [1338, 72] on icon "button" at bounding box center [1335, 72] width 11 height 11
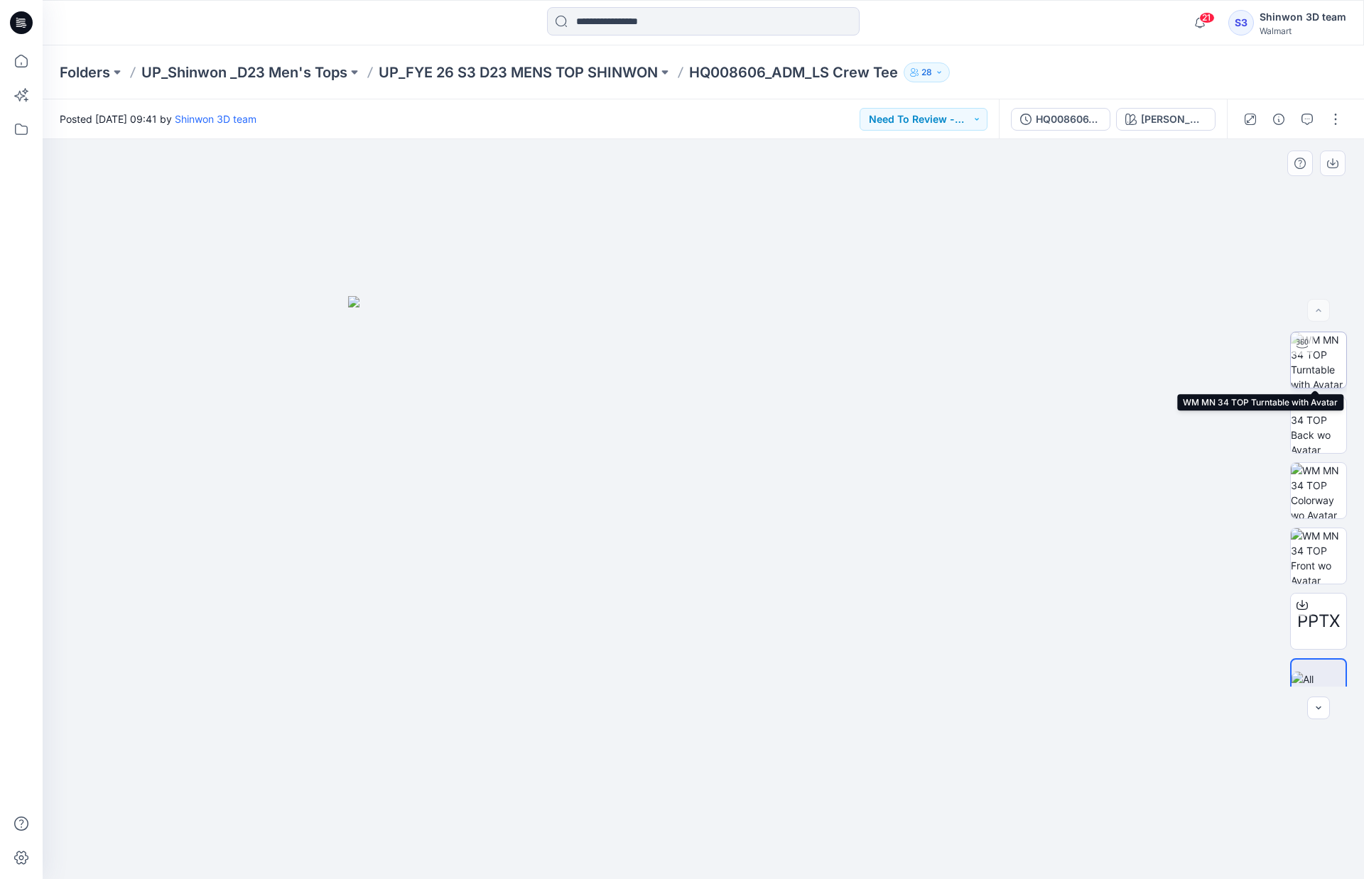
click at [1318, 370] on img at bounding box center [1318, 359] width 55 height 55
drag, startPoint x: 800, startPoint y: 435, endPoint x: 1219, endPoint y: 455, distance: 419.6
click at [1219, 455] on div at bounding box center [703, 509] width 1321 height 740
click at [1328, 119] on button "button" at bounding box center [1335, 119] width 23 height 23
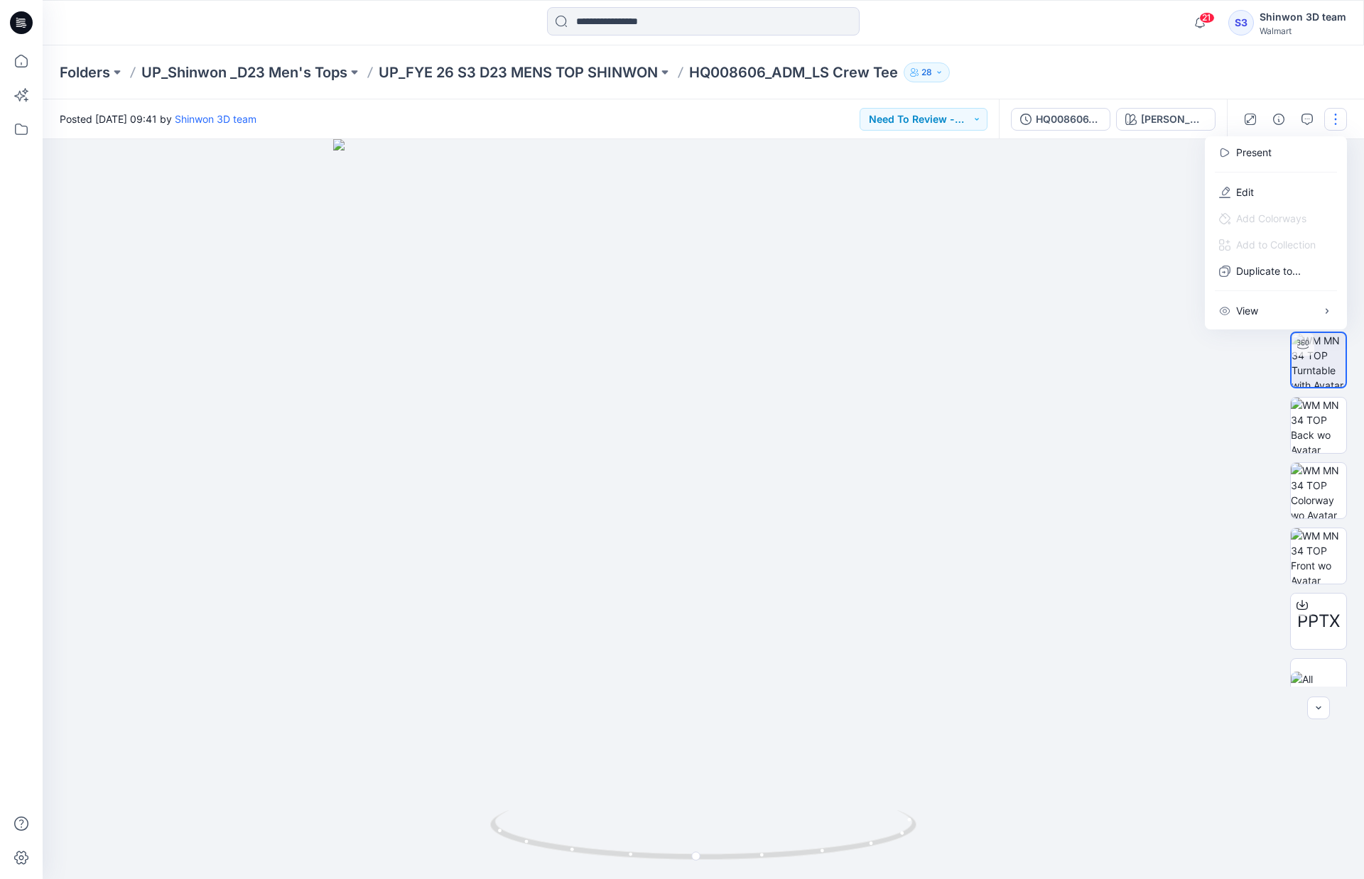
click at [1340, 122] on button "button" at bounding box center [1335, 119] width 23 height 23
click at [1228, 151] on icon "button" at bounding box center [1224, 152] width 9 height 9
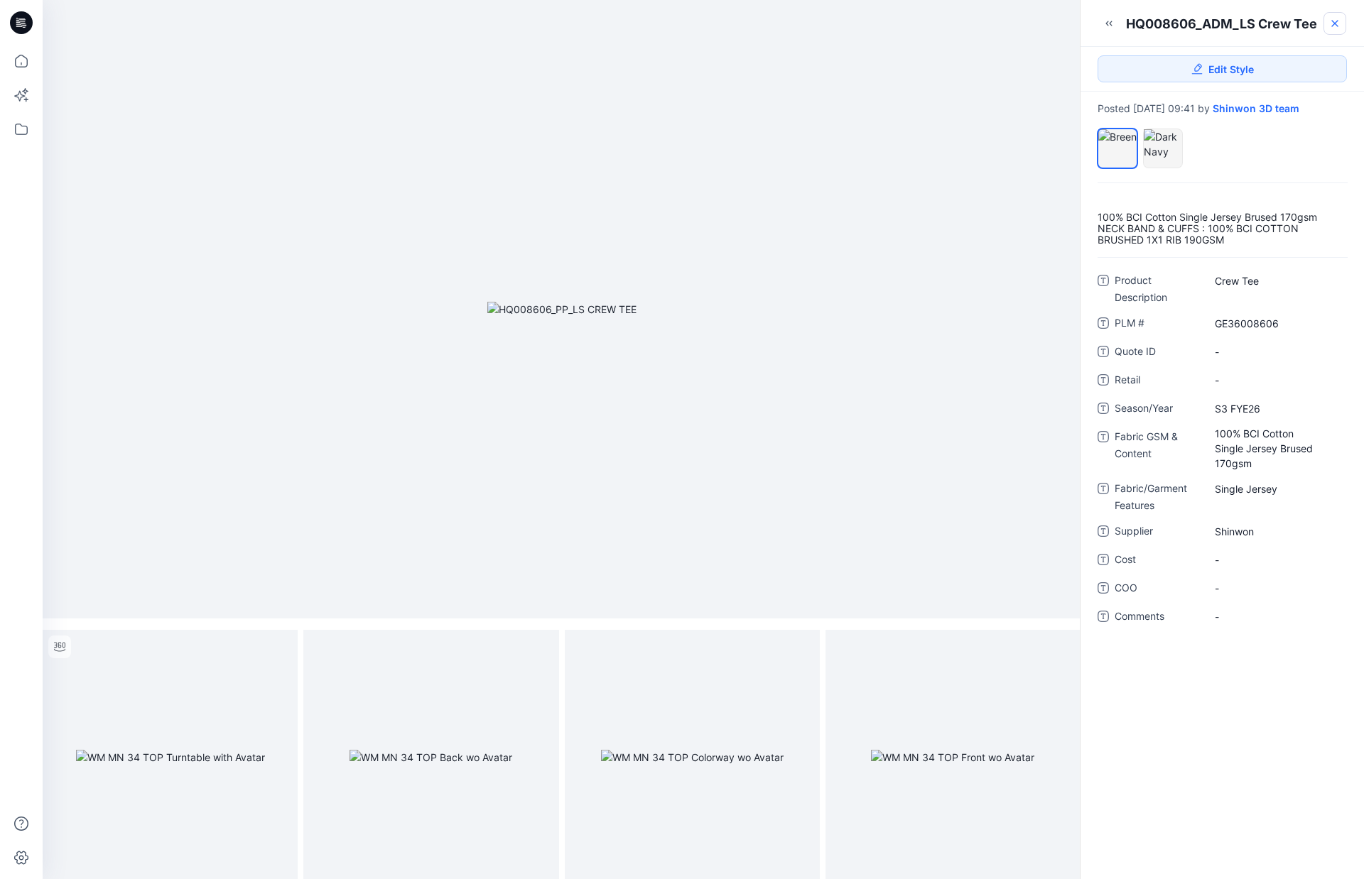
click at [1338, 22] on icon at bounding box center [1334, 23] width 11 height 11
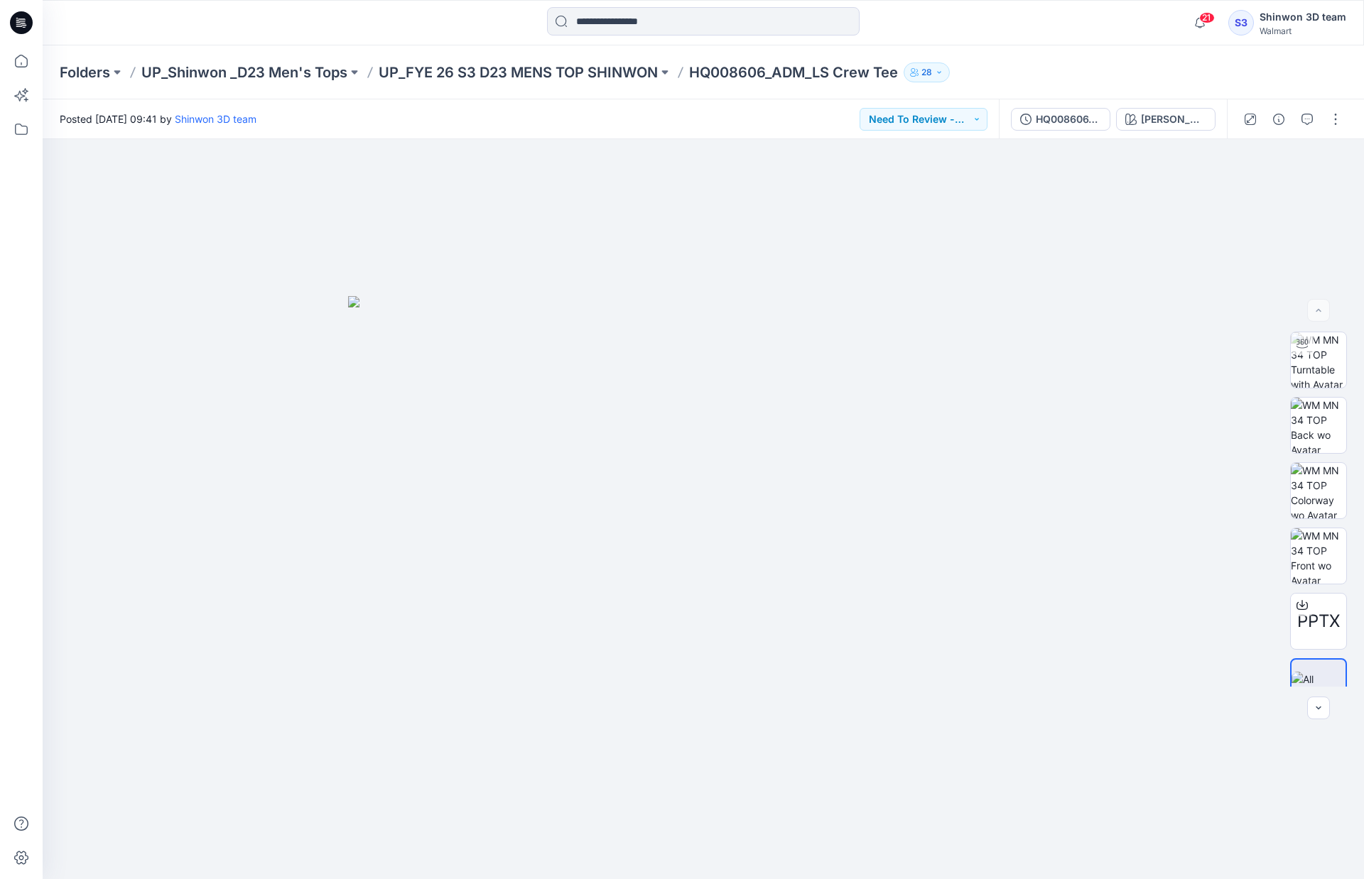
click at [740, 67] on p "HQ008606_ADM_LS Crew Tee" at bounding box center [793, 73] width 209 height 20
click at [623, 71] on p "UP_FYE 26 S3 D23 MENS TOP SHINWON" at bounding box center [518, 73] width 279 height 20
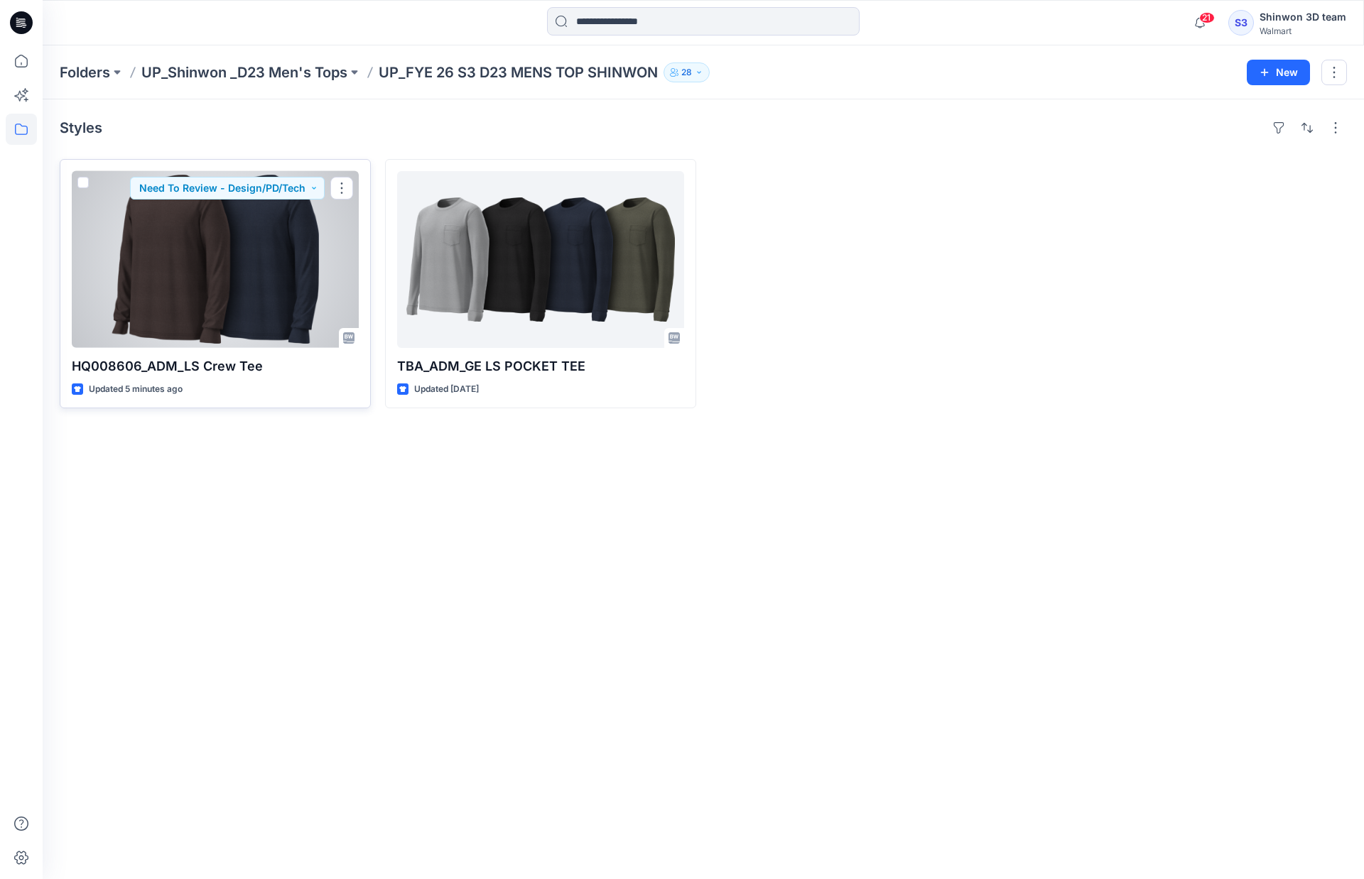
click at [217, 275] on div at bounding box center [215, 259] width 287 height 177
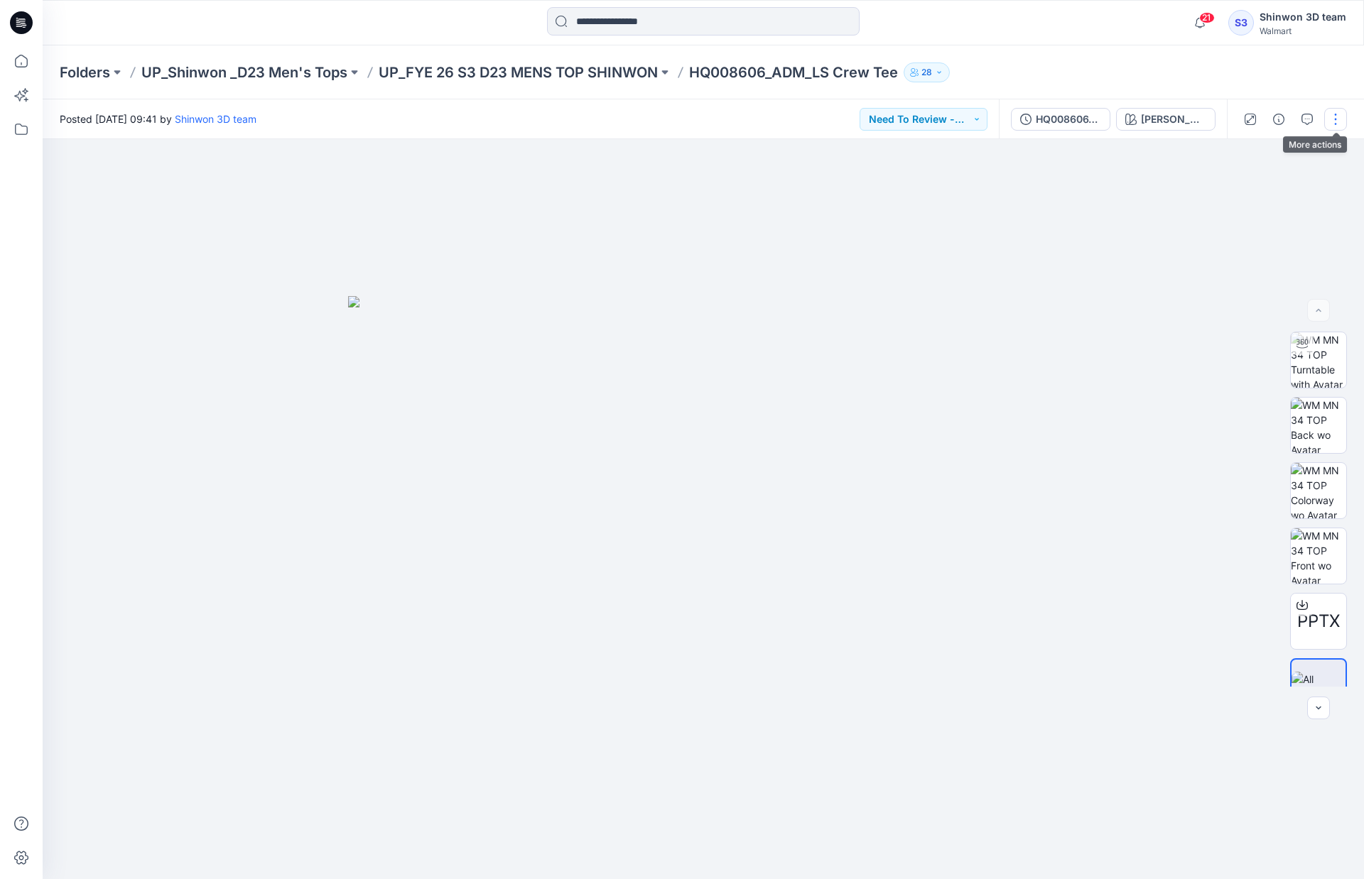
click at [1333, 122] on button "button" at bounding box center [1335, 119] width 23 height 23
click at [1247, 123] on icon "button" at bounding box center [1249, 119] width 11 height 11
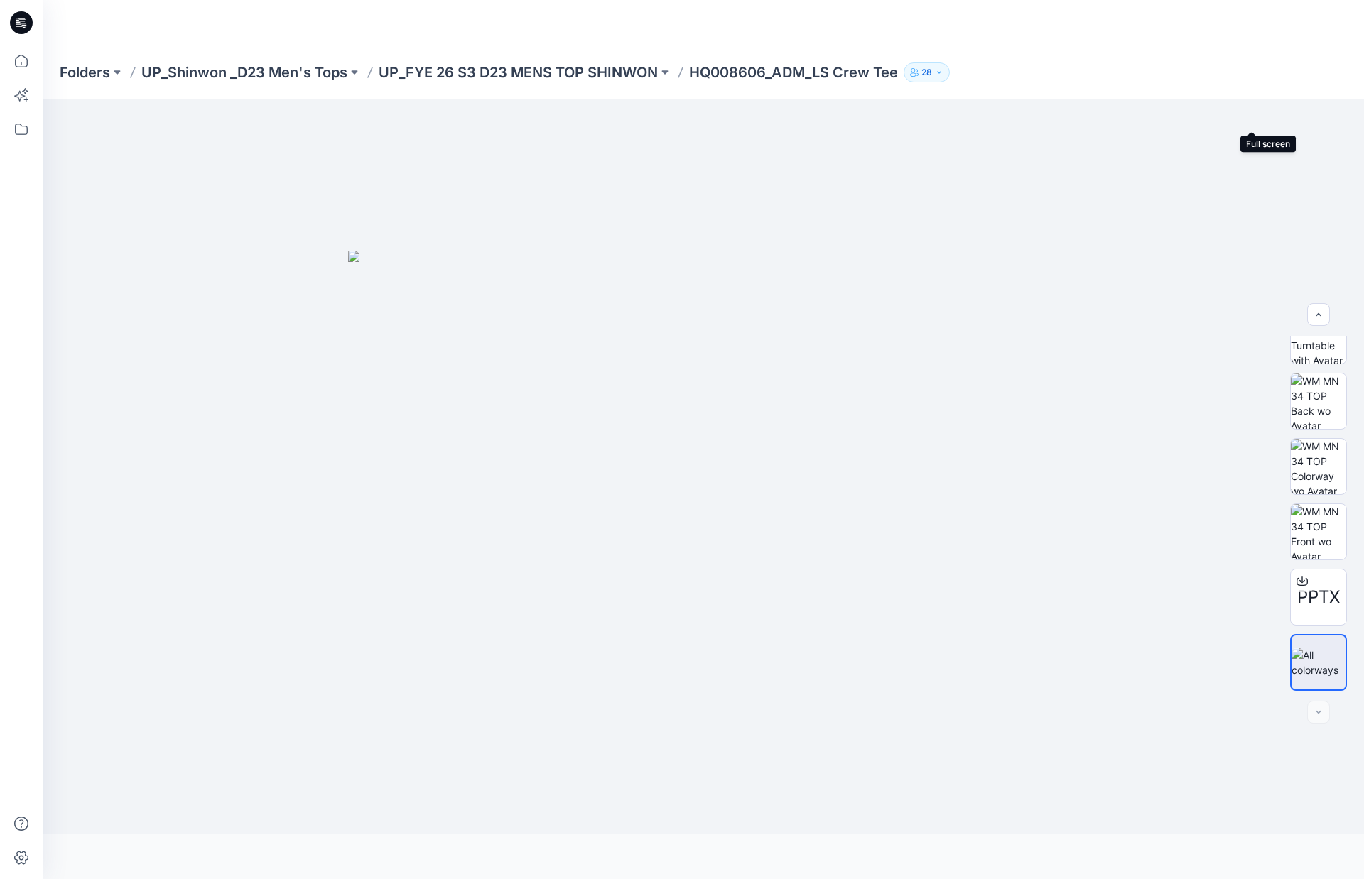
scroll to position [0, 0]
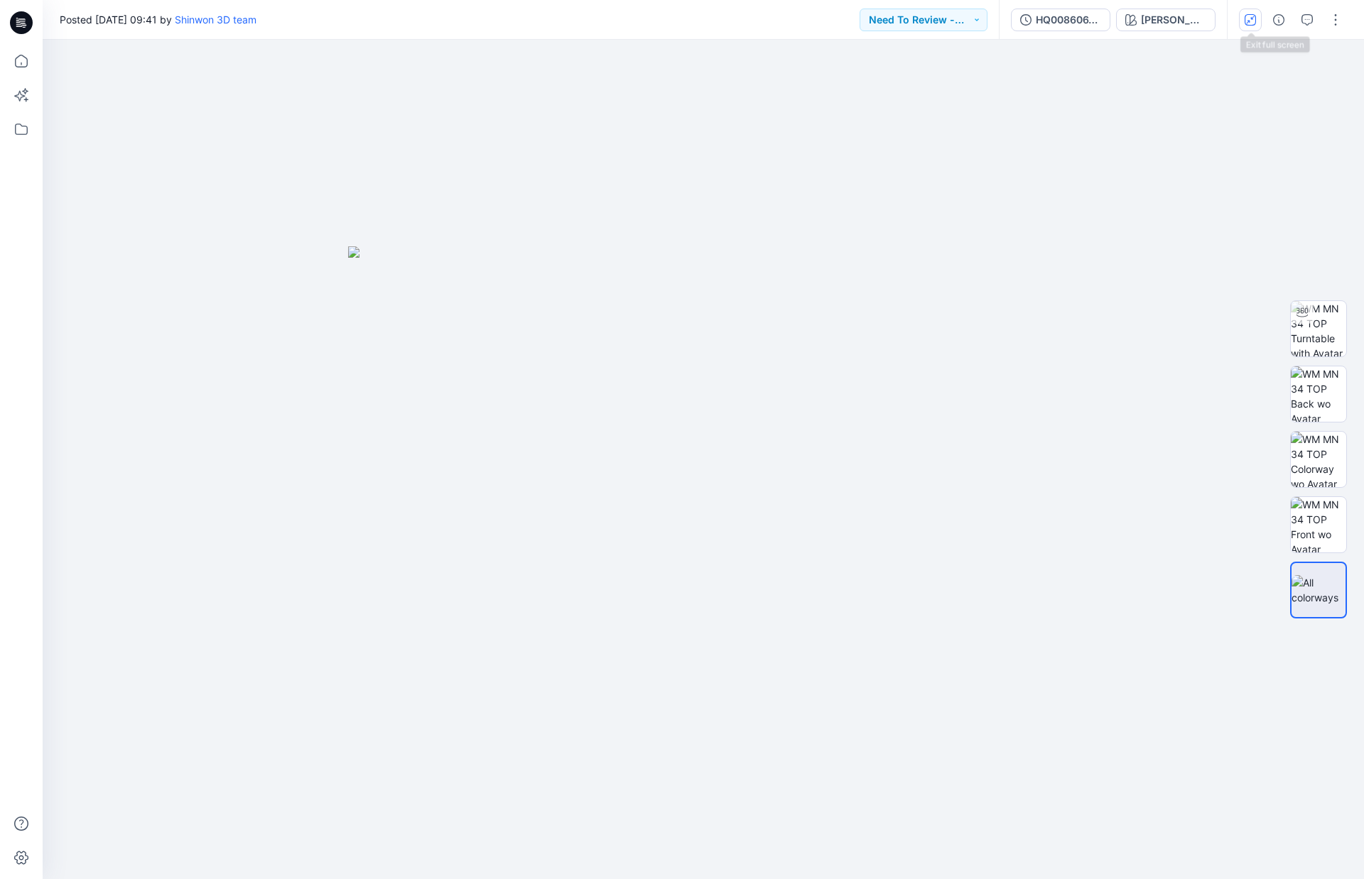
click at [1256, 19] on icon "button" at bounding box center [1249, 19] width 11 height 11
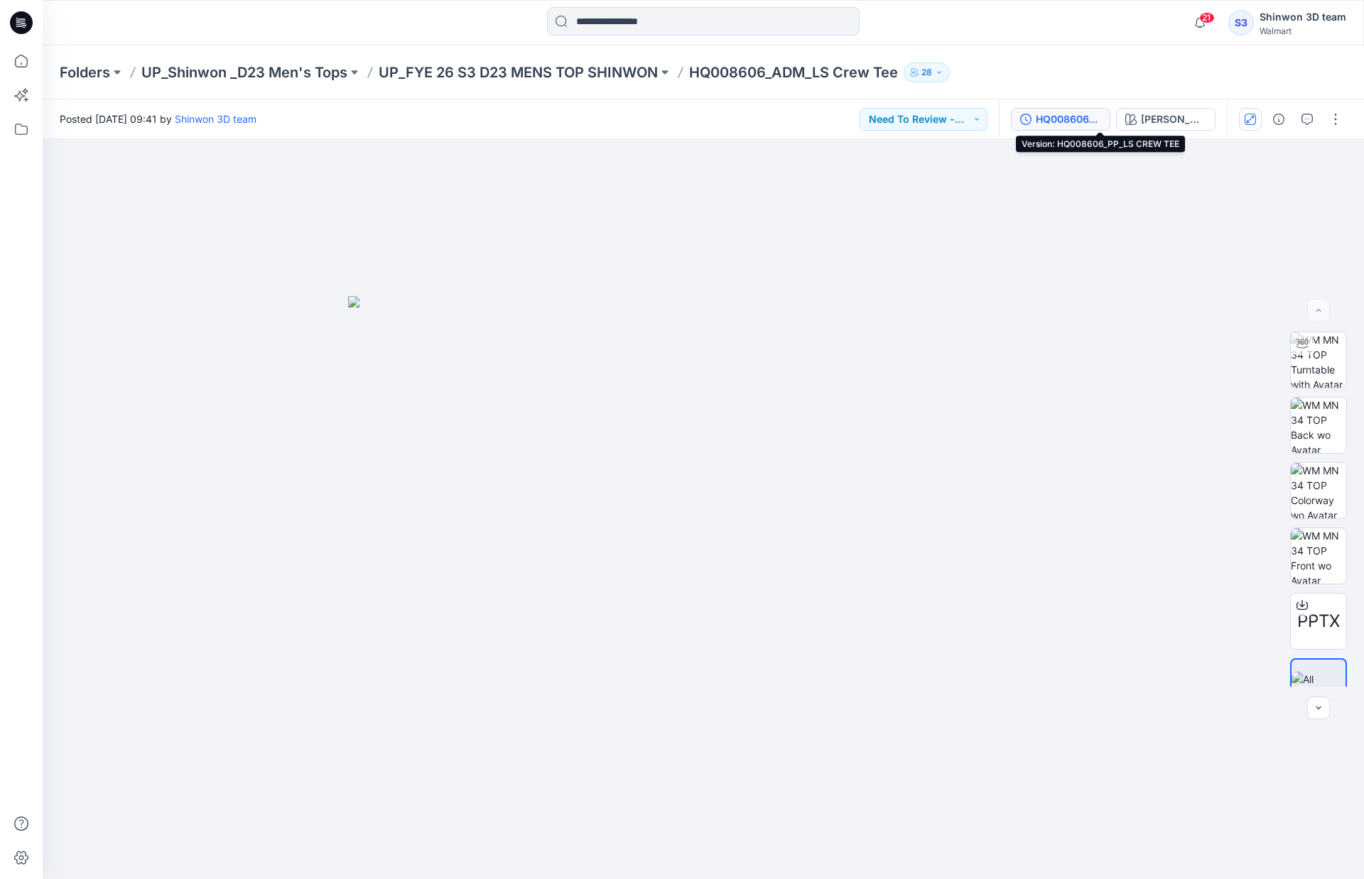
click at [1087, 123] on div "HQ008606_PP_LS CREW TEE" at bounding box center [1068, 120] width 65 height 16
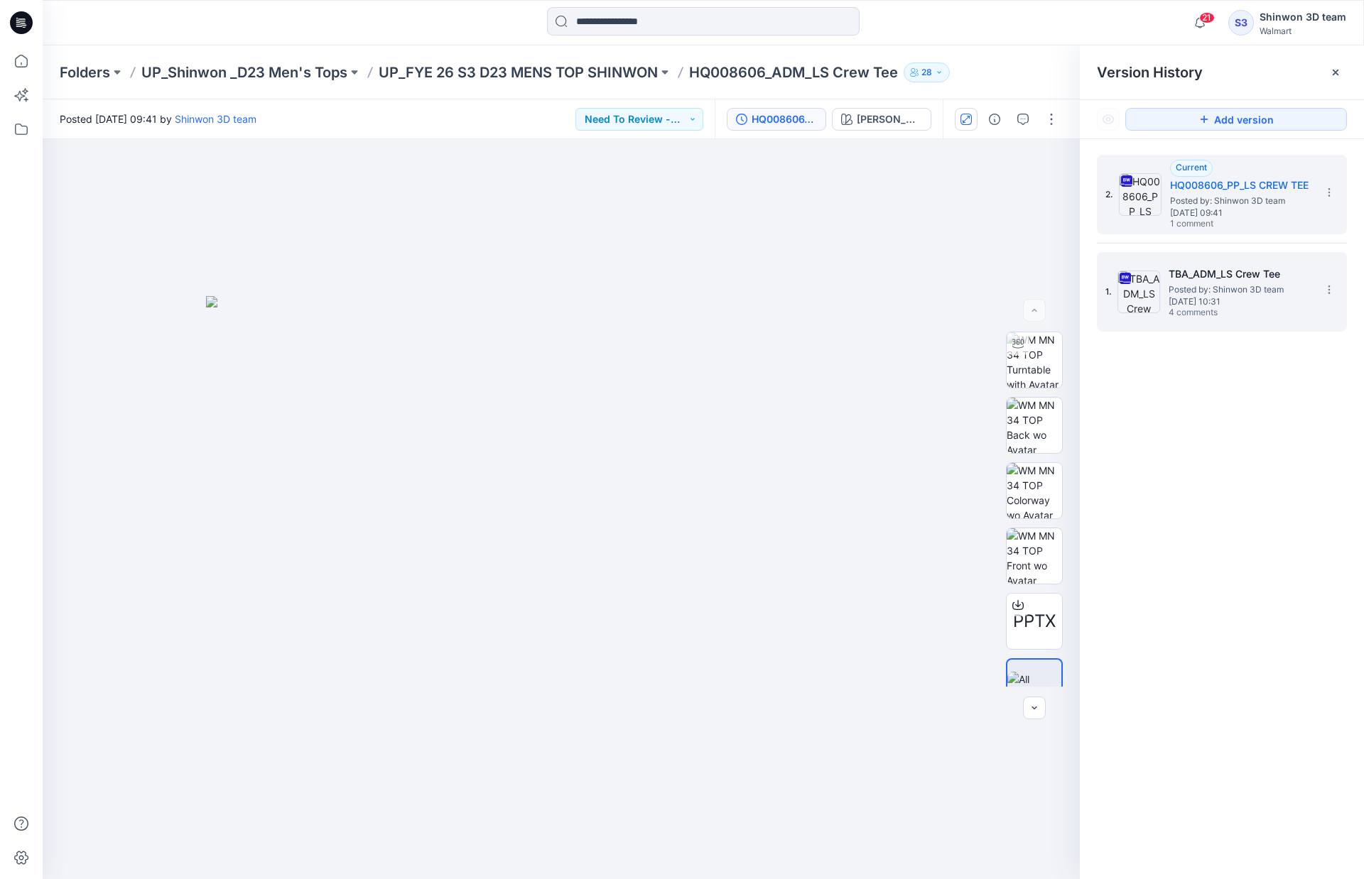
click at [1231, 281] on h5 "TBA_ADM_LS Crew Tee" at bounding box center [1239, 274] width 142 height 17
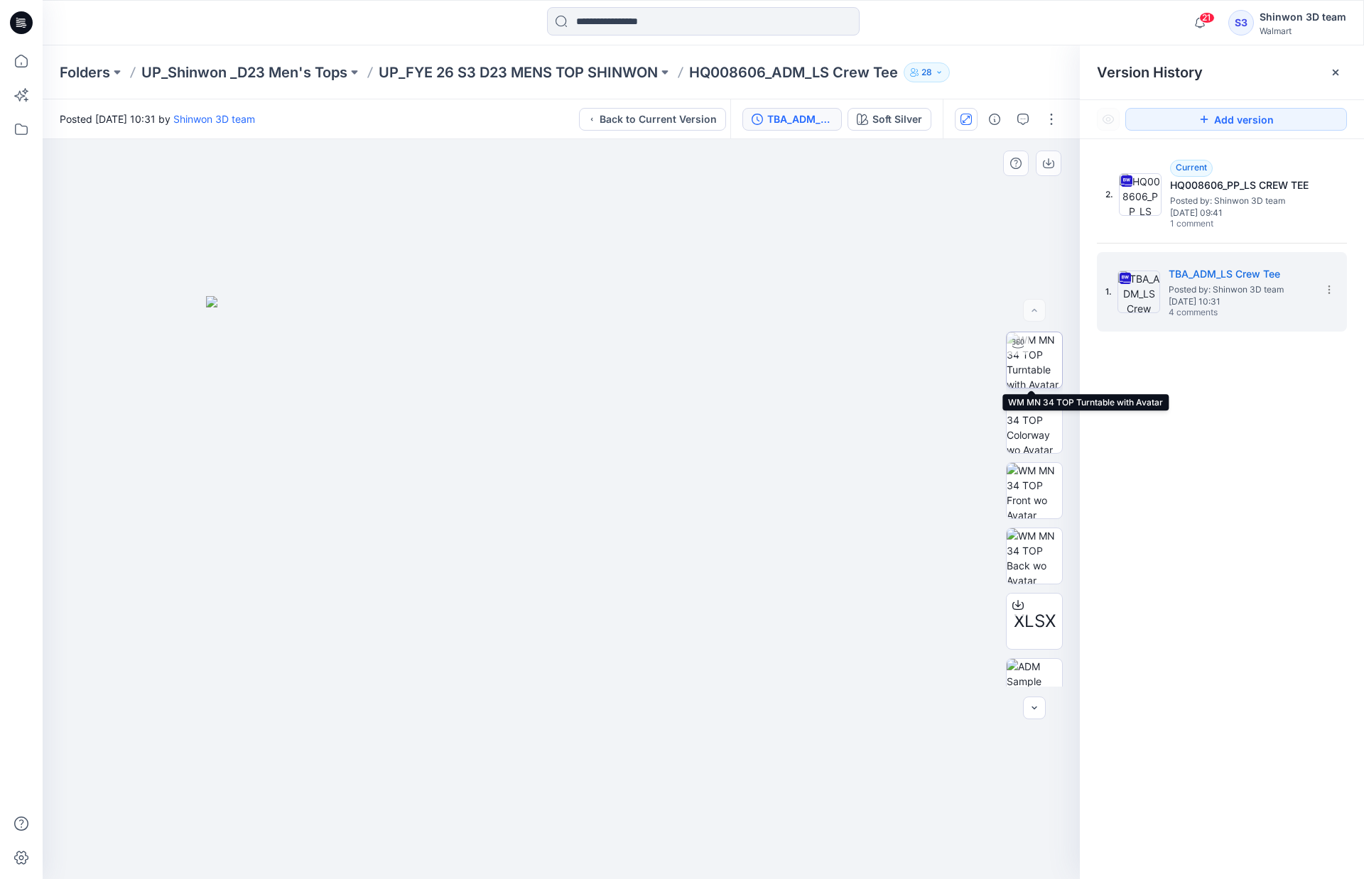
click at [1038, 369] on img at bounding box center [1034, 359] width 55 height 55
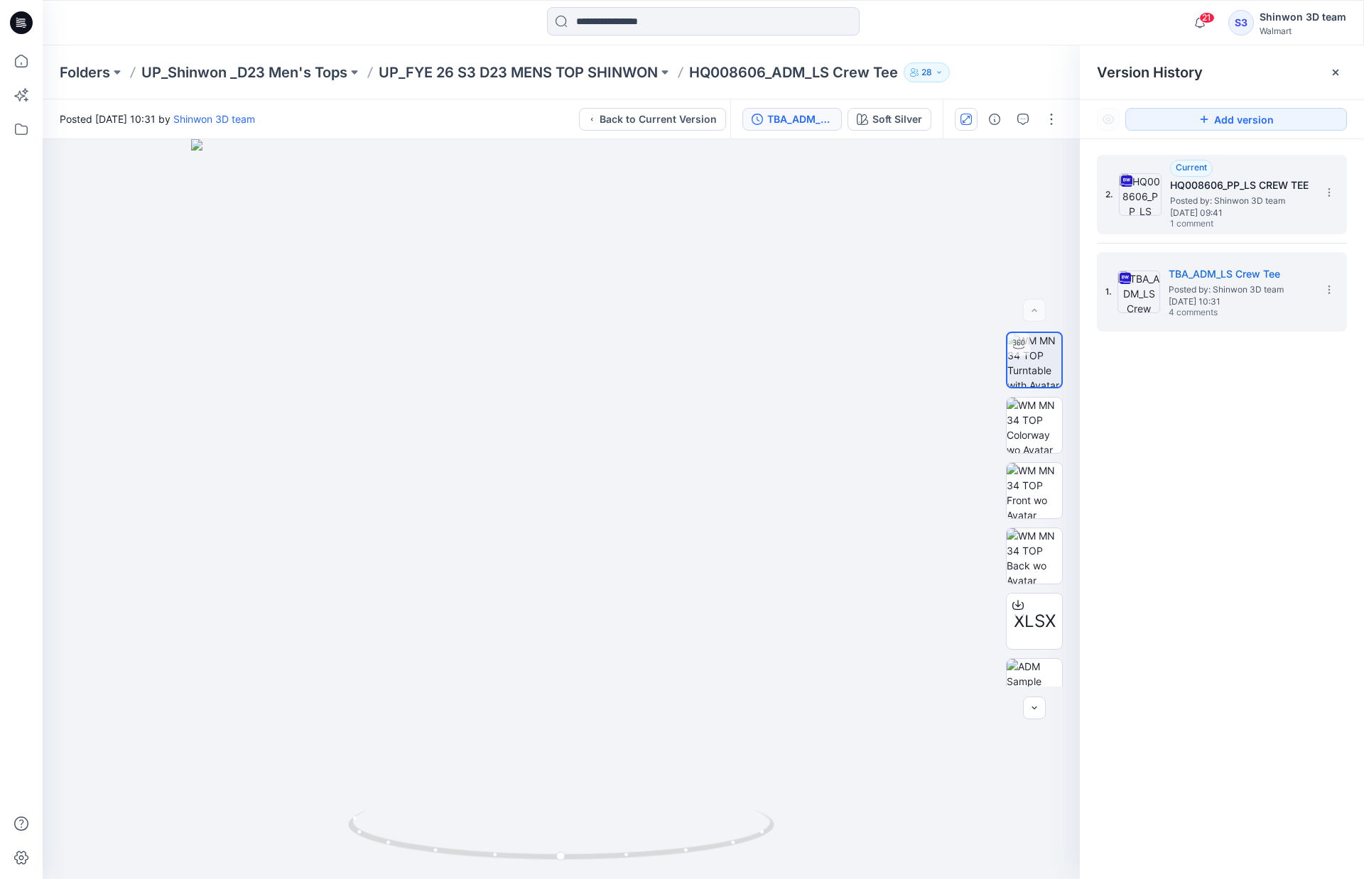
click at [1221, 188] on h5 "HQ008606_PP_LS CREW TEE" at bounding box center [1241, 185] width 142 height 17
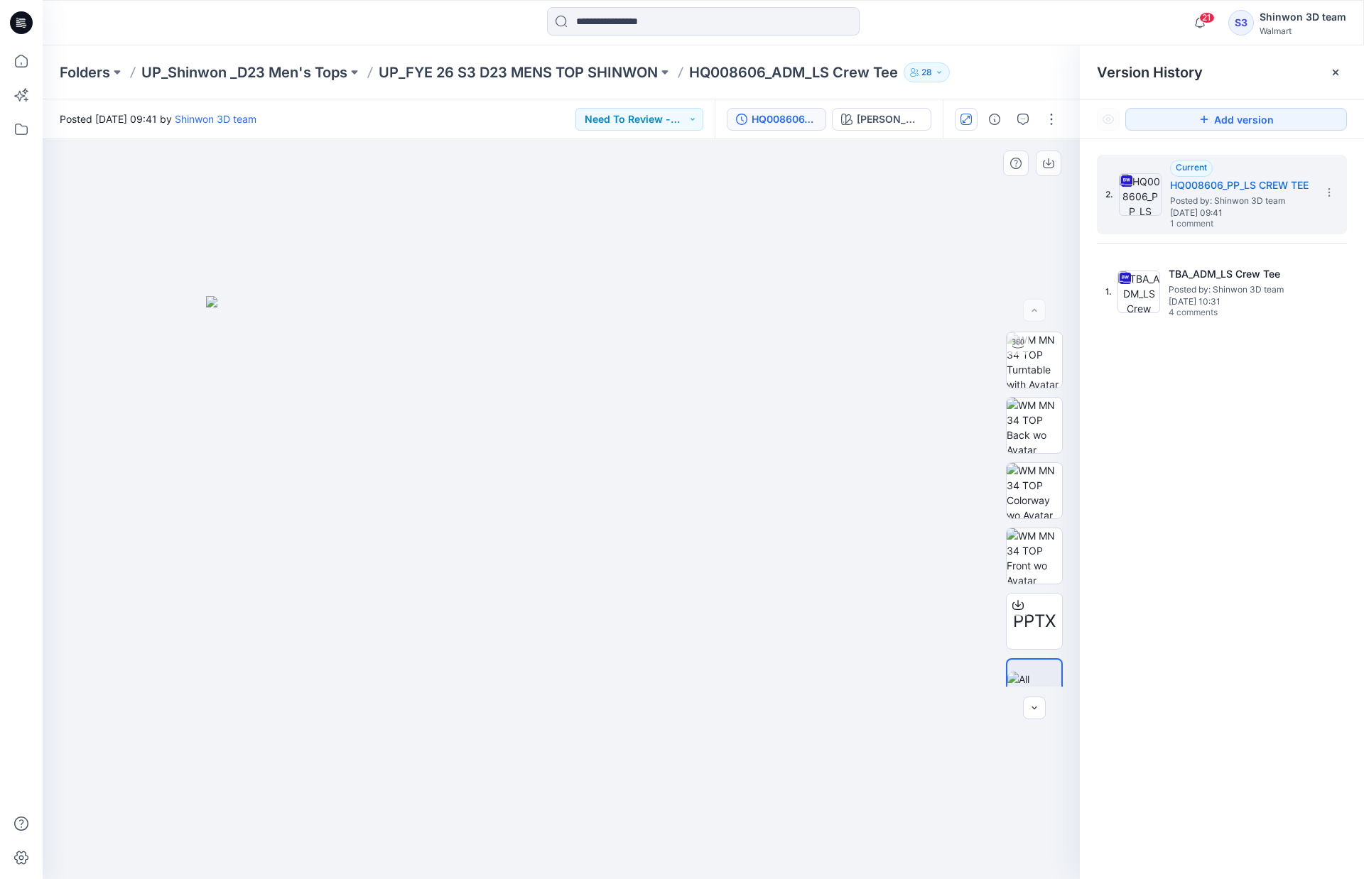
drag, startPoint x: 322, startPoint y: 525, endPoint x: 391, endPoint y: 525, distance: 68.2
click at [322, 525] on img at bounding box center [561, 587] width 710 height 583
click at [1030, 364] on img at bounding box center [1034, 359] width 55 height 55
click at [1047, 424] on img at bounding box center [1034, 425] width 55 height 55
click at [1034, 366] on img at bounding box center [1034, 359] width 55 height 55
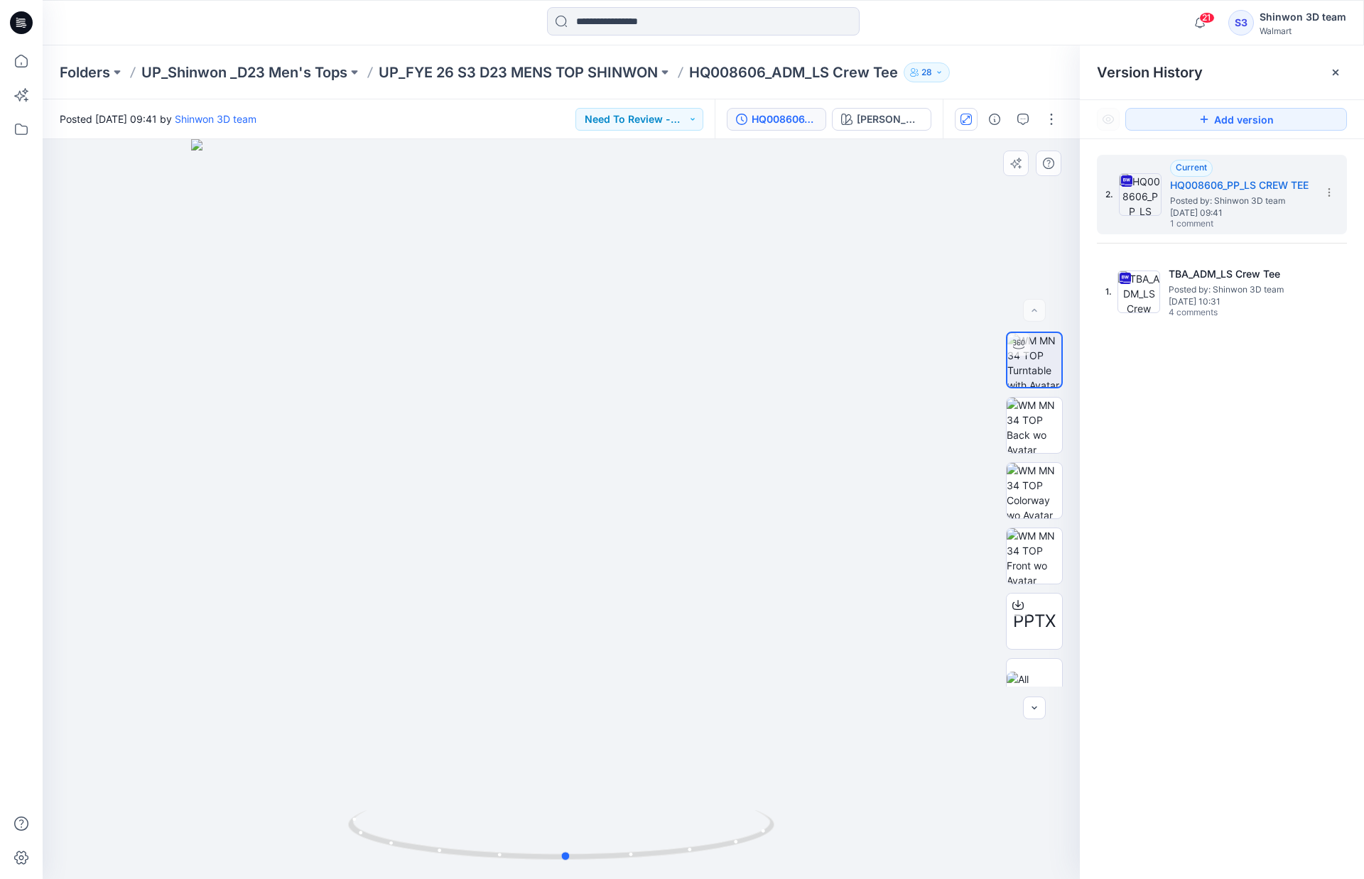
drag, startPoint x: 418, startPoint y: 459, endPoint x: 850, endPoint y: 480, distance: 431.7
click at [850, 480] on div at bounding box center [561, 509] width 1037 height 740
